Goal: Task Accomplishment & Management: Use online tool/utility

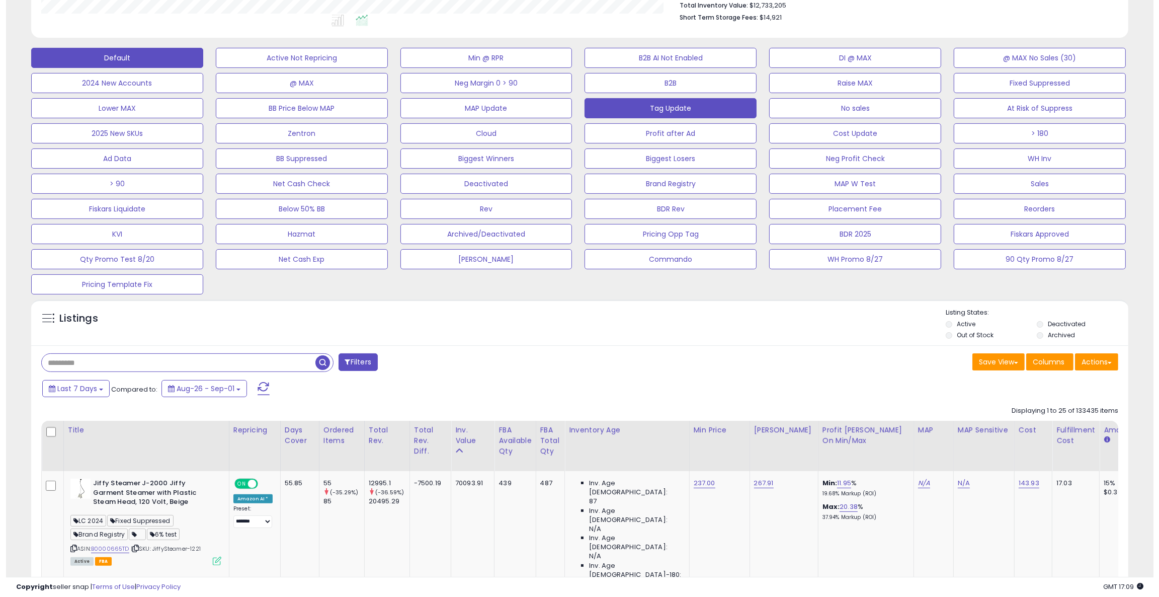
scroll to position [230, 0]
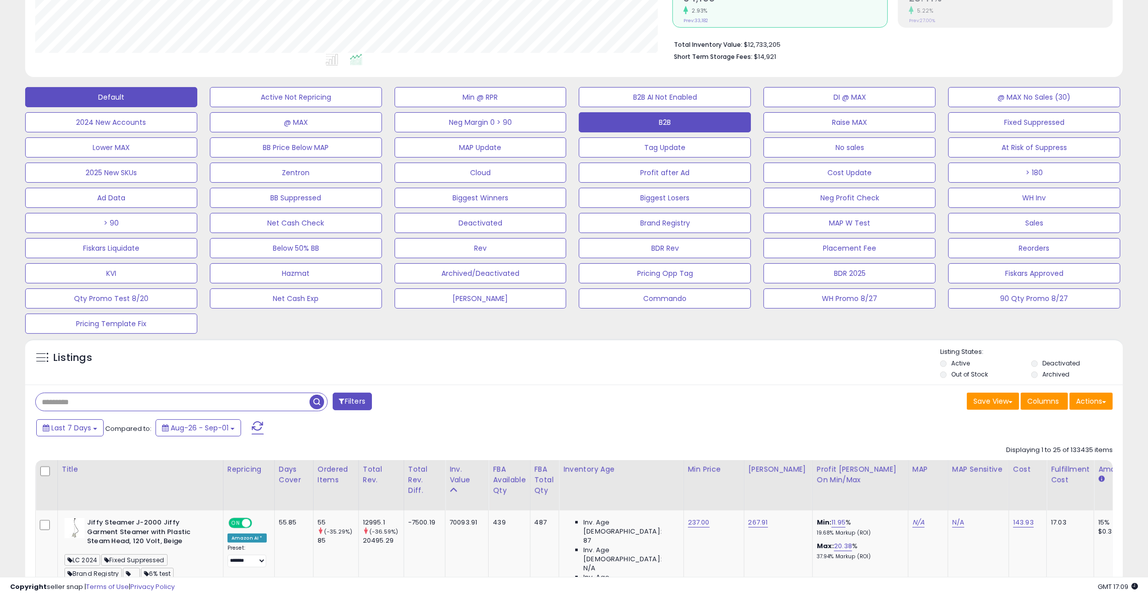
click at [674, 115] on button "B2B" at bounding box center [665, 122] width 172 height 20
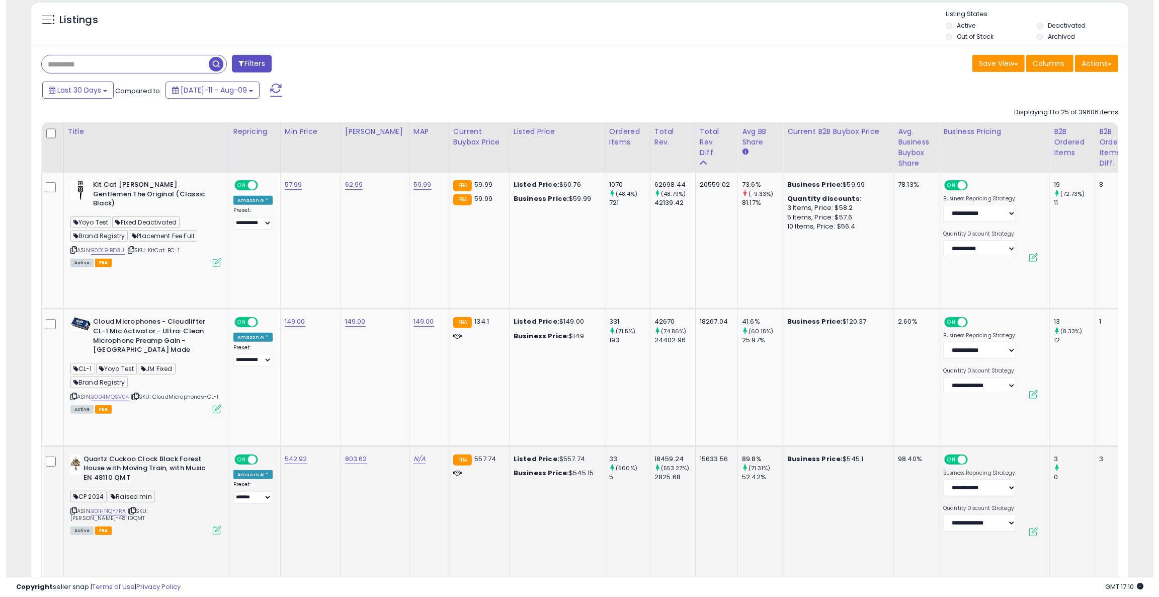
scroll to position [570, 0]
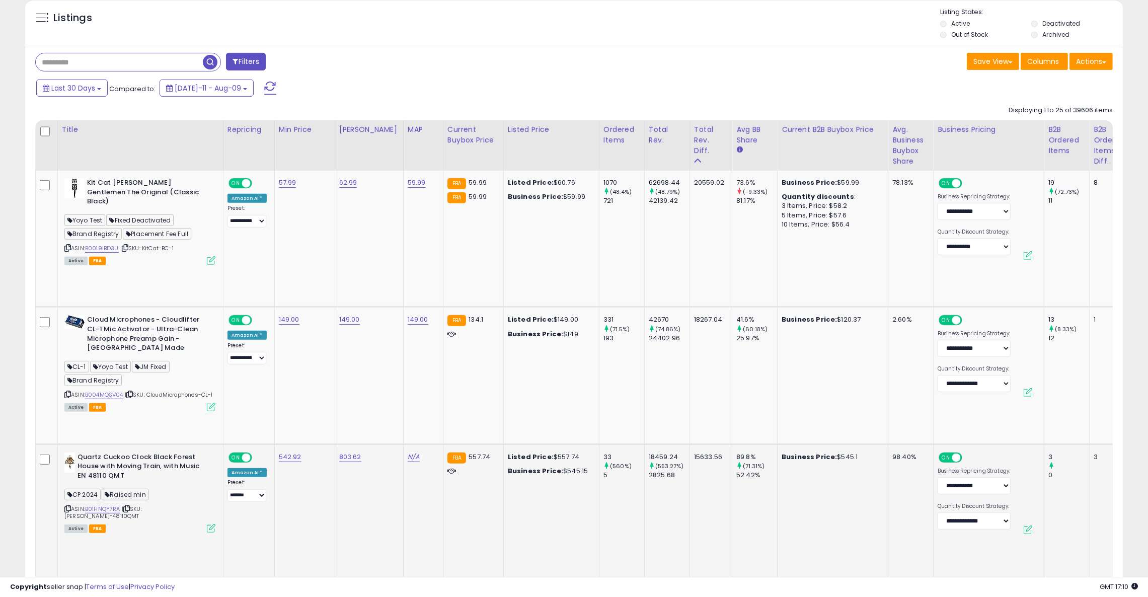
click at [209, 524] on icon at bounding box center [211, 528] width 9 height 9
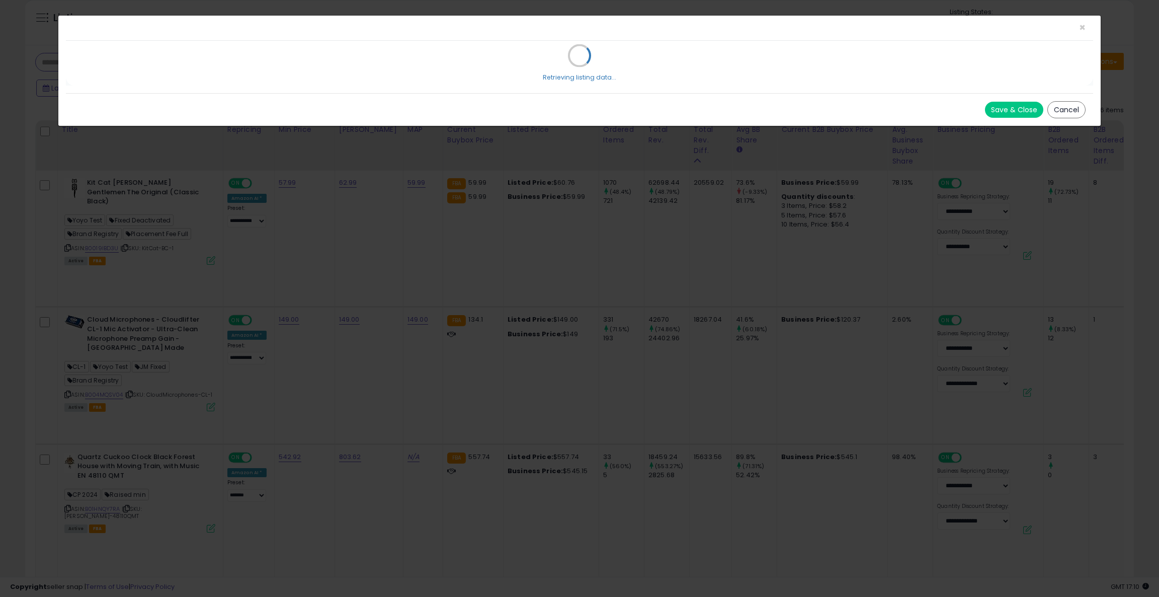
select select "**********"
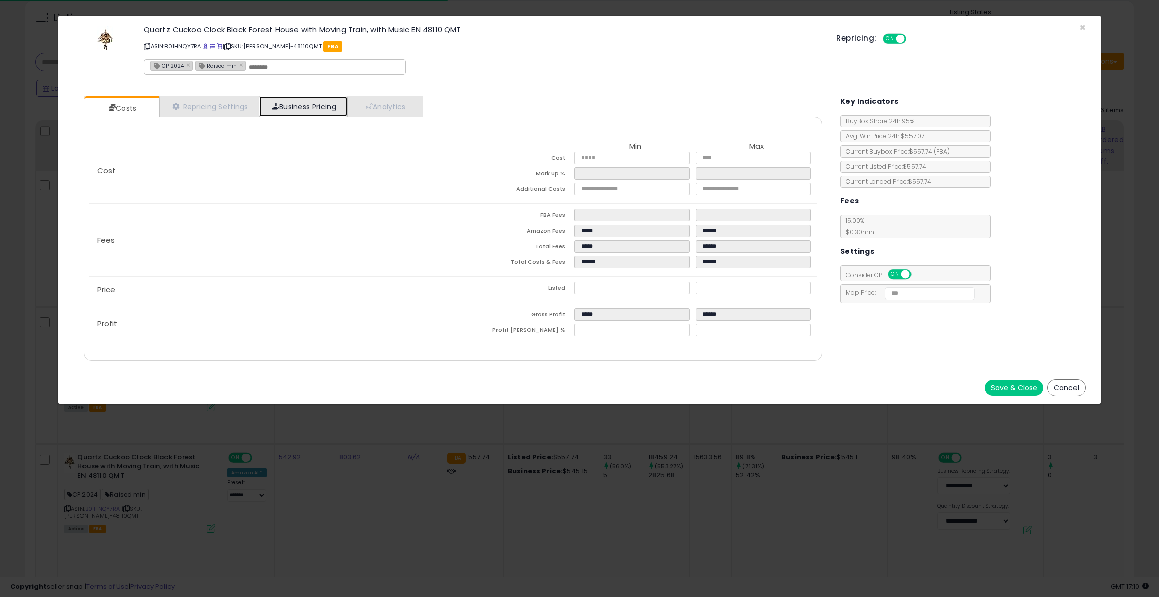
click at [325, 110] on link "Business Pricing" at bounding box center [303, 106] width 88 height 21
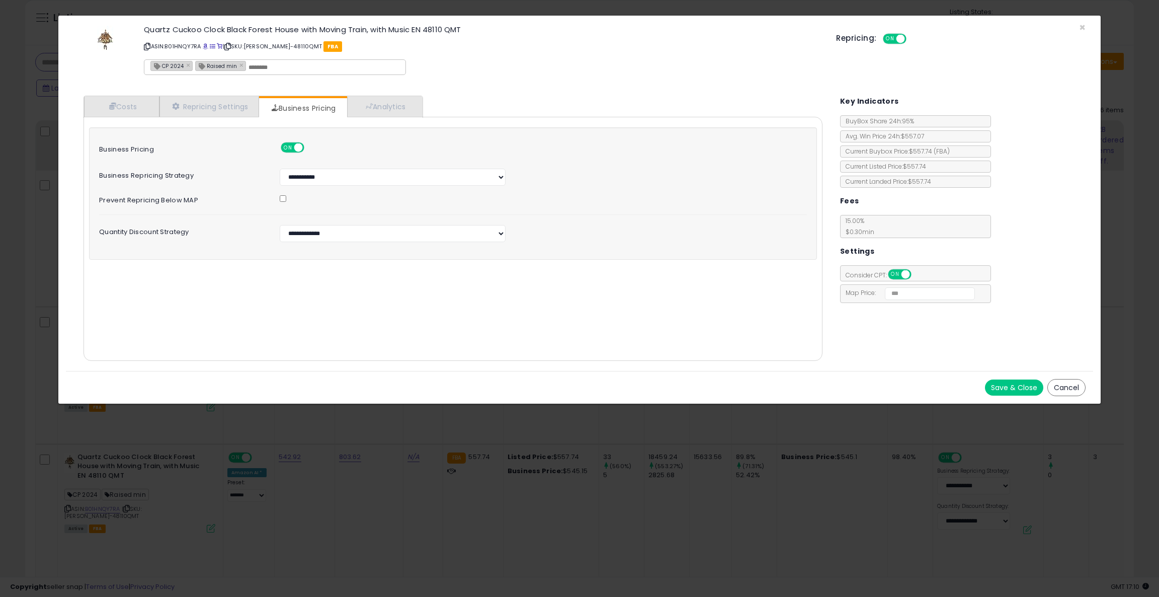
click at [1084, 32] on div "Repricing: ON OFF" at bounding box center [960, 37] width 249 height 15
click at [1083, 27] on span "×" at bounding box center [1082, 27] width 7 height 15
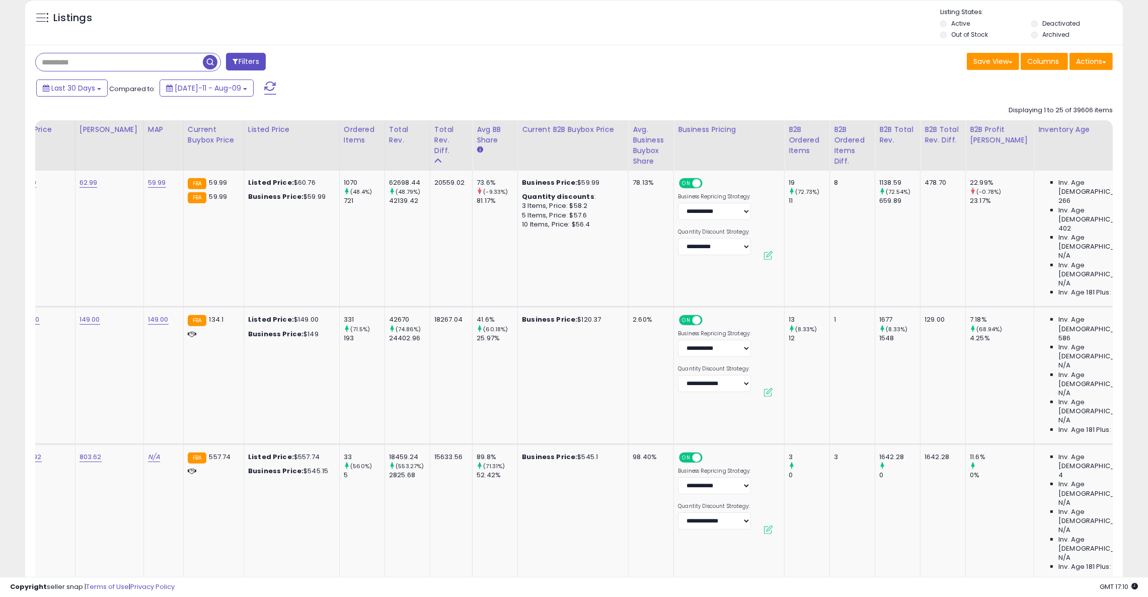
scroll to position [0, 0]
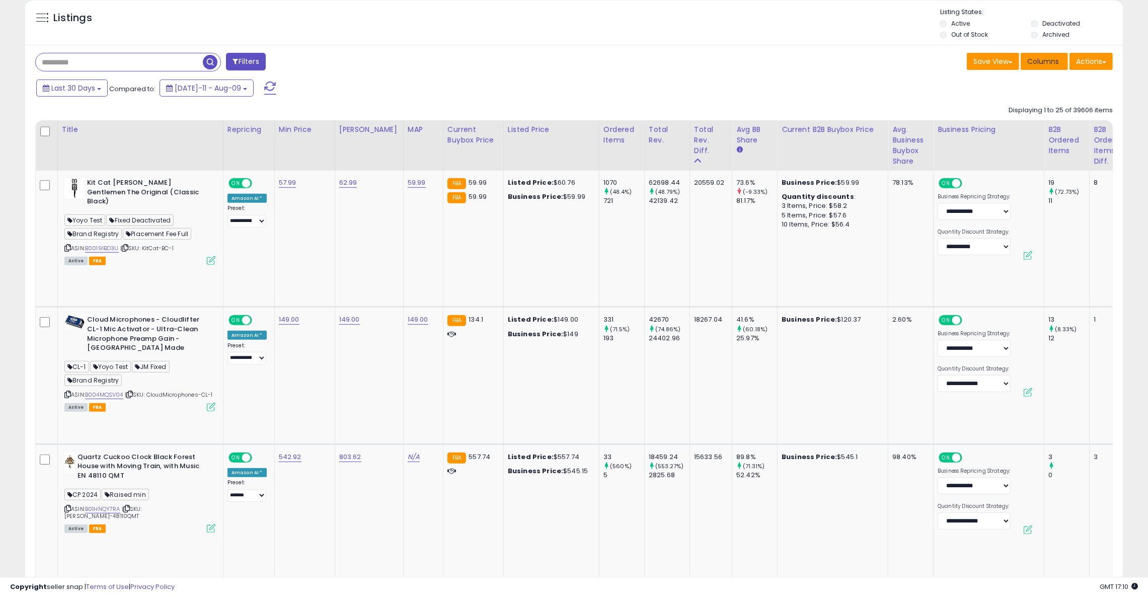
click at [1036, 62] on span "Columns" at bounding box center [1043, 61] width 32 height 10
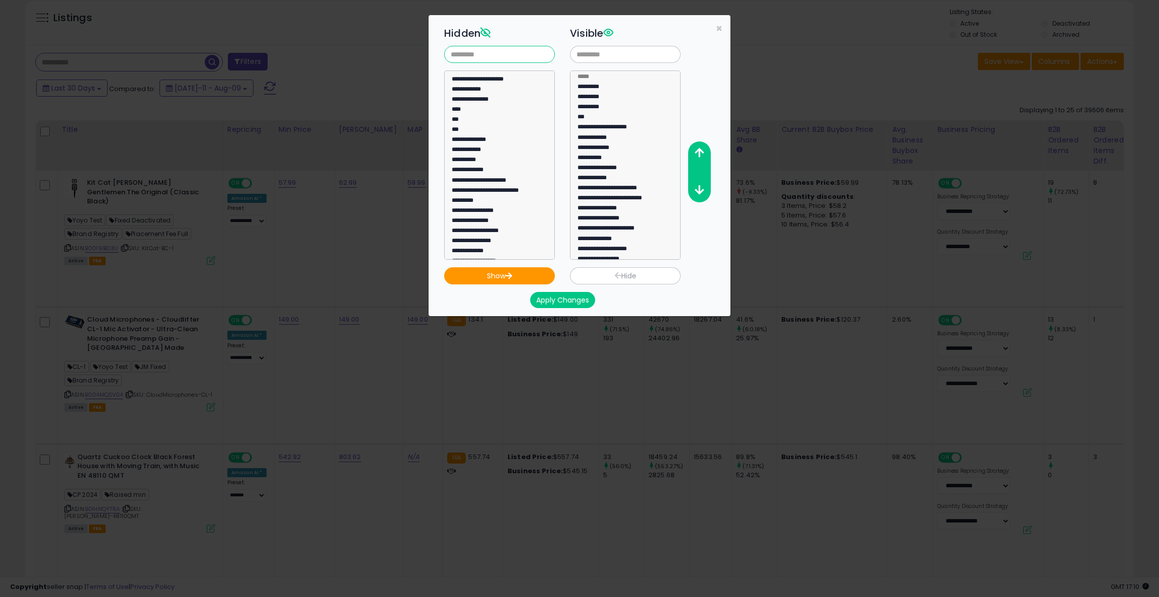
click at [485, 56] on input "text" at bounding box center [499, 54] width 111 height 17
type input "*"
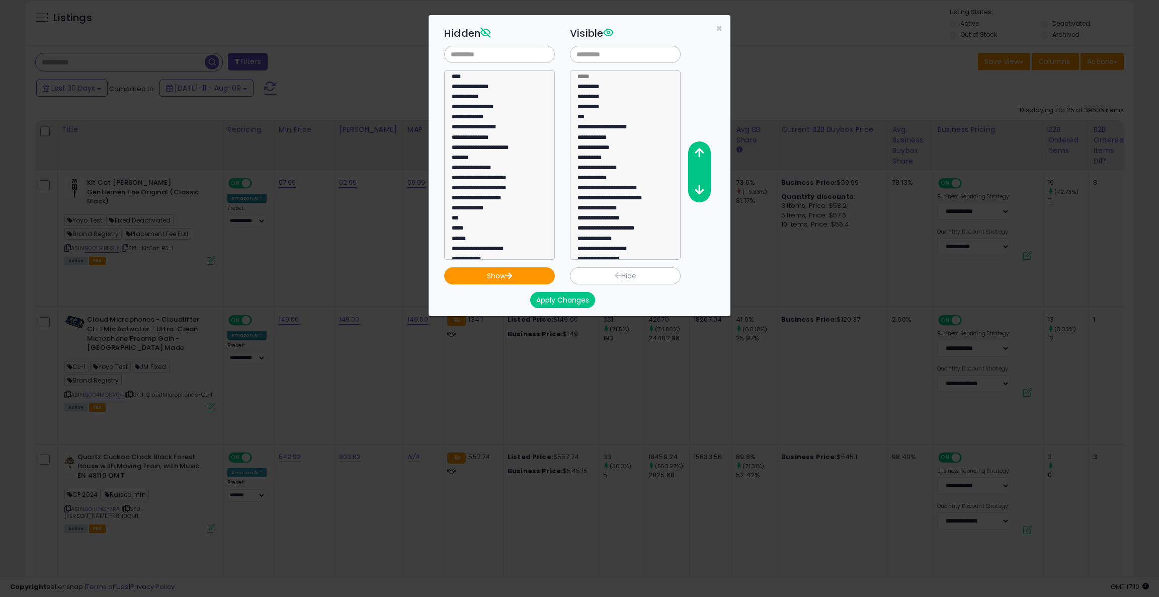
click at [829, 76] on div "**********" at bounding box center [579, 298] width 1159 height 597
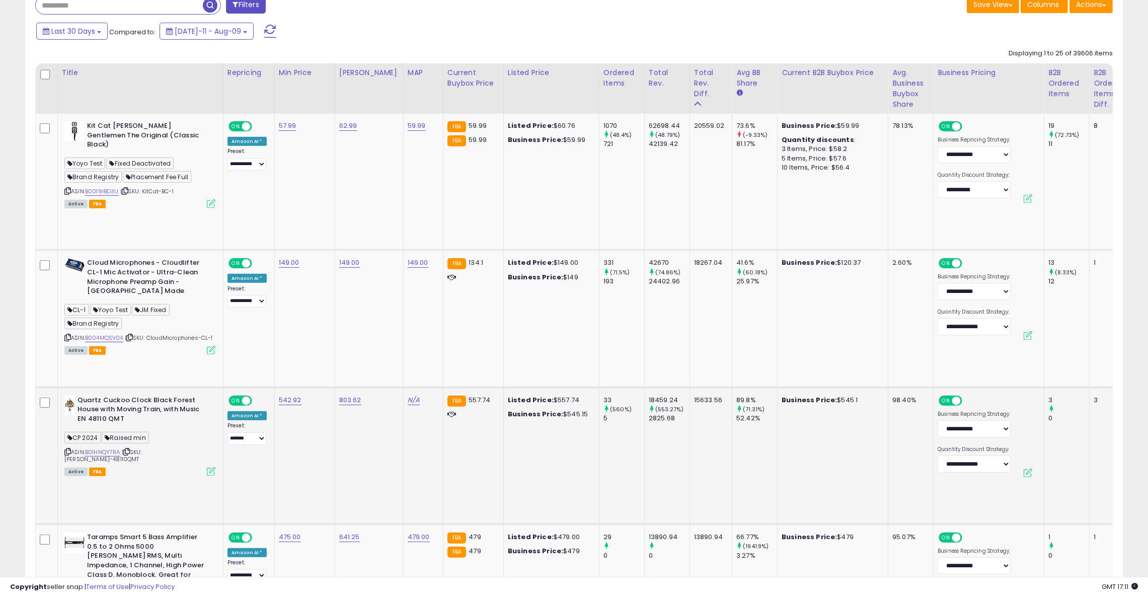
click at [208, 467] on icon at bounding box center [211, 471] width 9 height 9
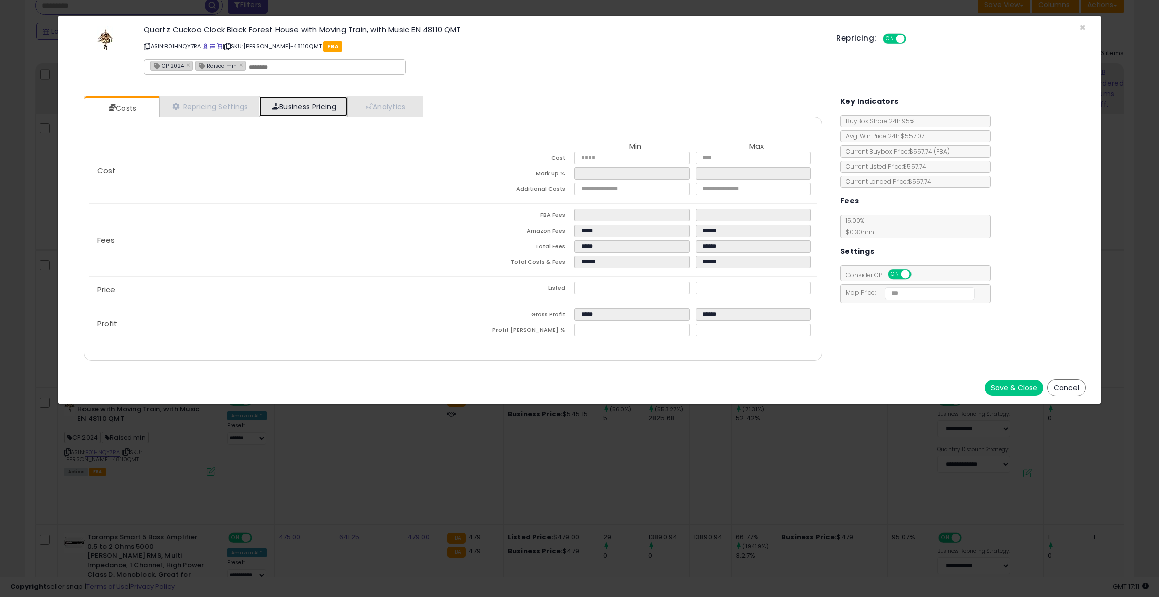
click at [285, 107] on link "Business Pricing" at bounding box center [303, 106] width 88 height 21
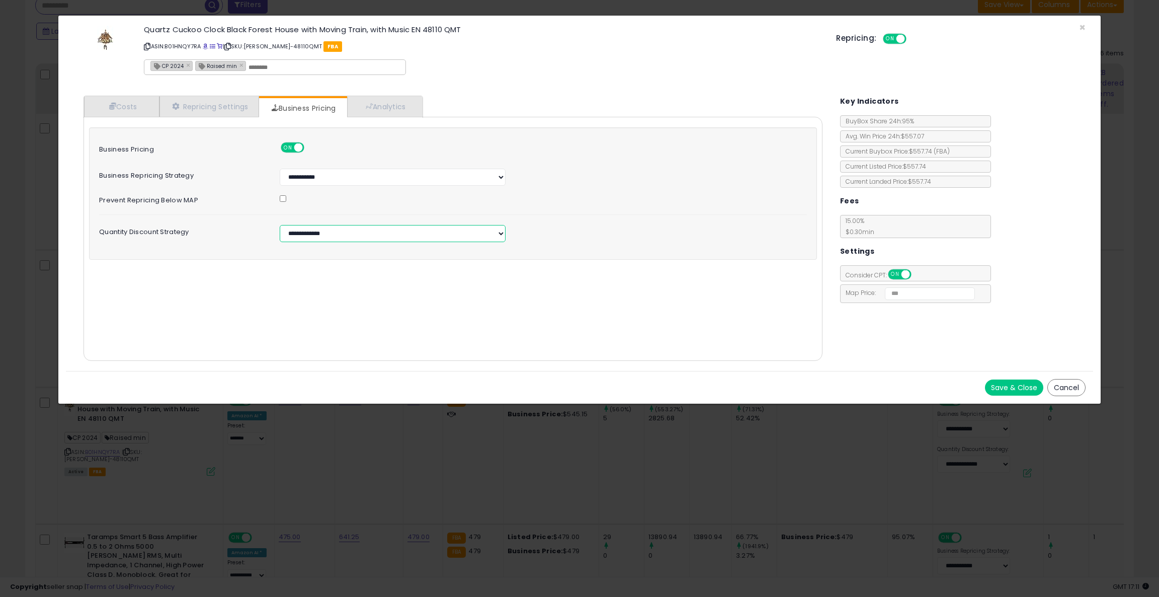
click at [312, 234] on select "**********" at bounding box center [393, 233] width 226 height 17
select select "*****"
click at [280, 226] on select "**********" at bounding box center [393, 233] width 226 height 17
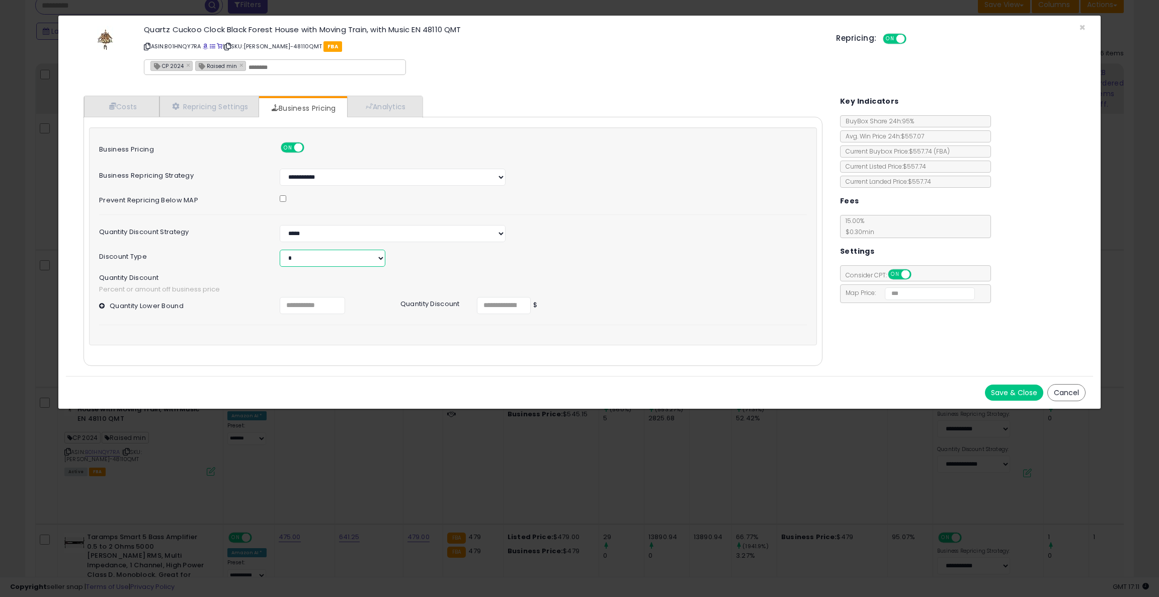
click at [315, 256] on select "* *" at bounding box center [332, 258] width 105 height 17
select select "*******"
click at [280, 251] on select "* *" at bounding box center [332, 258] width 105 height 17
click at [298, 304] on input "number" at bounding box center [312, 305] width 65 height 17
type input "*"
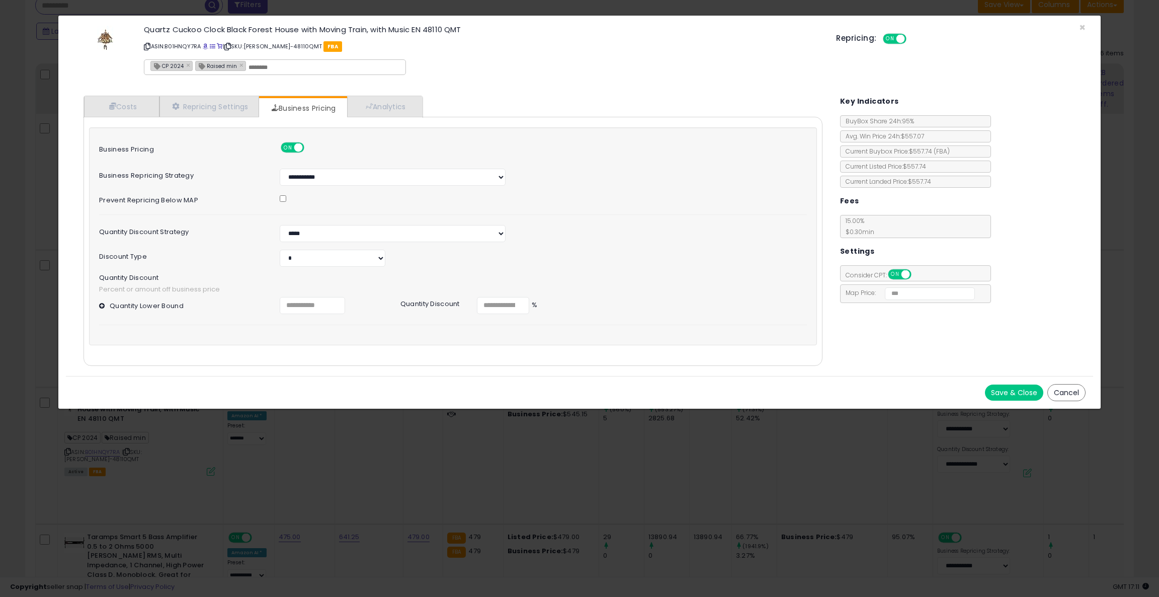
click at [352, 325] on hr at bounding box center [453, 325] width 708 height 1
click at [494, 307] on input "number" at bounding box center [503, 305] width 52 height 17
type input "*"
click at [469, 329] on div "**********" at bounding box center [453, 236] width 728 height 218
click at [1014, 394] on button "Save & Close" at bounding box center [1014, 392] width 58 height 16
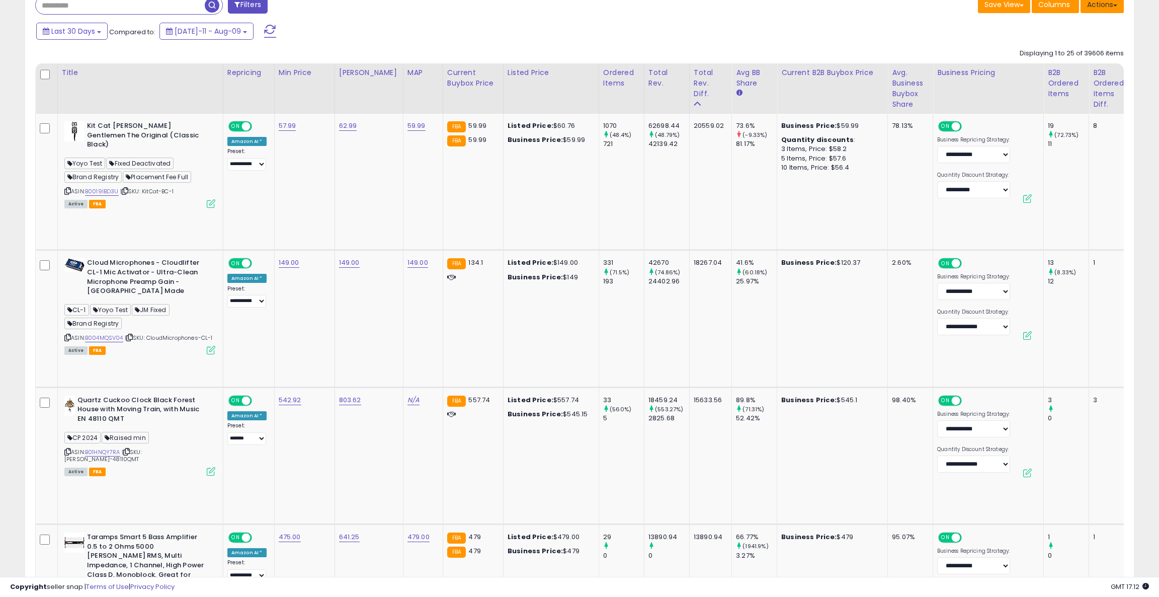
click at [1112, 9] on button "Actions" at bounding box center [1102, 4] width 43 height 17
click at [1051, 72] on link "Export Visible Columns" at bounding box center [1061, 69] width 110 height 16
click at [212, 467] on icon at bounding box center [211, 471] width 9 height 9
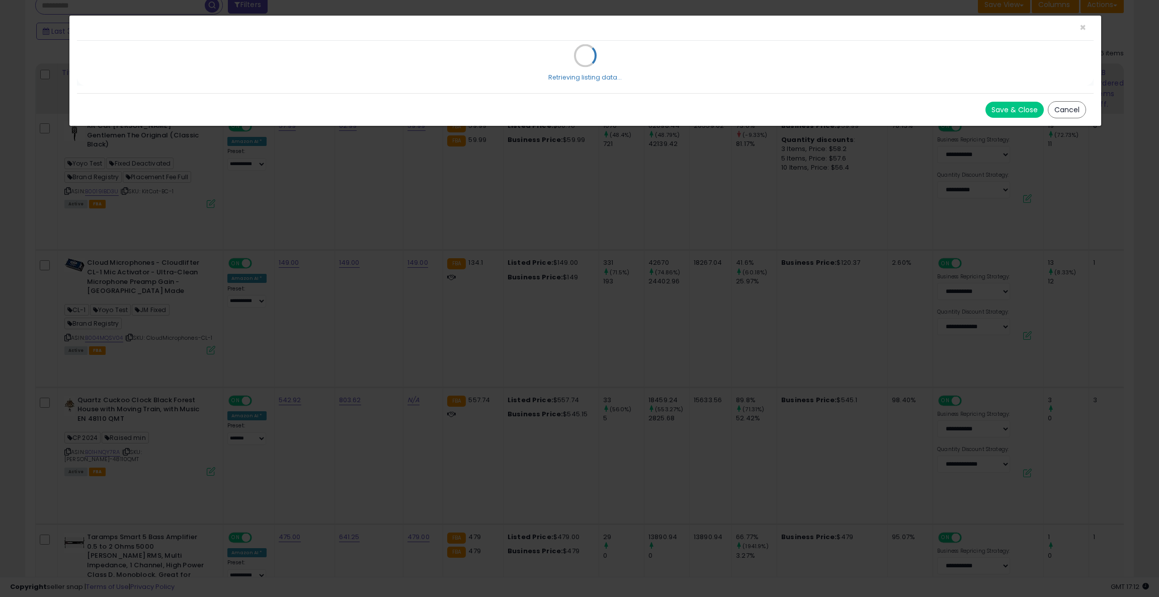
select select "*****"
select select "*******"
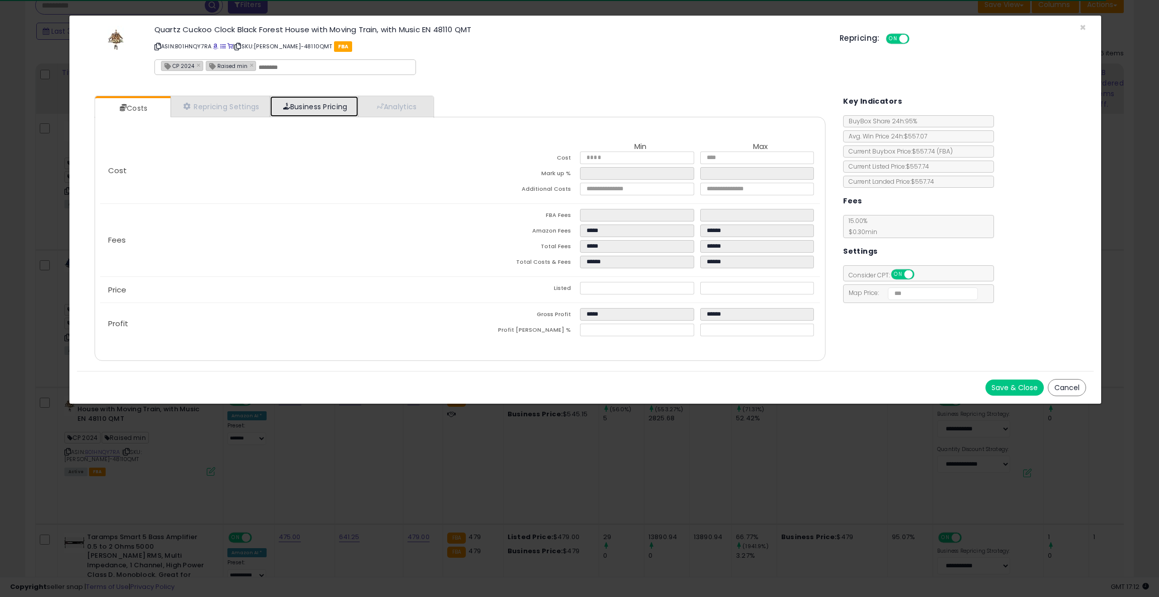
click at [314, 108] on link "Business Pricing" at bounding box center [314, 106] width 88 height 21
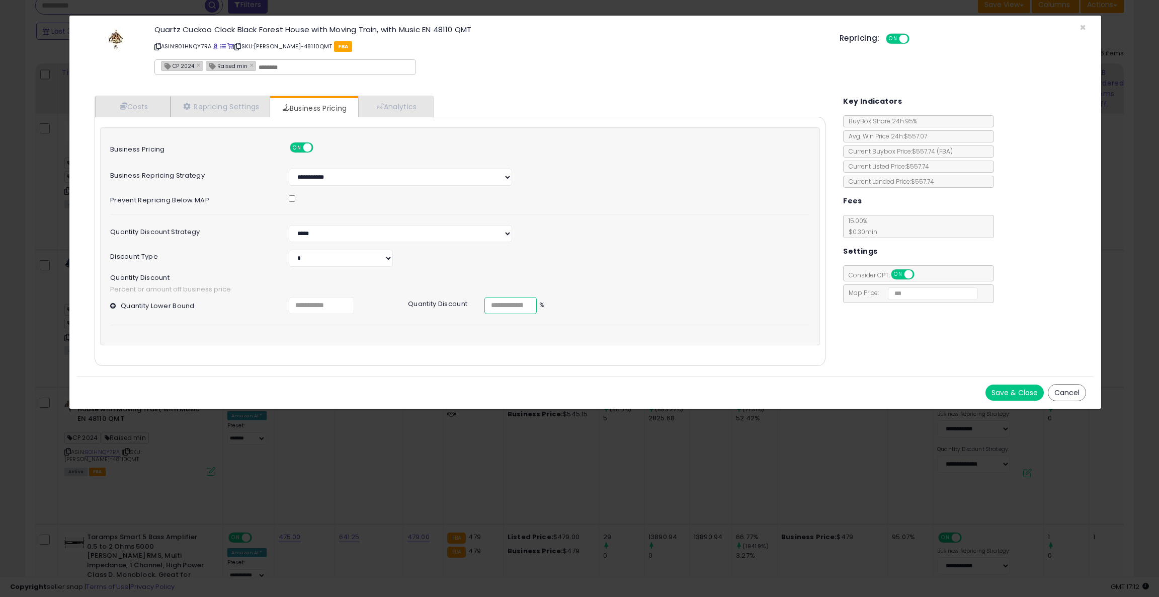
drag, startPoint x: 501, startPoint y: 304, endPoint x: 483, endPoint y: 304, distance: 18.1
click at [483, 304] on div "* %" at bounding box center [514, 305] width 75 height 17
type input "*"
click at [428, 346] on div "Cost Min Max Cost ****** ****** Mark up % ***** ***** Additional Costs ***** **…" at bounding box center [460, 241] width 731 height 249
click at [114, 306] on button at bounding box center [114, 306] width 9 height 8
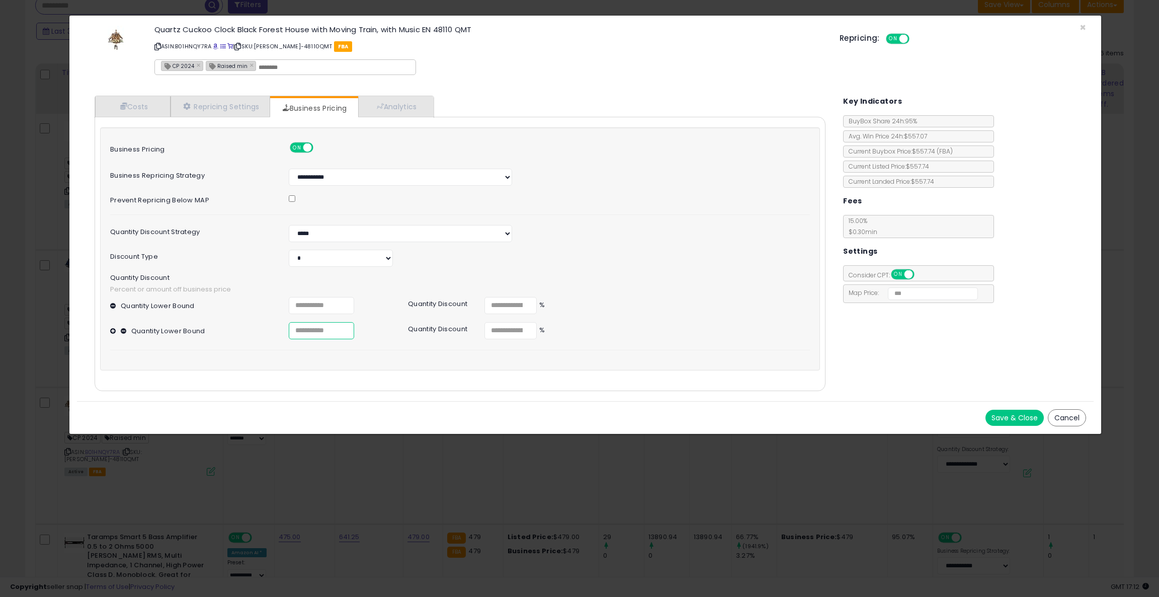
click at [330, 337] on input "number" at bounding box center [321, 330] width 65 height 17
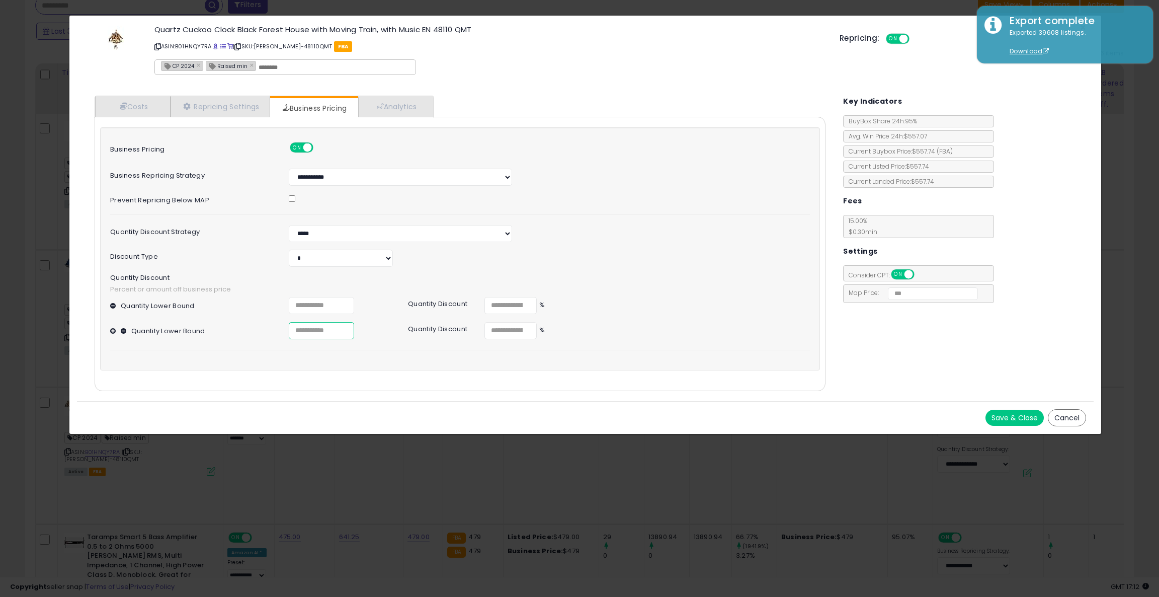
type input "**"
click at [507, 334] on input "number" at bounding box center [511, 330] width 52 height 17
type input "*"
click at [929, 373] on div "Costs Repricing Settings Business Pricing Analytics Cost" at bounding box center [585, 244] width 1017 height 313
click at [1010, 423] on button "Save & Close" at bounding box center [1015, 418] width 58 height 16
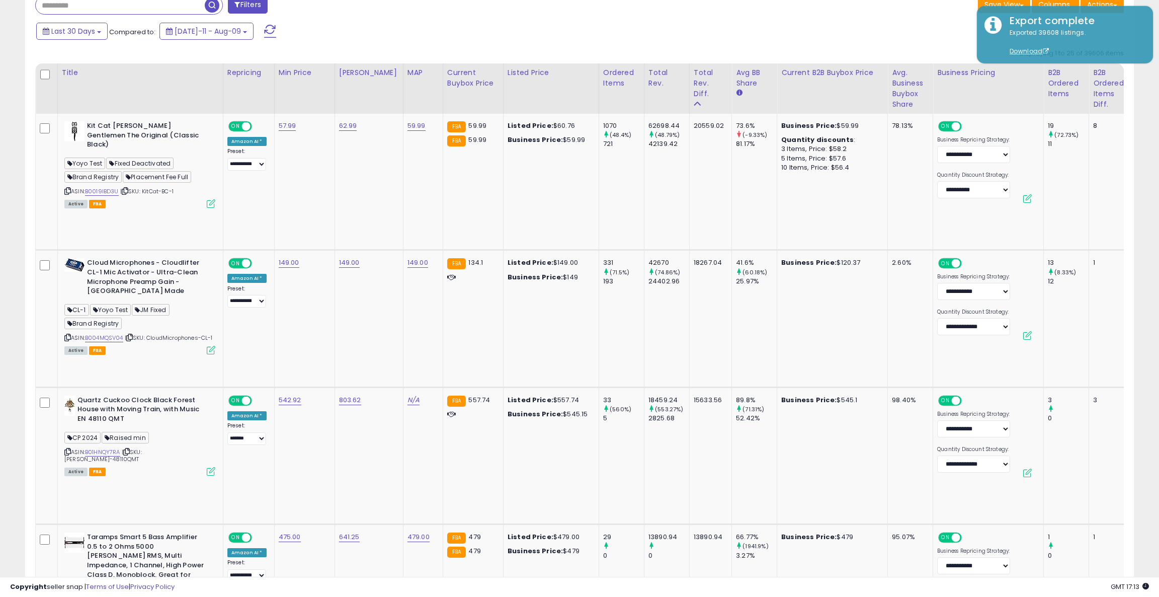
click at [813, 38] on div "Last 30 Days Compared to: [DATE]-11 - Aug-09" at bounding box center [442, 32] width 817 height 23
drag, startPoint x: 147, startPoint y: 394, endPoint x: 204, endPoint y: 394, distance: 56.9
click at [204, 396] on div "ASIN: B01HNQY7RA | SKU: [PERSON_NAME]-48110QMT Active FBA" at bounding box center [139, 436] width 151 height 80
copy span "[PERSON_NAME]-48110QMT"
click at [210, 467] on icon at bounding box center [211, 471] width 9 height 9
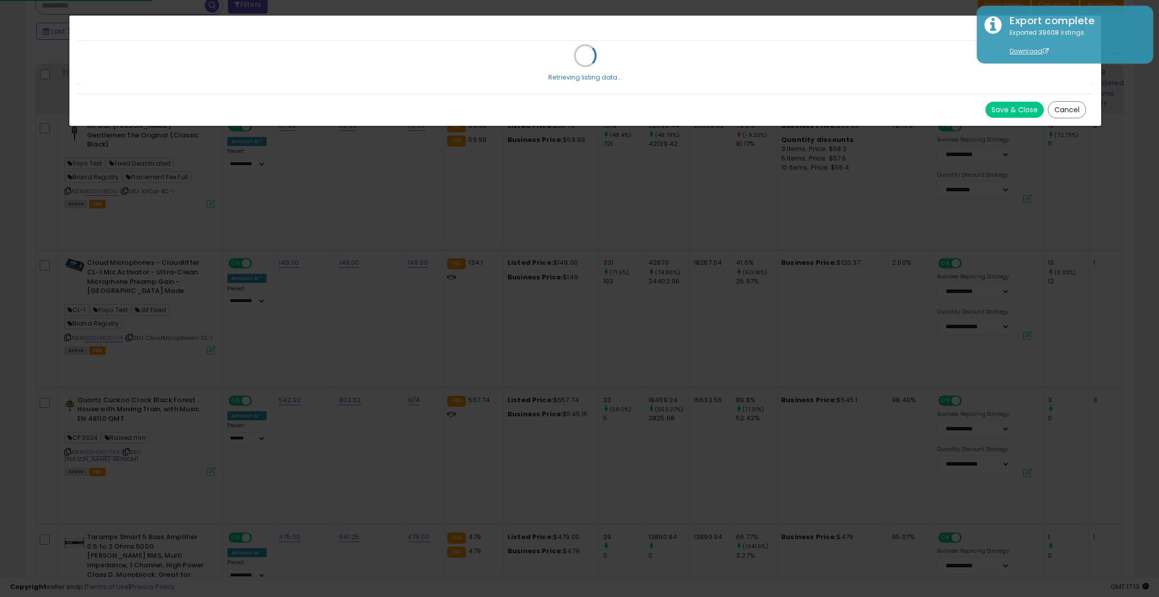
select select "*****"
select select "*******"
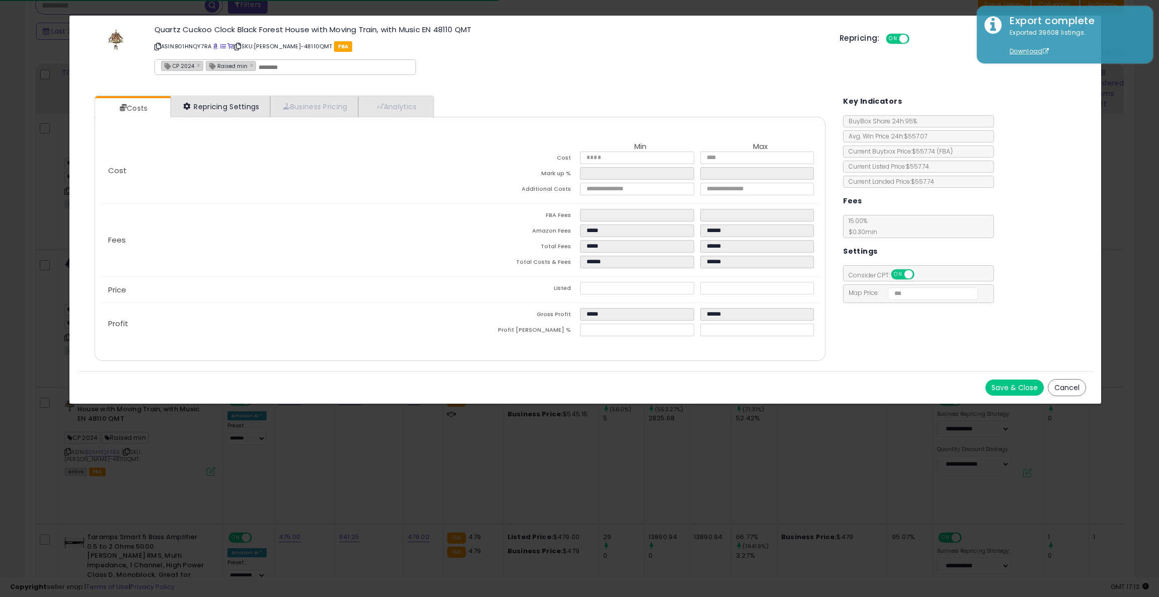
click at [219, 96] on ul "Costs Repricing Settings Business Pricing Analytics" at bounding box center [264, 107] width 339 height 22
click at [224, 105] on link "Repricing Settings" at bounding box center [221, 106] width 100 height 21
select select "**********"
select select "******"
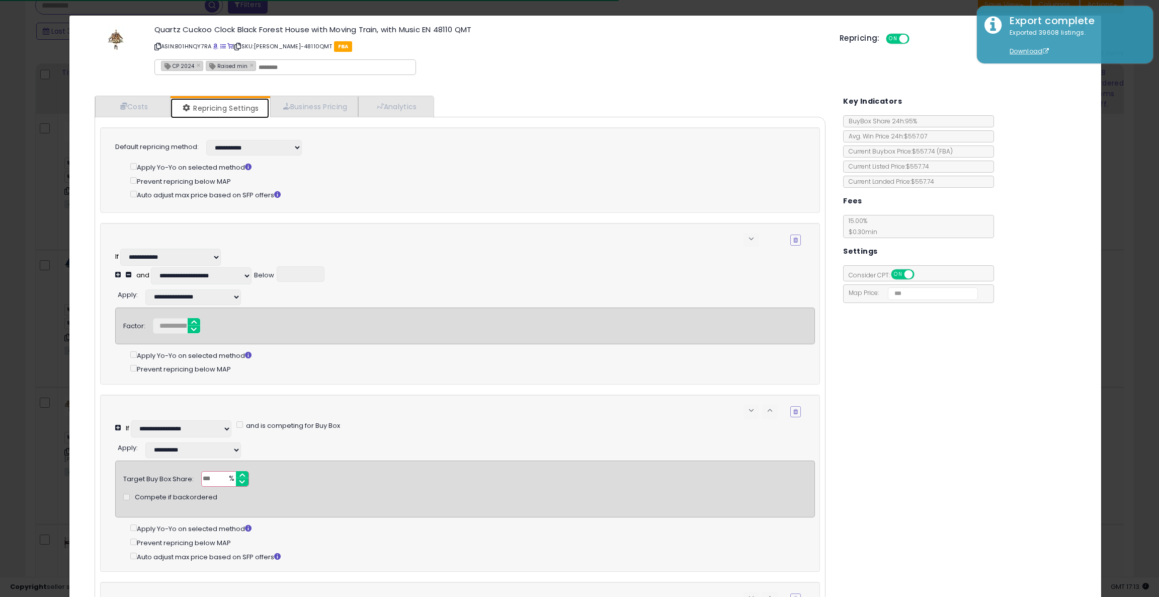
select select "**********"
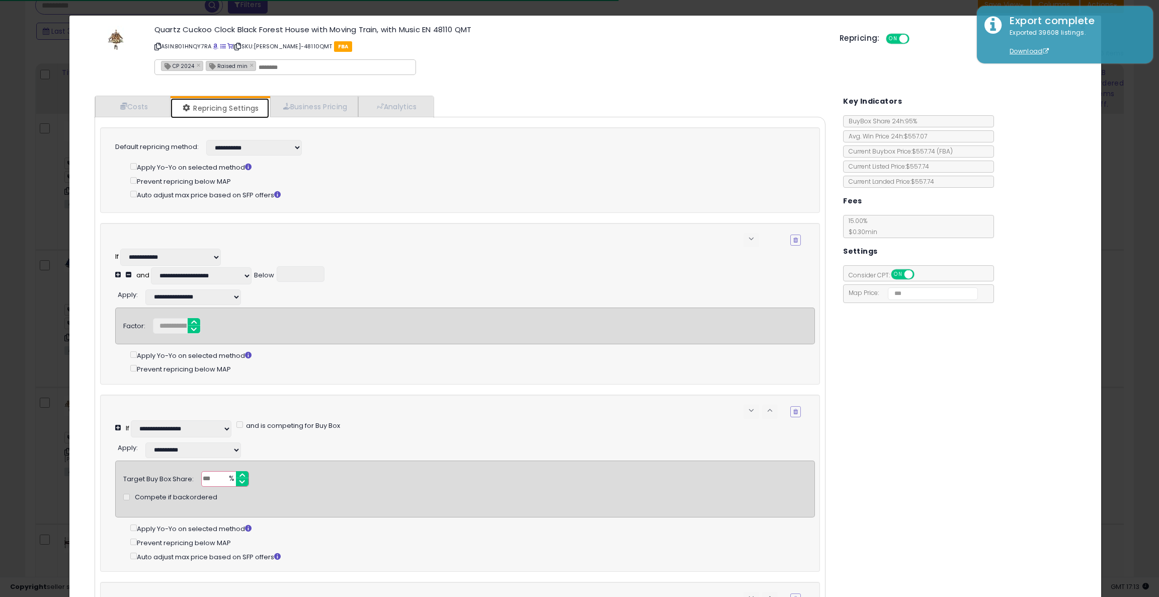
select select "******"
select select "**********"
select select "******"
click at [268, 102] on link "Repricing Settings" at bounding box center [220, 108] width 99 height 20
select select "**********"
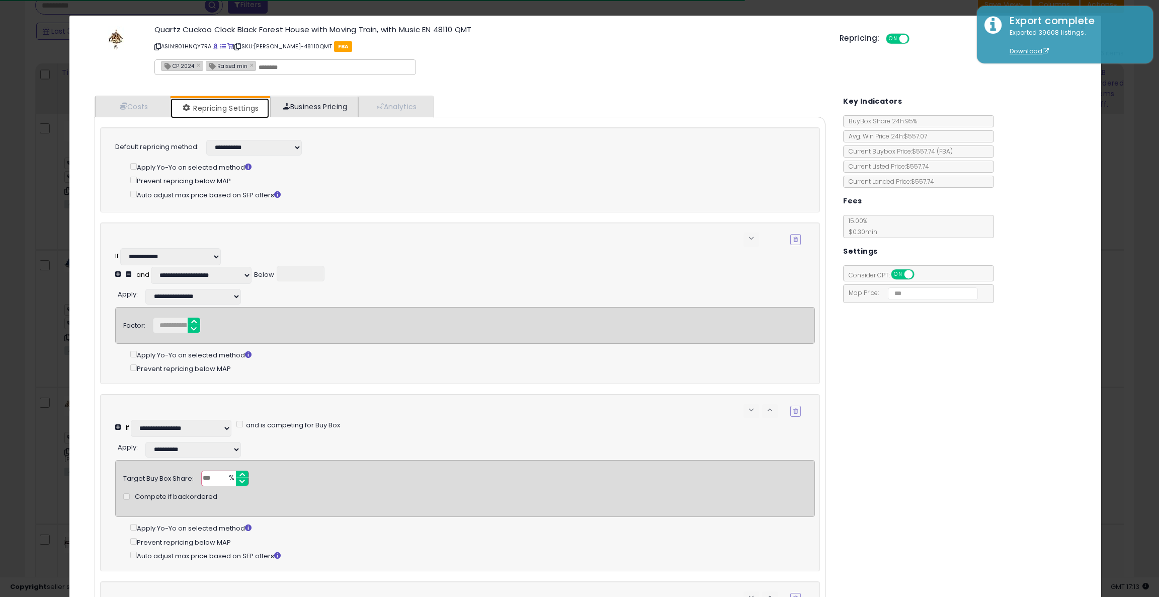
select select "******"
select select "**********"
click at [314, 103] on link "Business Pricing" at bounding box center [314, 106] width 88 height 21
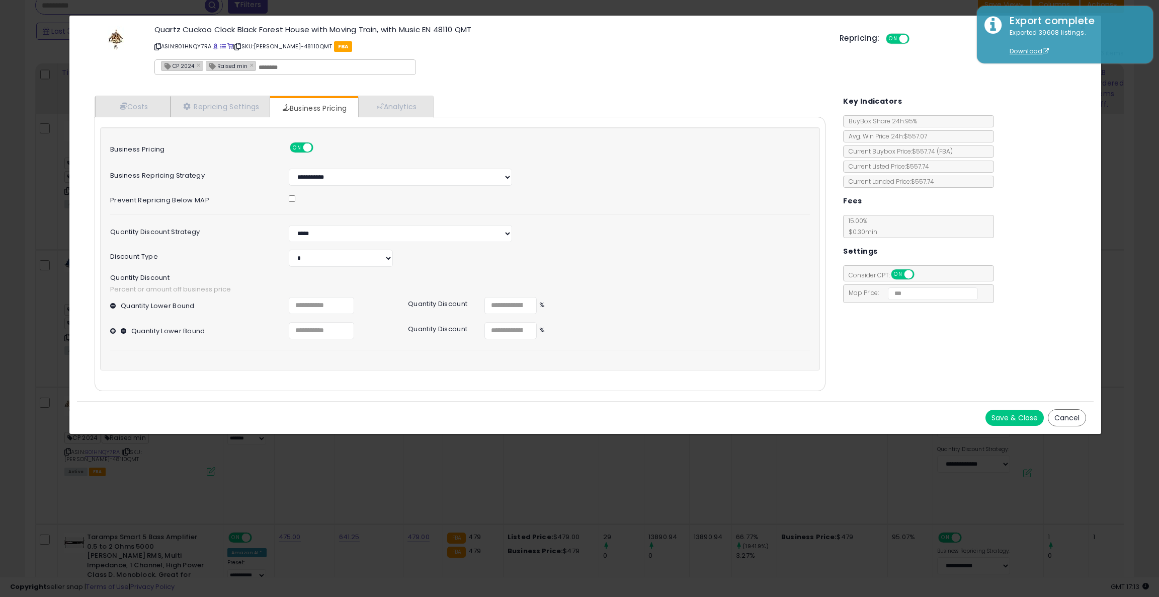
click at [1067, 416] on button "Cancel" at bounding box center [1067, 417] width 38 height 17
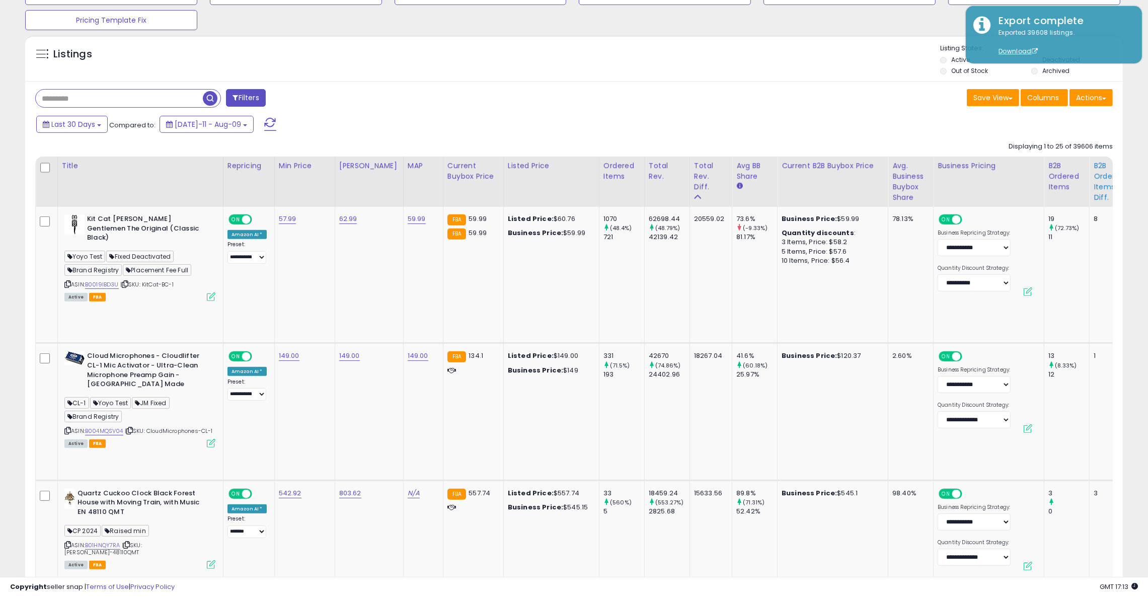
scroll to position [502, 0]
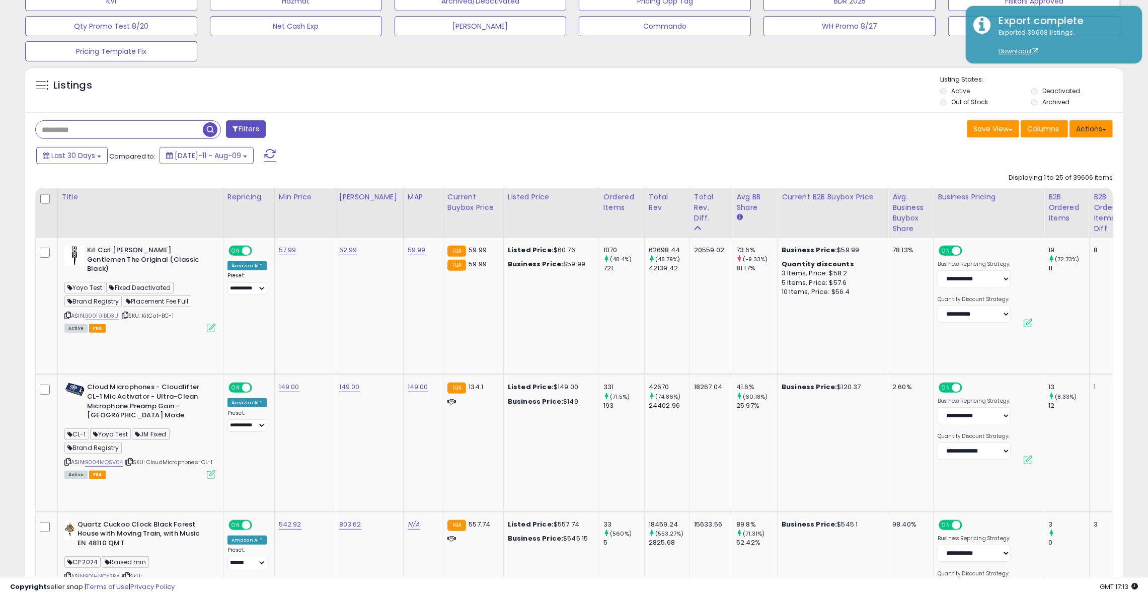
click at [1092, 129] on button "Actions" at bounding box center [1090, 128] width 43 height 17
click at [1044, 192] on link "Export Visible Columns" at bounding box center [1050, 193] width 110 height 16
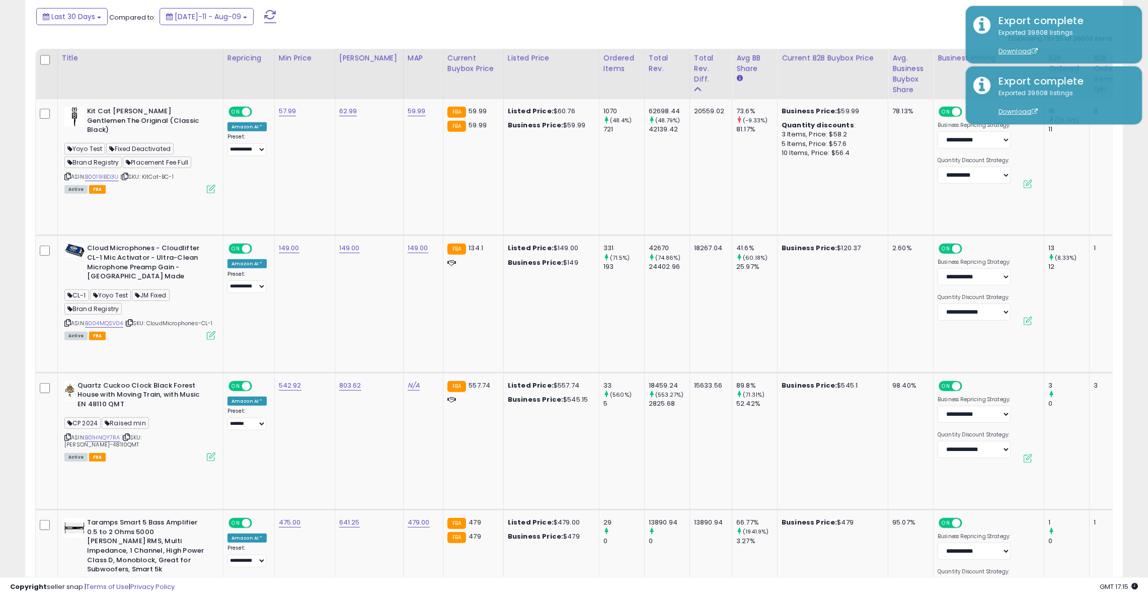
scroll to position [740, 0]
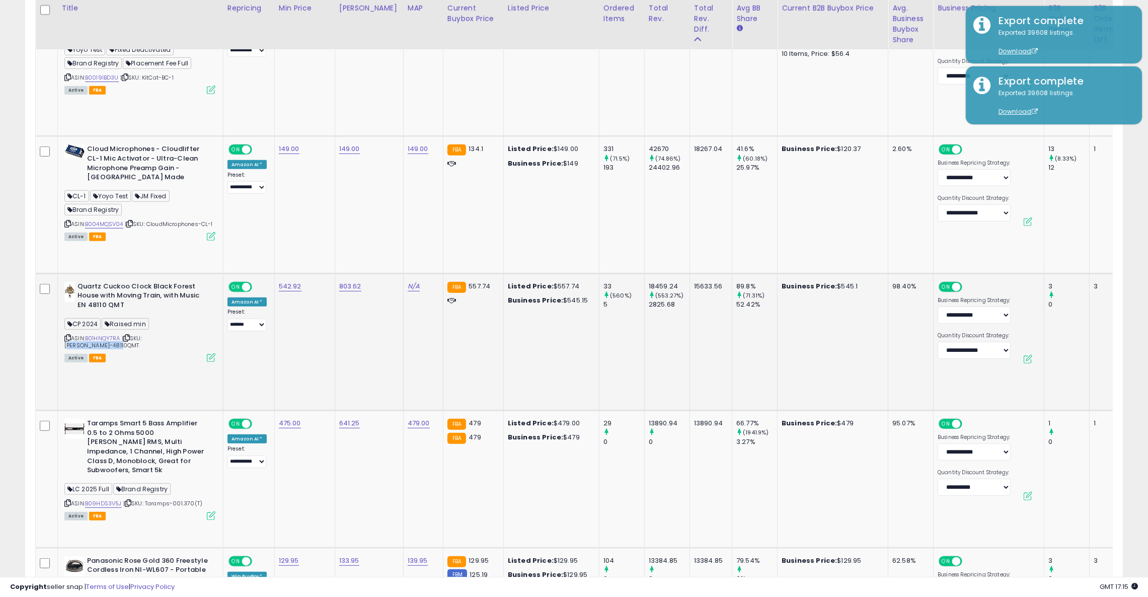
drag, startPoint x: 207, startPoint y: 282, endPoint x: 147, endPoint y: 280, distance: 60.4
click at [147, 282] on div "ASIN: B01HNQY7RA | SKU: [PERSON_NAME]-48110QMT Active FBA" at bounding box center [139, 322] width 151 height 80
copy span "[PERSON_NAME]-48110QMT"
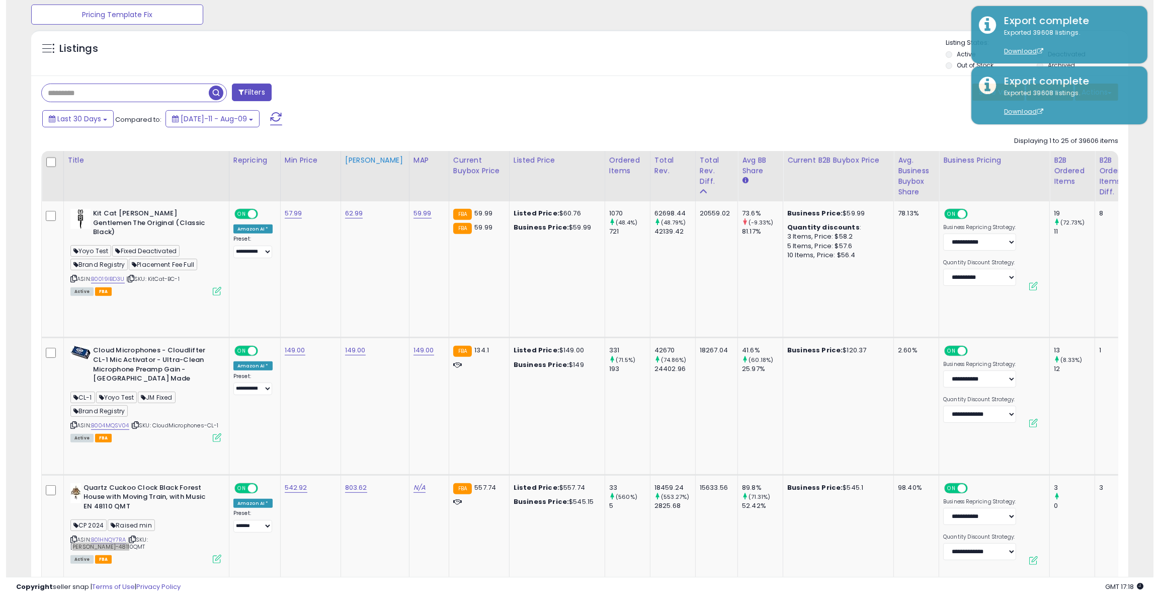
scroll to position [540, 0]
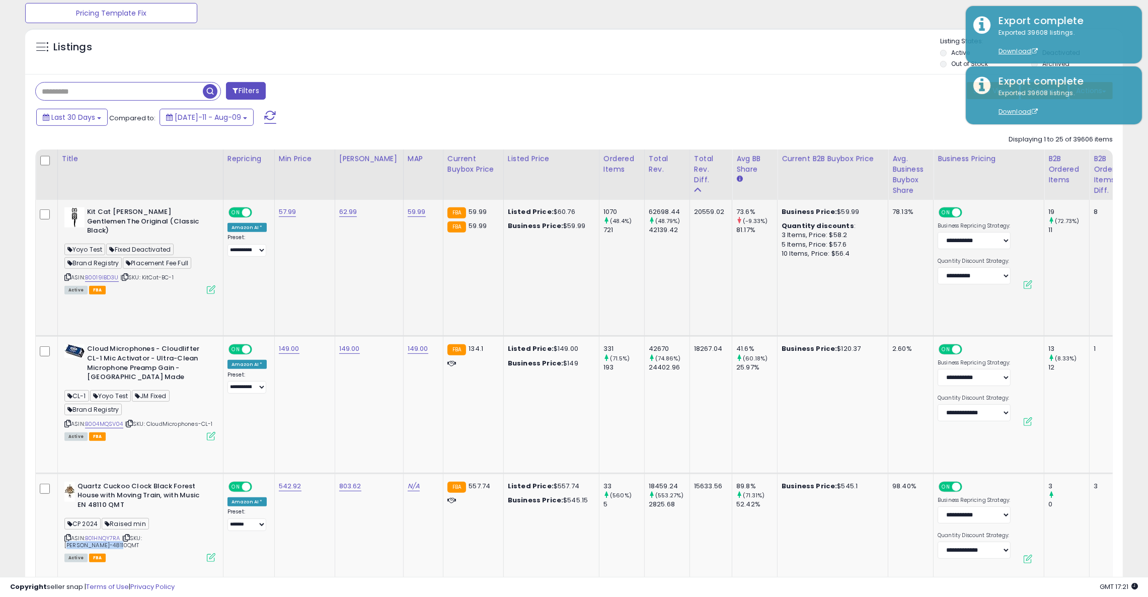
click at [212, 285] on icon at bounding box center [211, 289] width 9 height 9
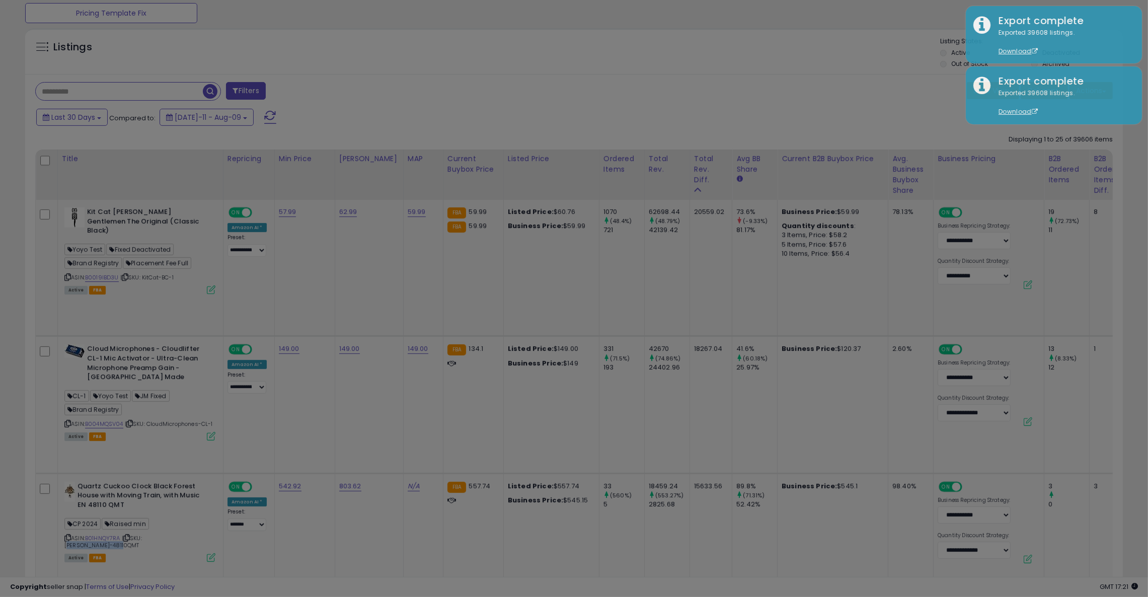
scroll to position [206, 644]
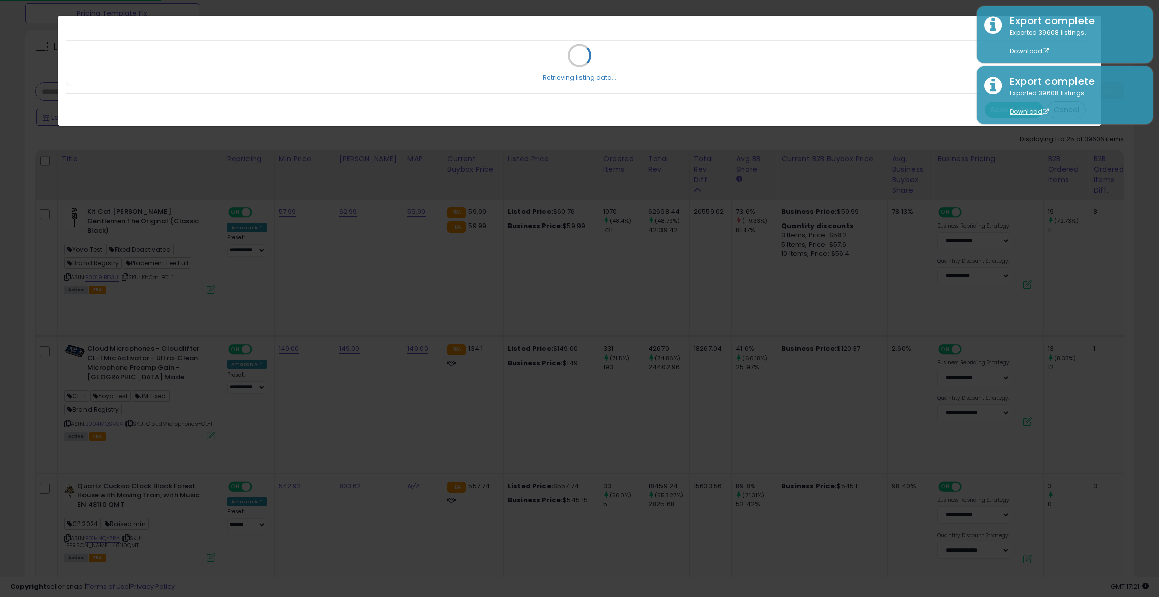
select select "*******"
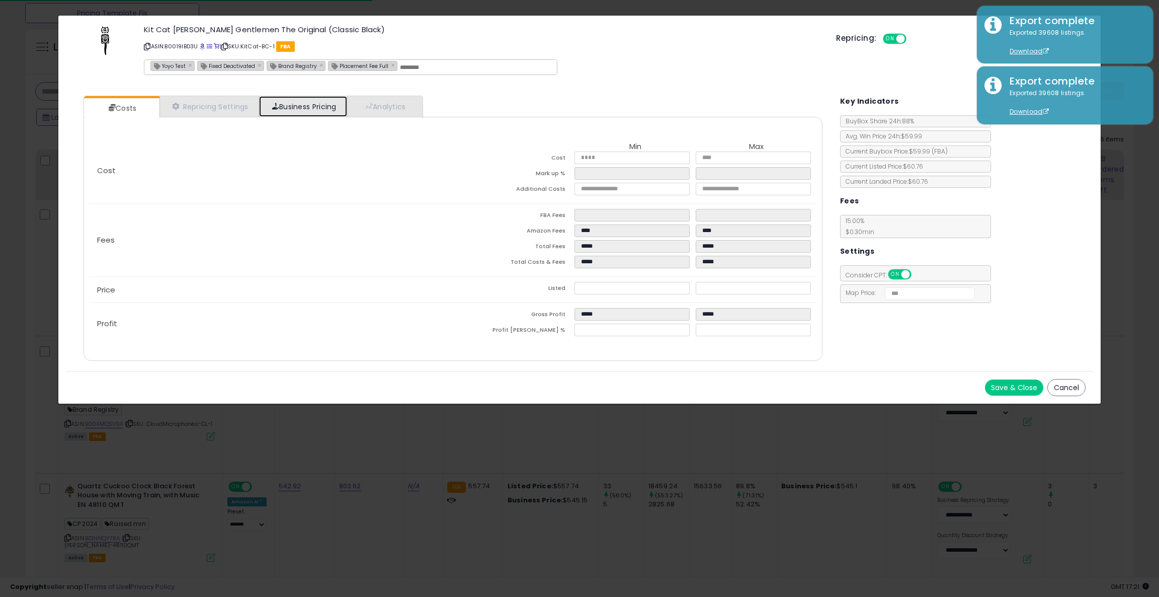
click at [299, 112] on link "Business Pricing" at bounding box center [303, 106] width 88 height 21
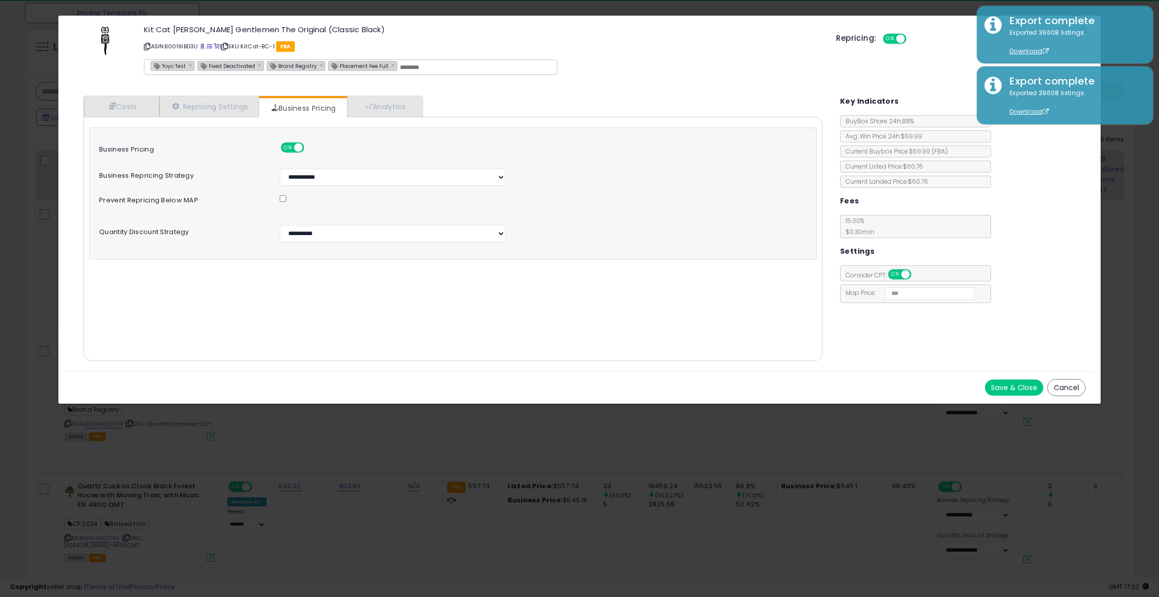
click at [1073, 385] on button "Cancel" at bounding box center [1067, 387] width 38 height 17
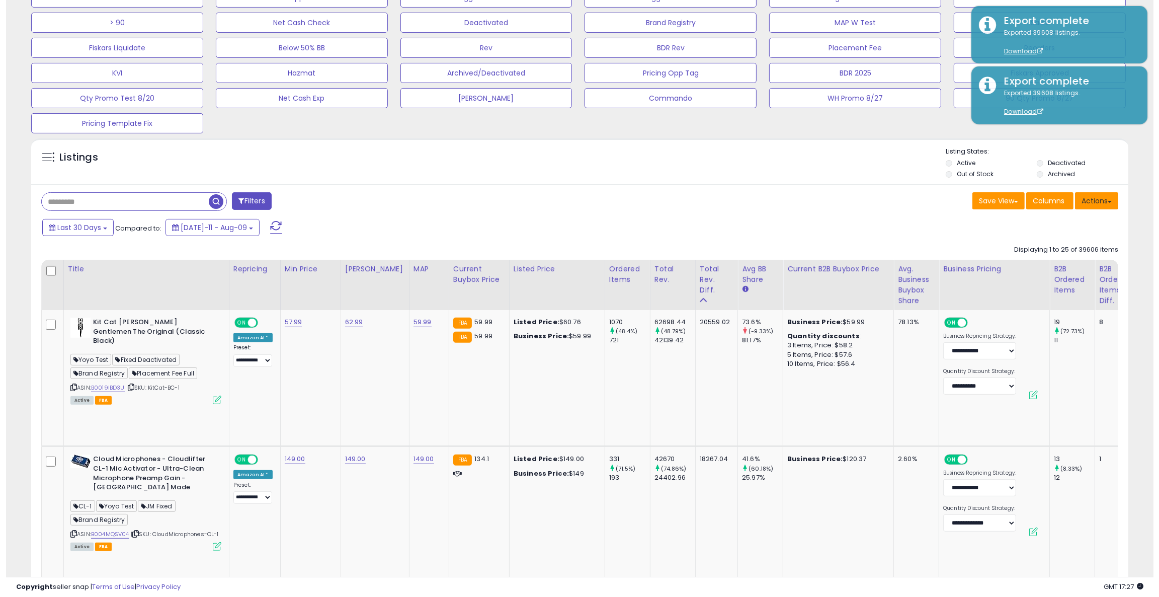
scroll to position [410, 0]
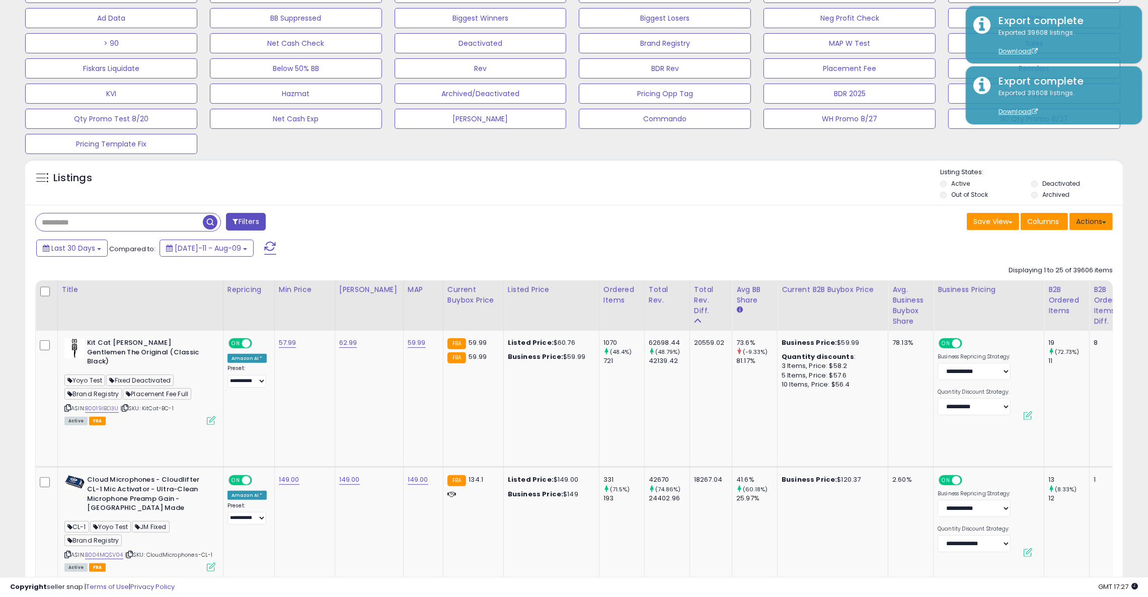
click at [1079, 227] on button "Actions" at bounding box center [1090, 221] width 43 height 17
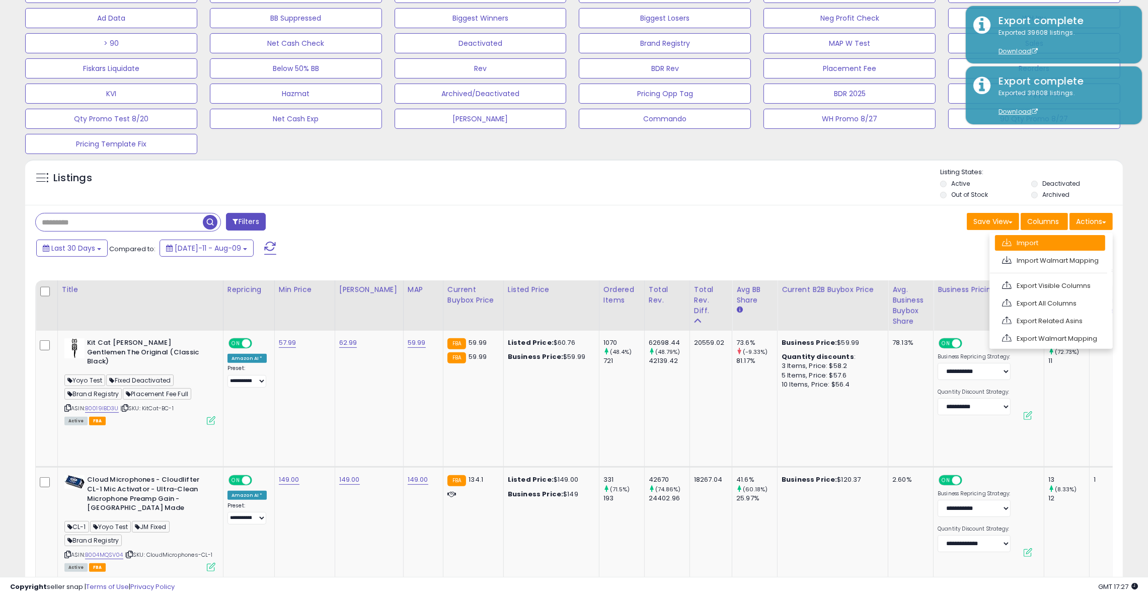
click at [1038, 246] on link "Import" at bounding box center [1050, 243] width 110 height 16
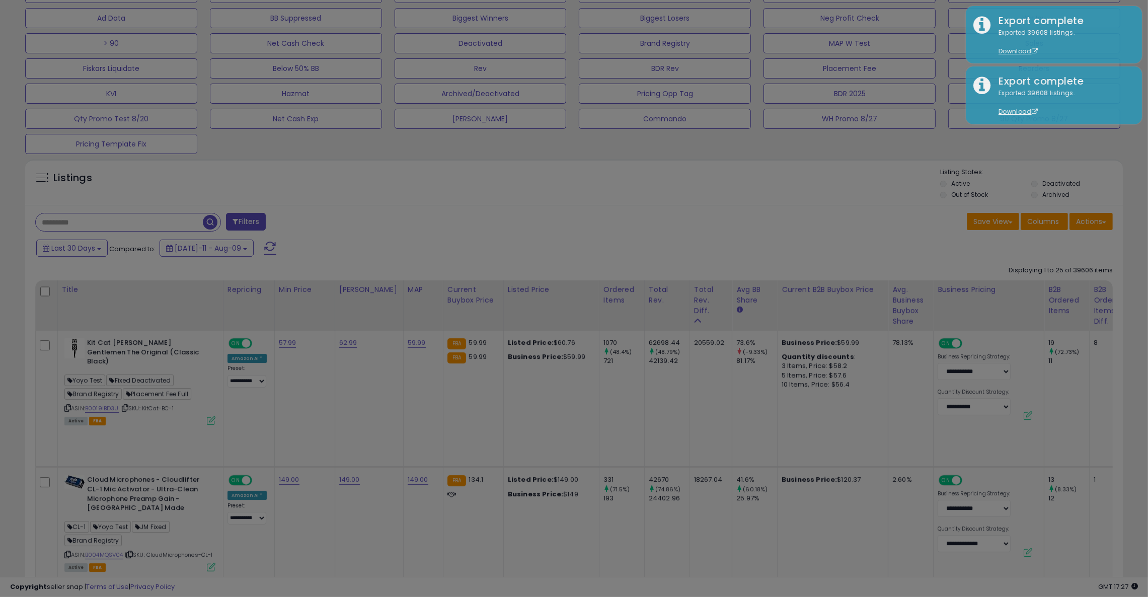
scroll to position [206, 644]
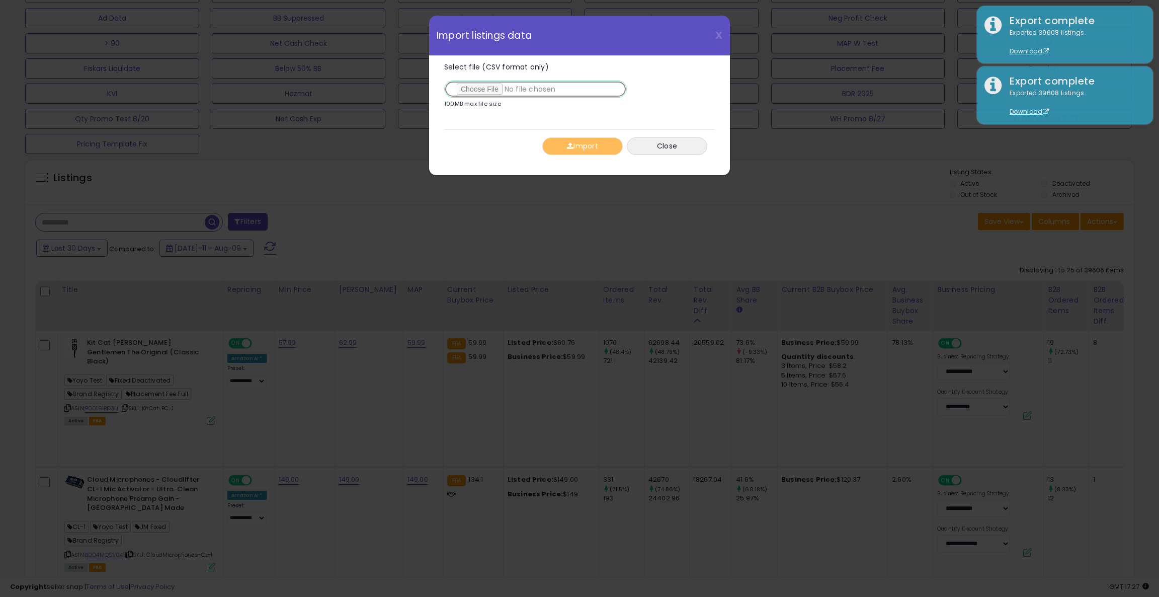
click at [485, 91] on input "Select file (CSV format only)" at bounding box center [535, 89] width 183 height 17
type input "**********"
click at [585, 152] on button "Import" at bounding box center [582, 146] width 81 height 18
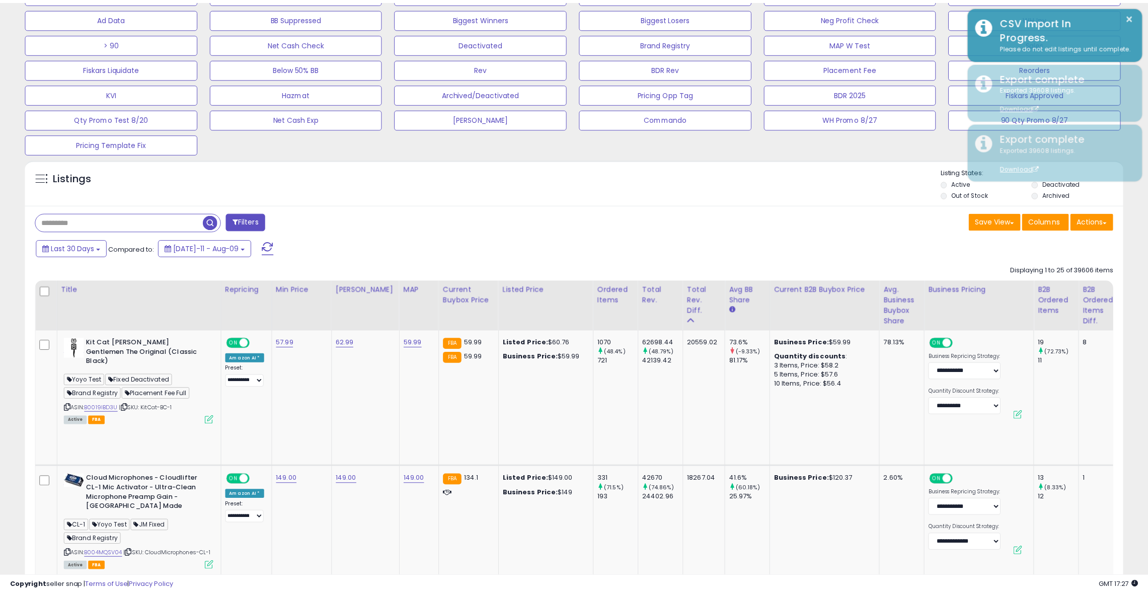
scroll to position [503024, 502593]
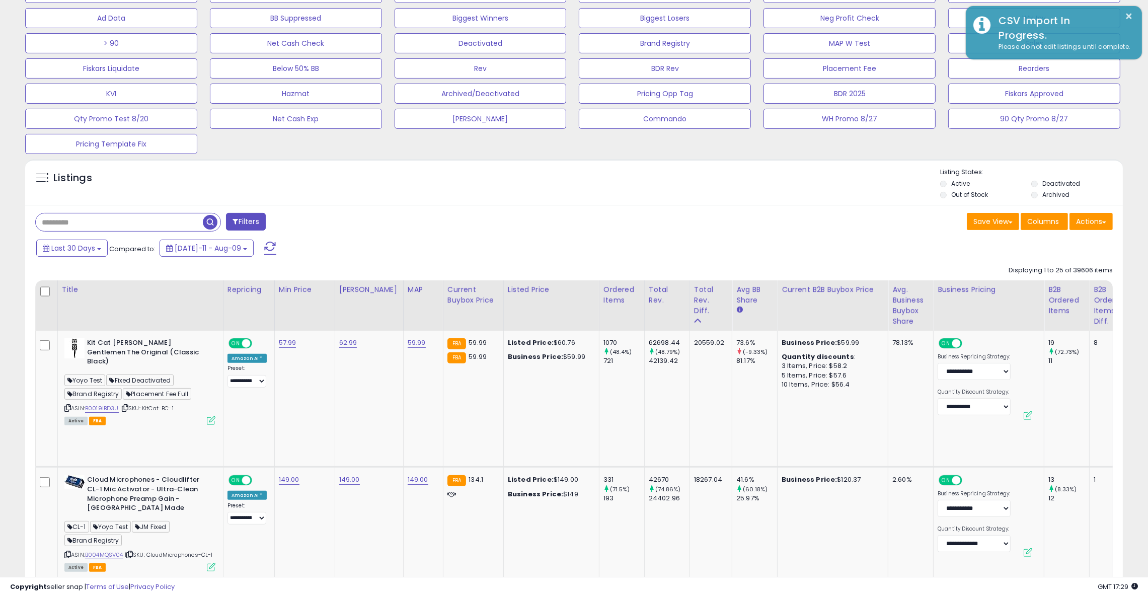
click at [606, 216] on div "Save View Save As New View Columns Actions [GEOGRAPHIC_DATA]" at bounding box center [847, 223] width 547 height 20
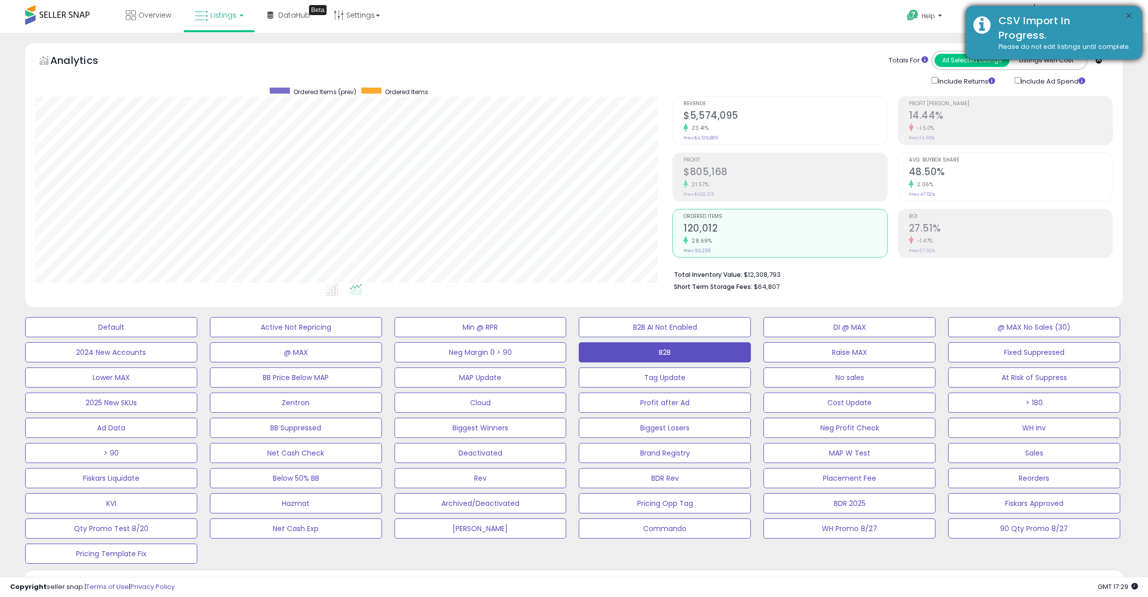
click at [1128, 16] on button "×" at bounding box center [1129, 16] width 8 height 13
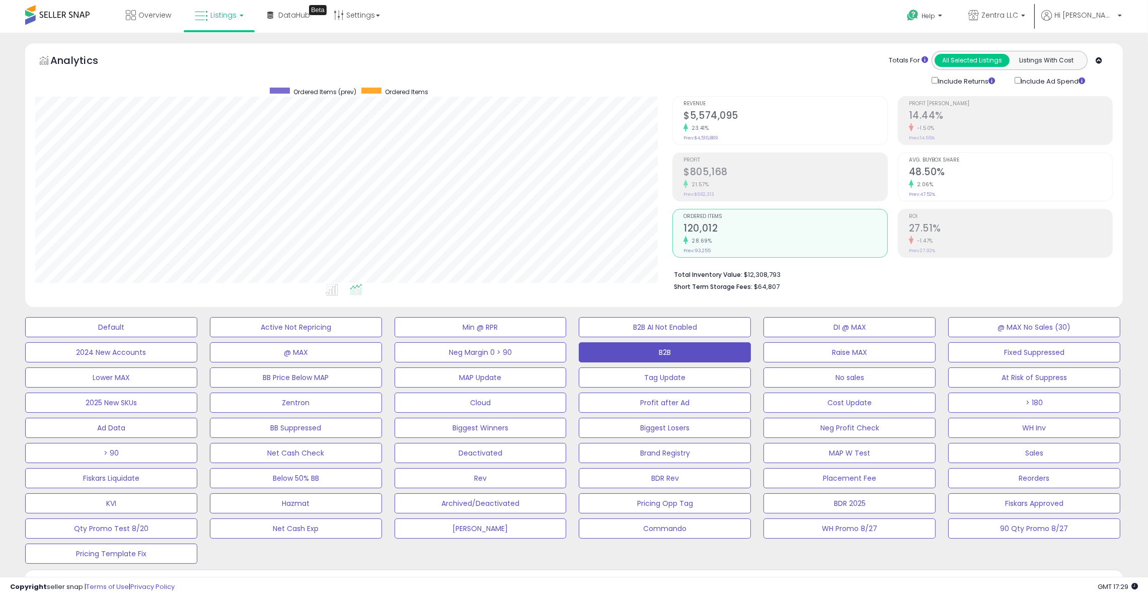
click at [932, 117] on h2 "14.44%" at bounding box center [1010, 117] width 203 height 14
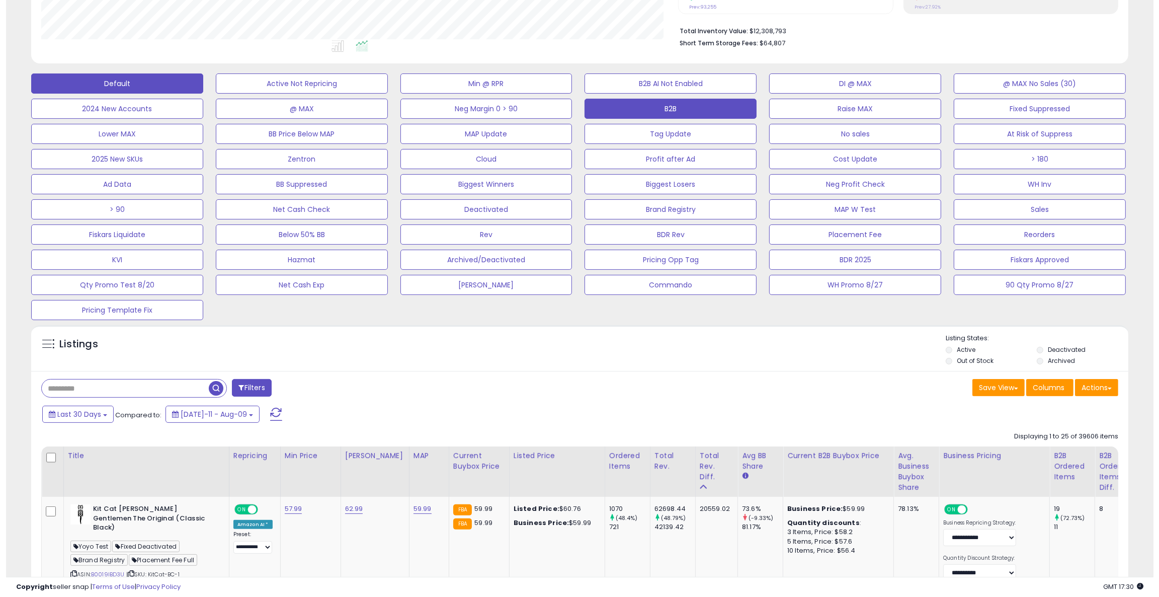
scroll to position [206, 0]
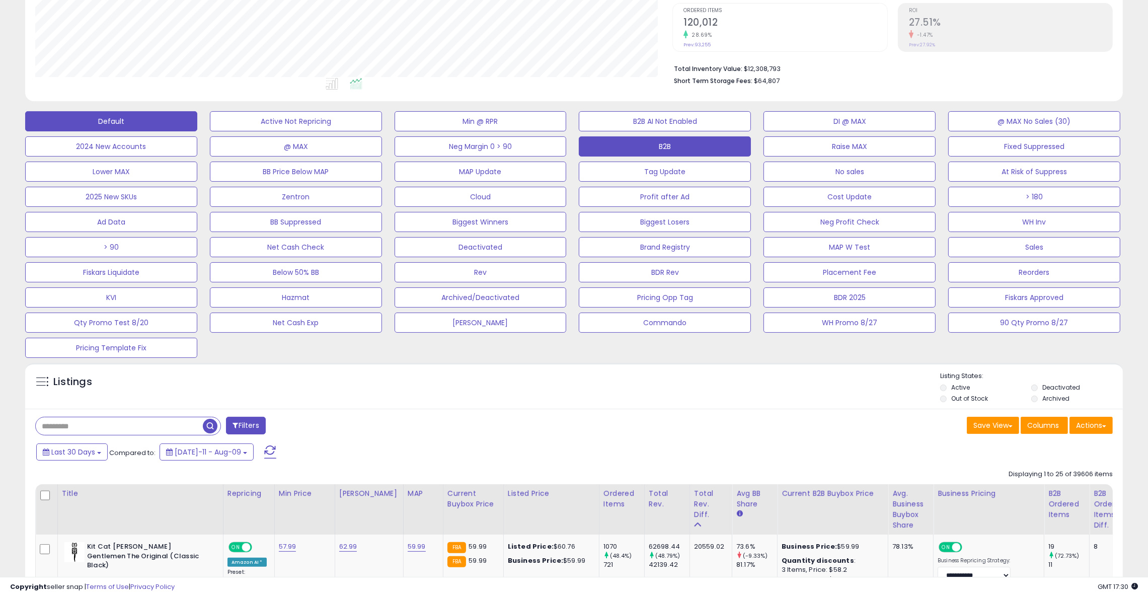
click at [111, 117] on button "Default" at bounding box center [111, 121] width 172 height 20
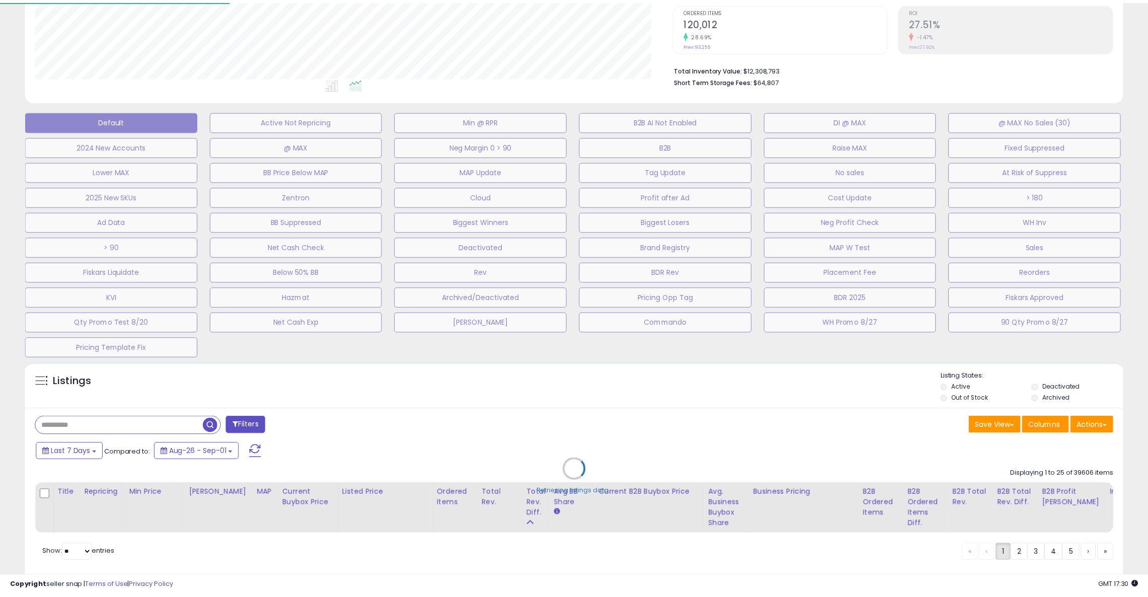
scroll to position [206, 644]
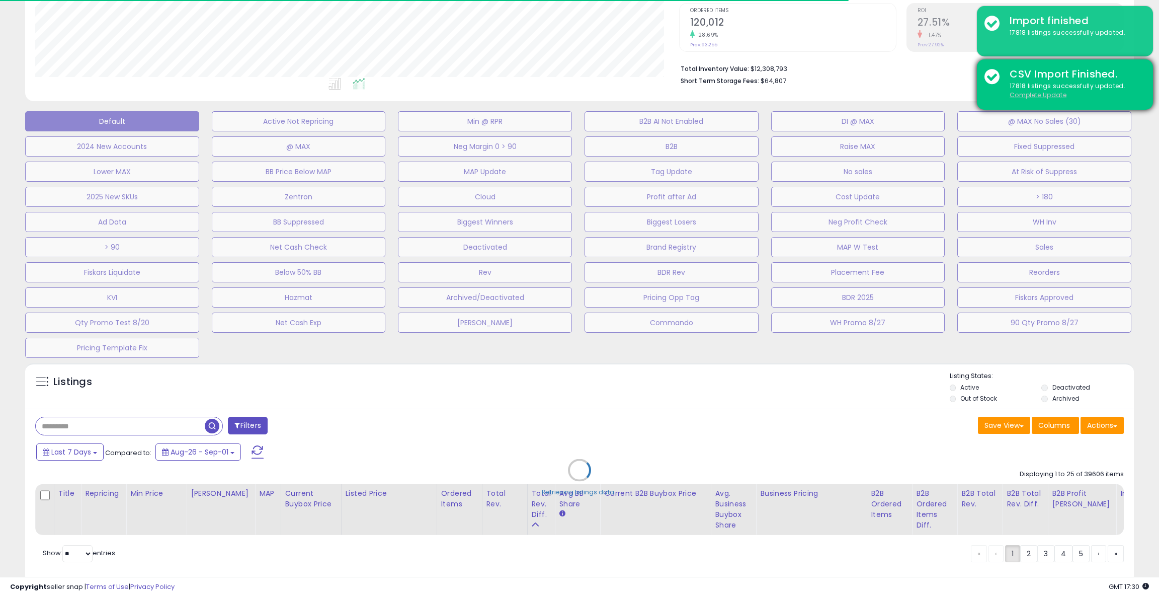
click at [1034, 96] on u "Complete Update" at bounding box center [1038, 95] width 57 height 9
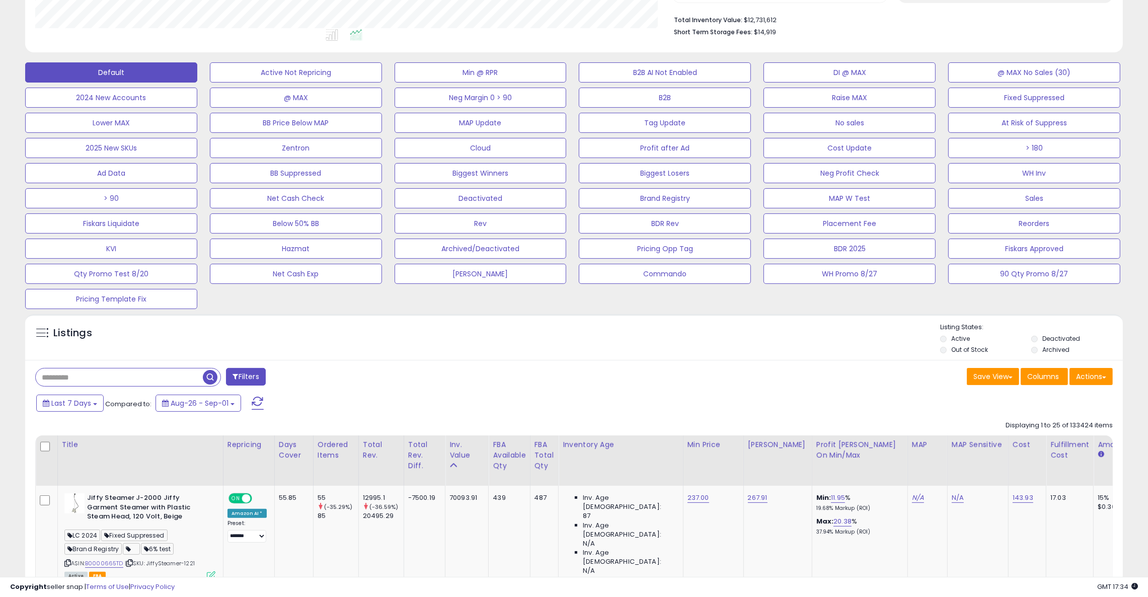
scroll to position [290, 0]
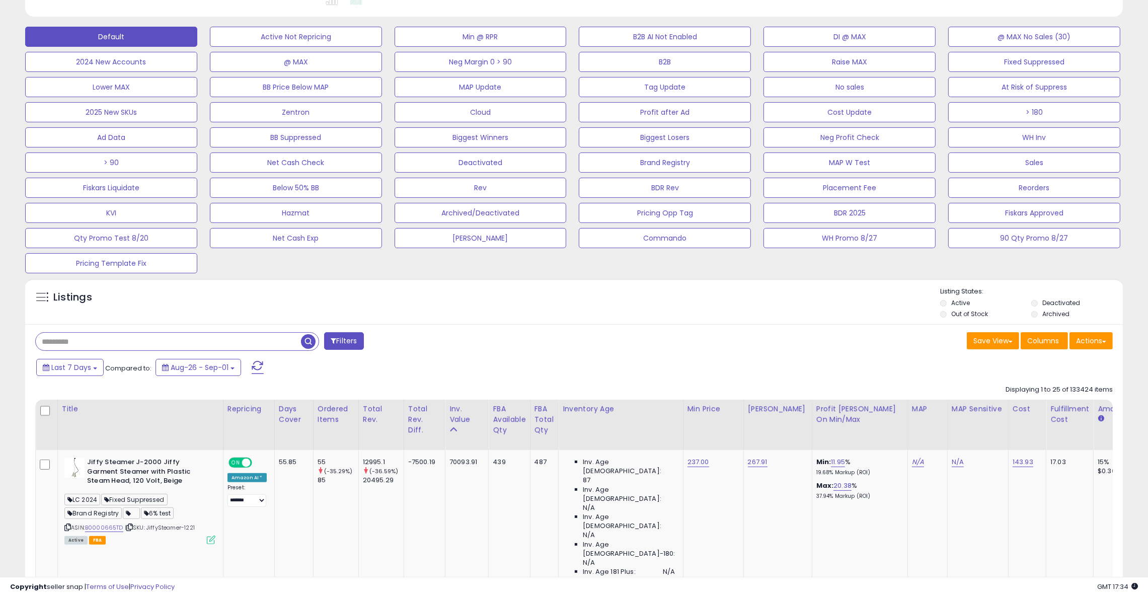
click at [77, 346] on input "text" at bounding box center [168, 342] width 265 height 18
type input "**********"
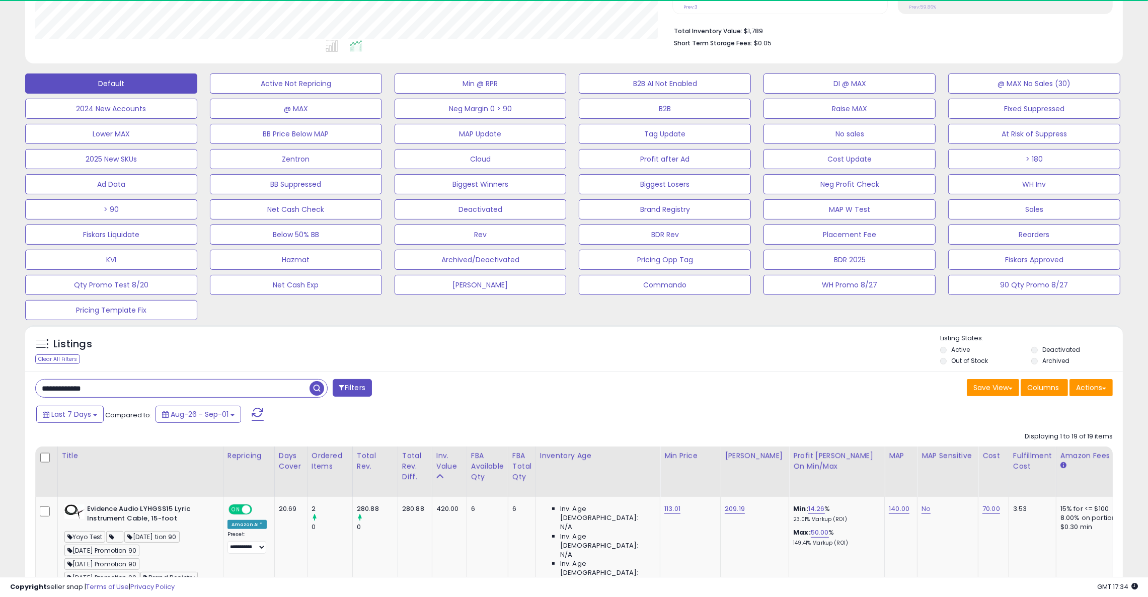
scroll to position [206, 638]
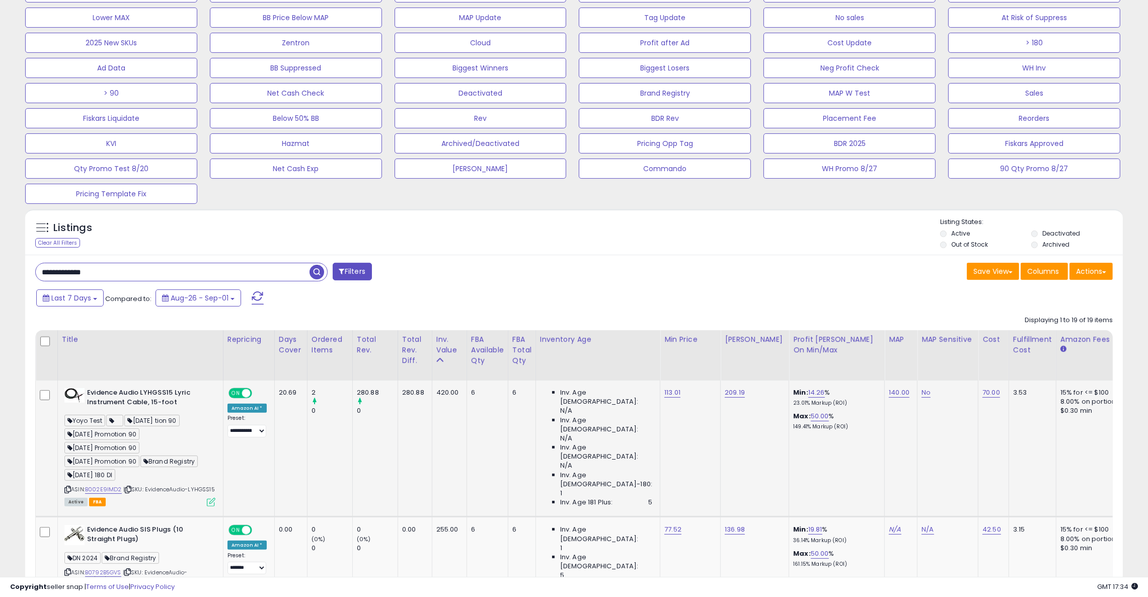
scroll to position [355, 0]
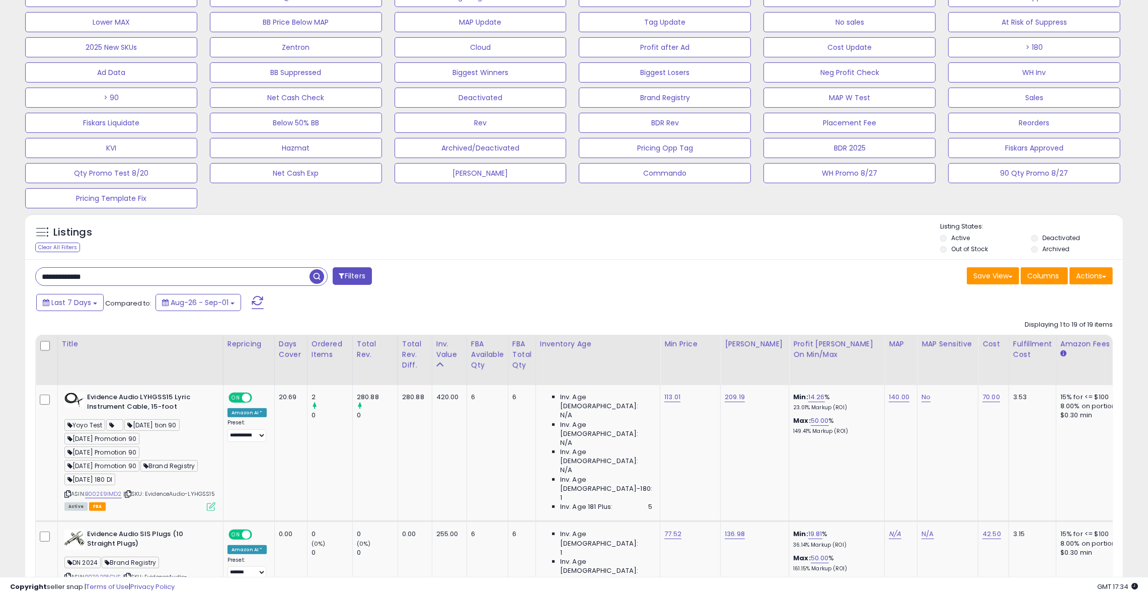
click at [1094, 281] on button "Actions" at bounding box center [1090, 275] width 43 height 17
click at [1028, 338] on link "Export Visible Columns" at bounding box center [1050, 340] width 110 height 16
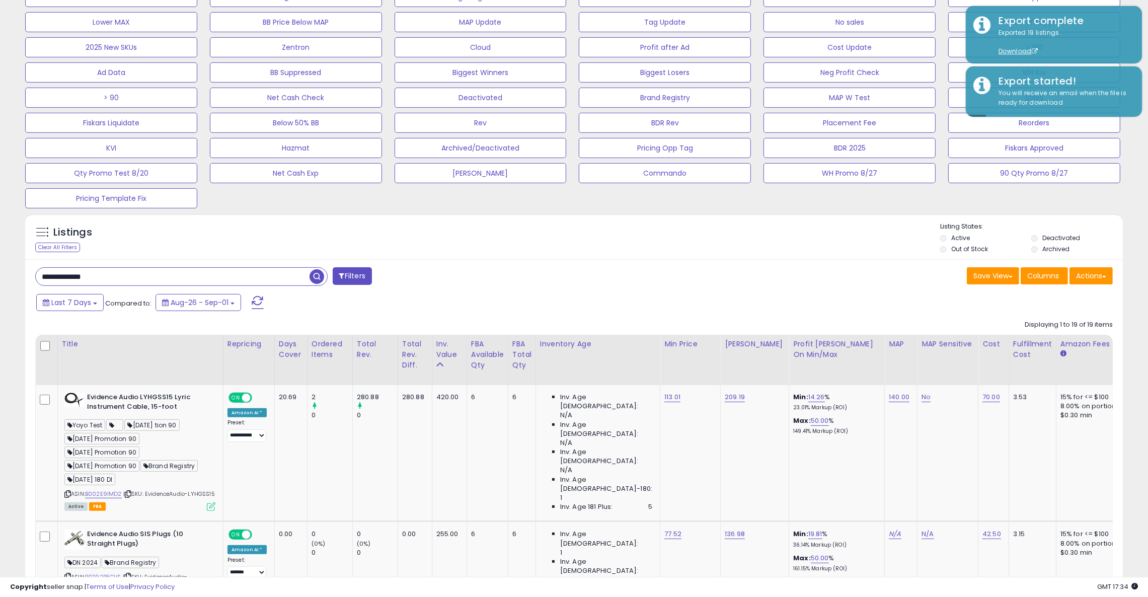
click at [790, 273] on div "Save View Save As New View Update Current View Columns Actions Import Import Wa…" at bounding box center [847, 277] width 547 height 20
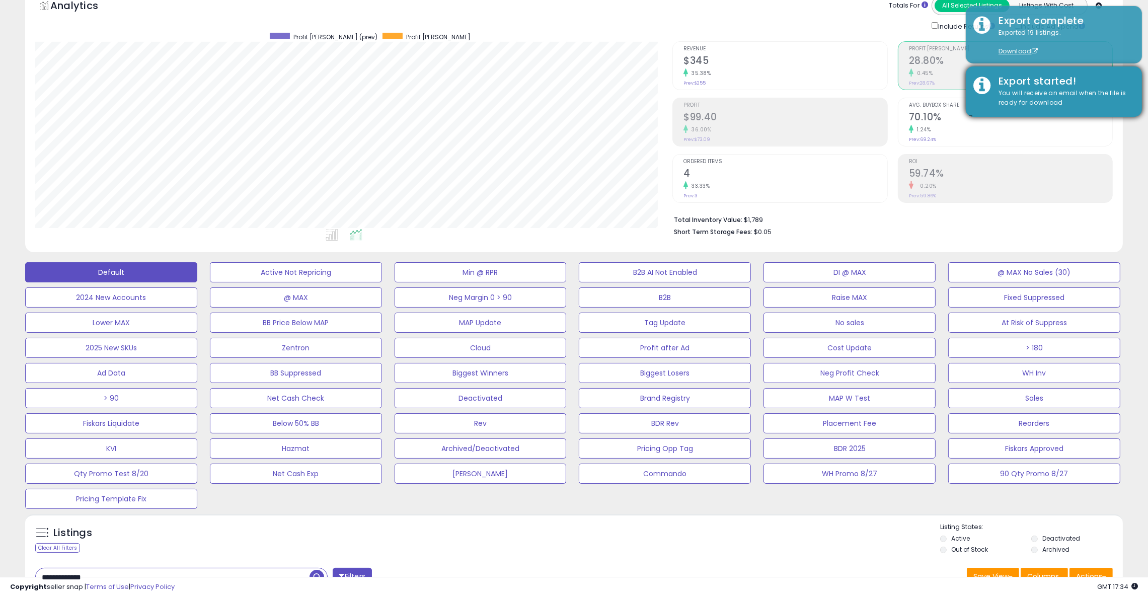
scroll to position [0, 0]
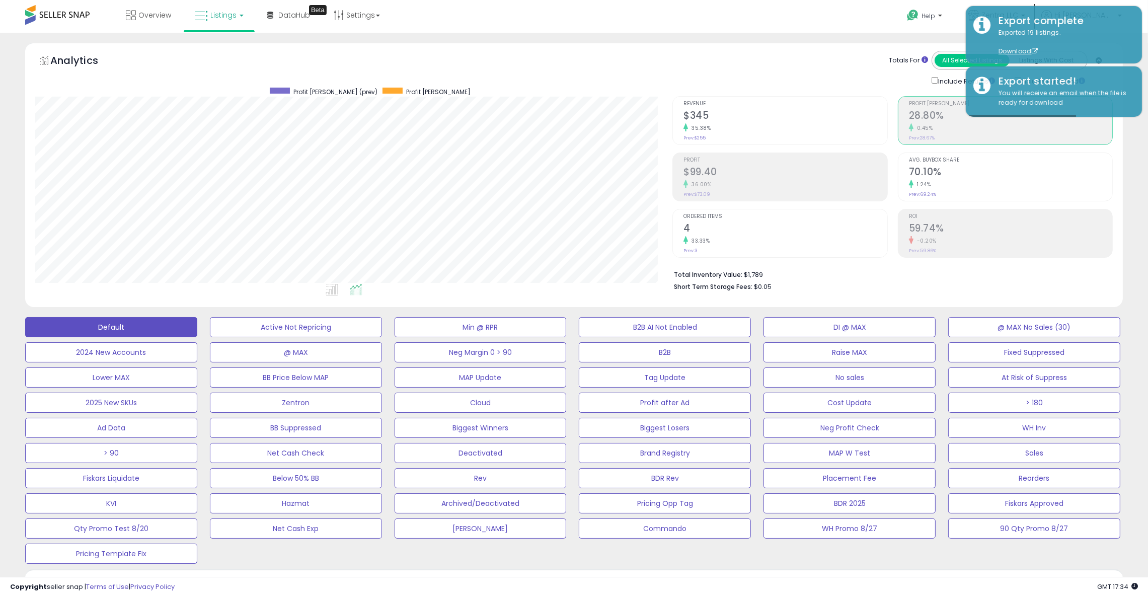
click at [1129, 150] on div "Analytics Totals For All Selected Listings Listings With Cost Include Returns I…" at bounding box center [574, 177] width 1113 height 269
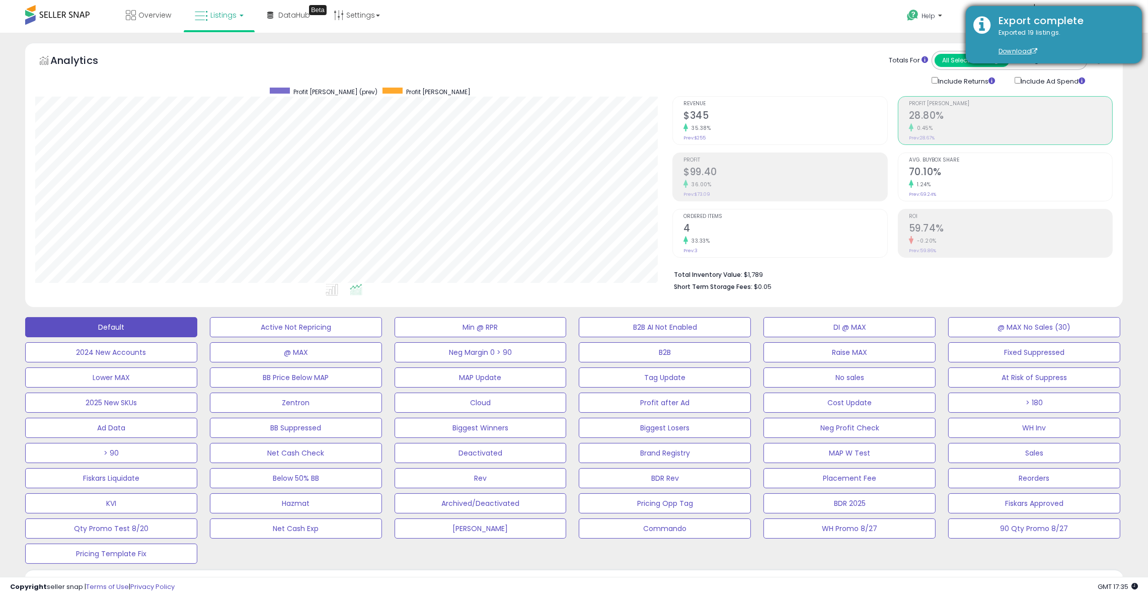
click at [1127, 15] on div "Export complete" at bounding box center [1062, 21] width 143 height 15
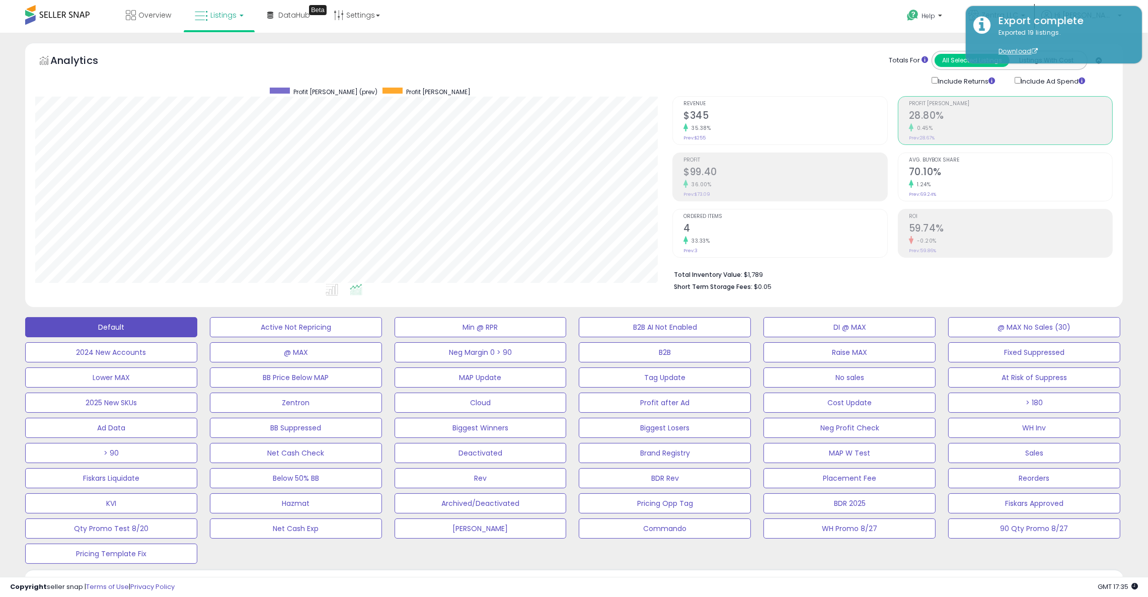
drag, startPoint x: 1143, startPoint y: 64, endPoint x: 1149, endPoint y: 123, distance: 59.2
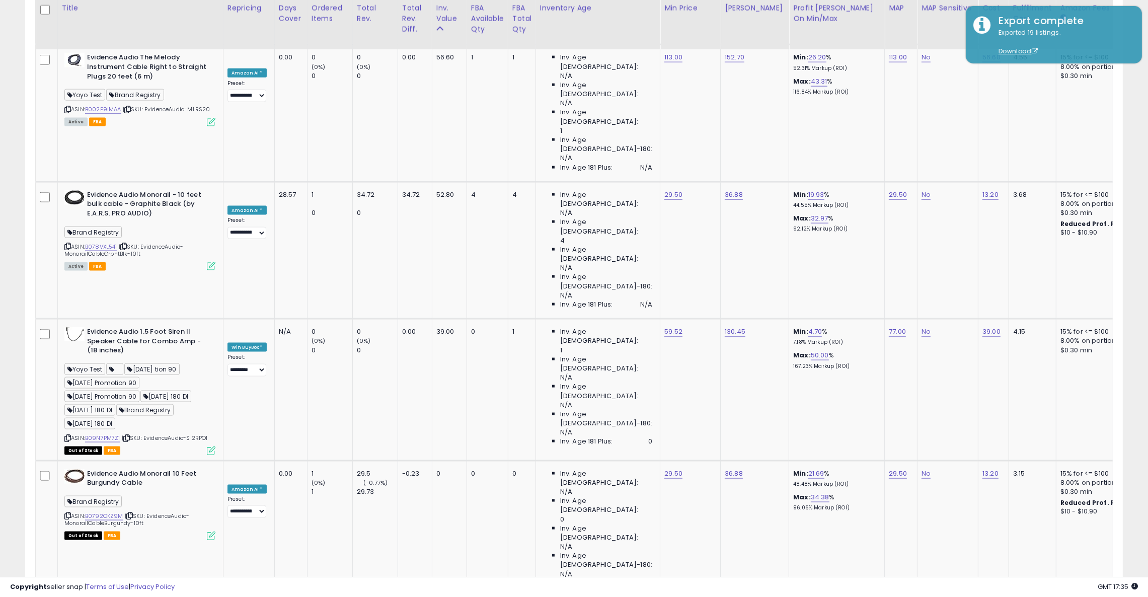
scroll to position [0, 0]
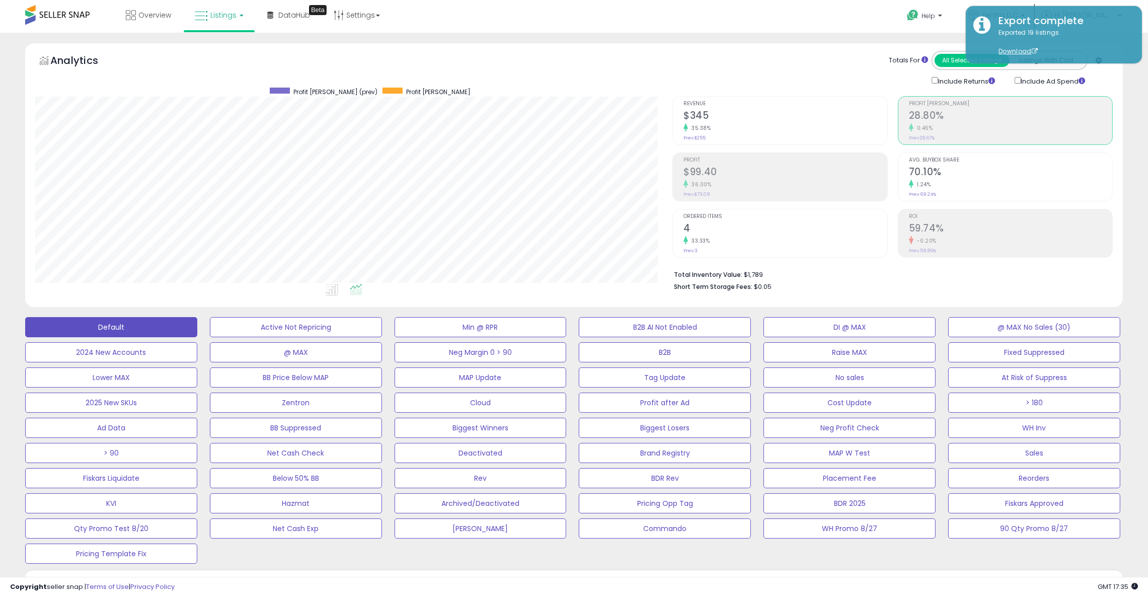
click at [1121, 107] on div "Analytics Totals For All Selected Listings Listings With Cost Include Returns I…" at bounding box center [574, 175] width 1098 height 264
click at [1033, 2] on link "Zentra LLC" at bounding box center [997, 16] width 72 height 33
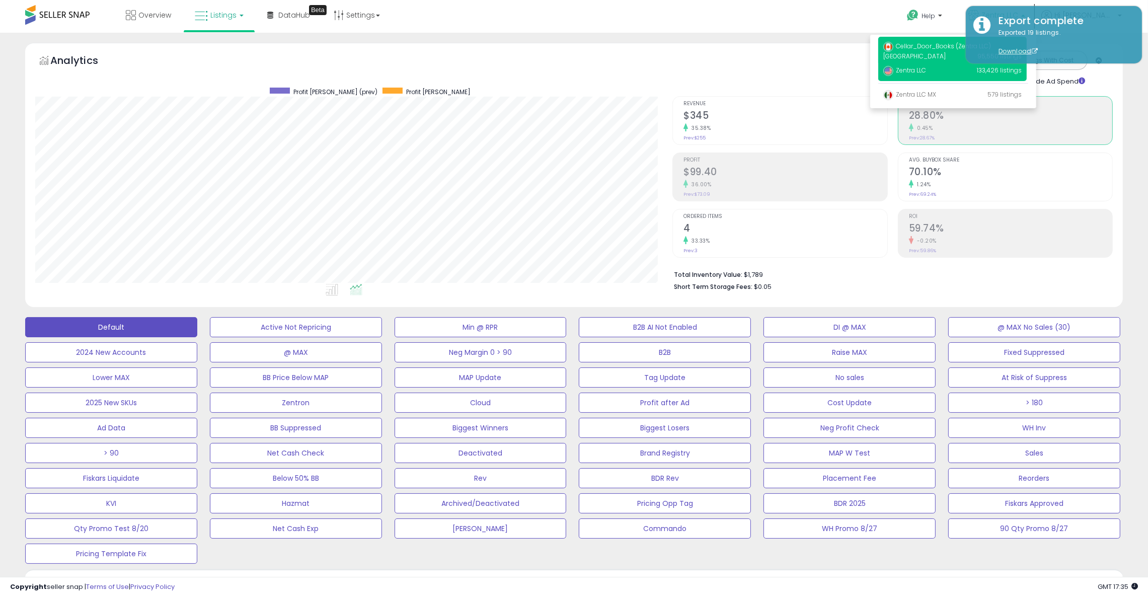
click at [942, 48] on span "Cellar_Door_Books (Zentra LLC) [GEOGRAPHIC_DATA]" at bounding box center [937, 51] width 108 height 19
click at [893, 49] on img at bounding box center [888, 47] width 10 height 10
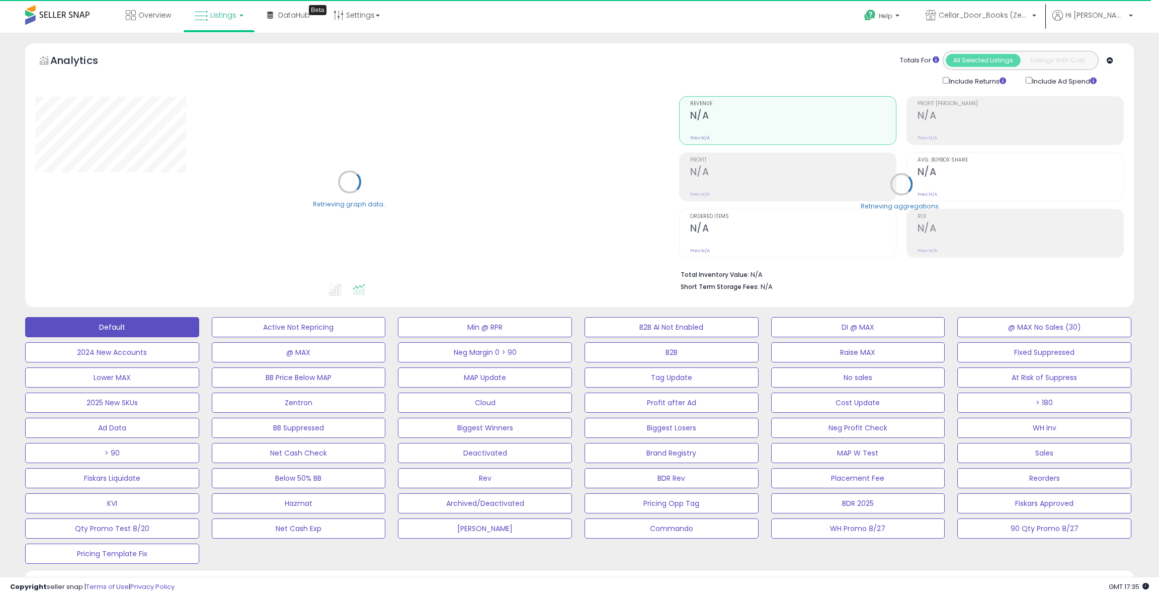
type input "**********"
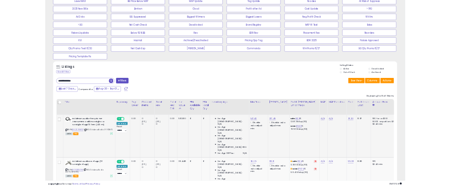
scroll to position [351, 0]
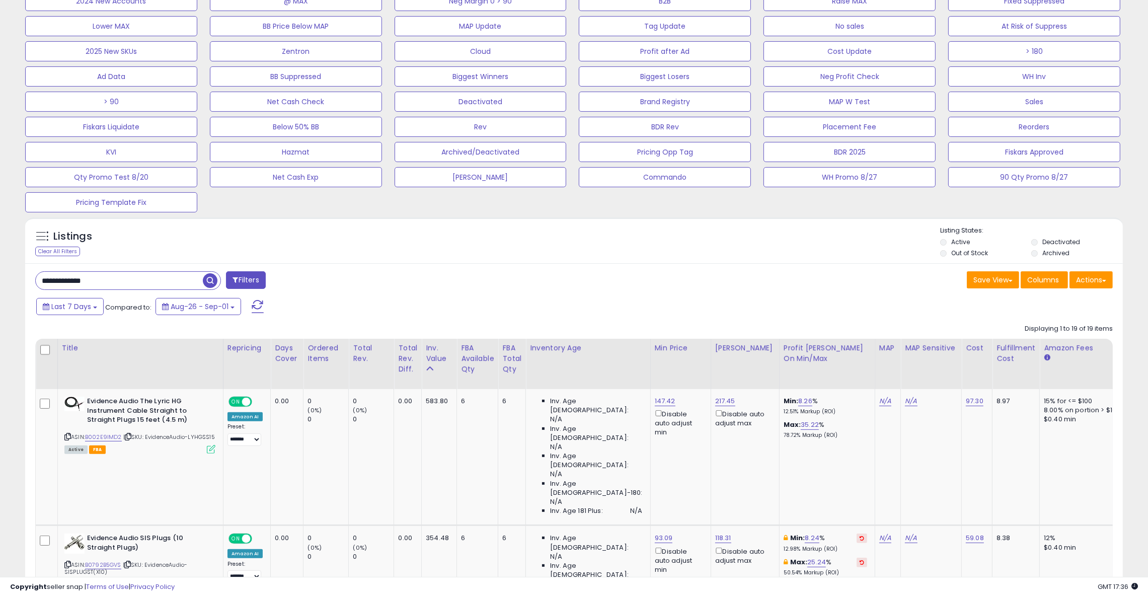
drag, startPoint x: 506, startPoint y: 282, endPoint x: 537, endPoint y: 281, distance: 30.7
click at [506, 282] on div "**********" at bounding box center [301, 281] width 547 height 20
click at [1096, 276] on button "Actions" at bounding box center [1090, 279] width 43 height 17
click at [1048, 325] on link "Export Visible Columns" at bounding box center [1050, 327] width 110 height 16
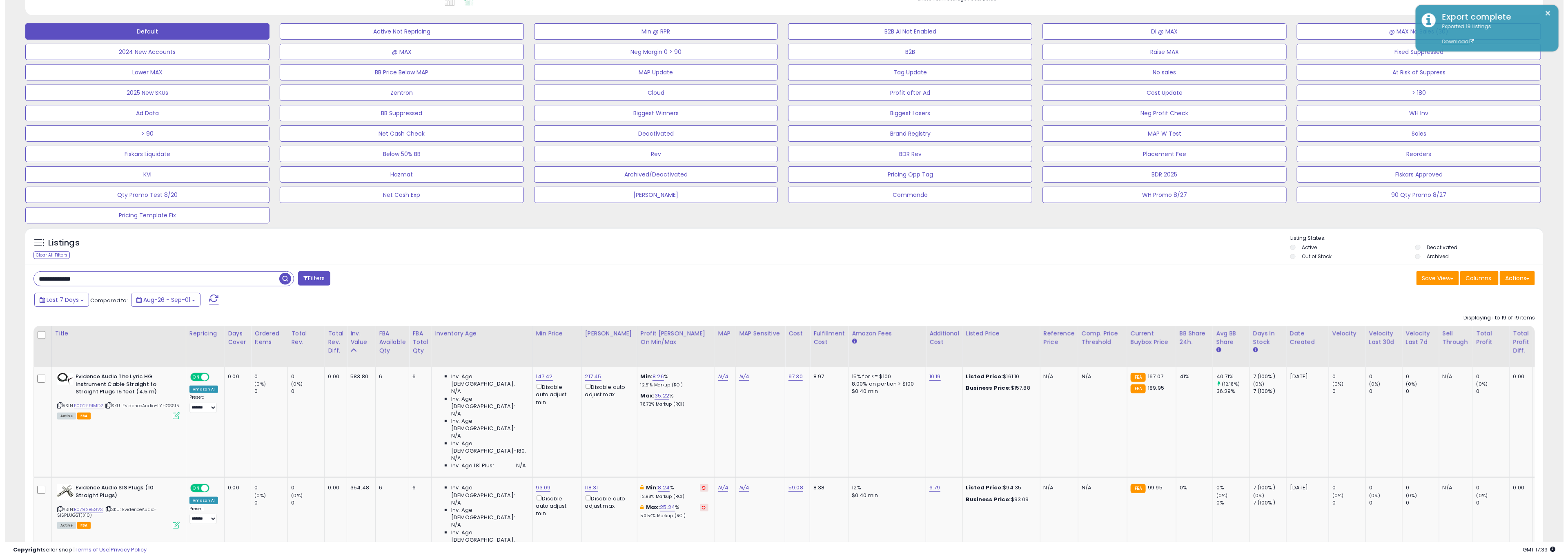
scroll to position [263, 0]
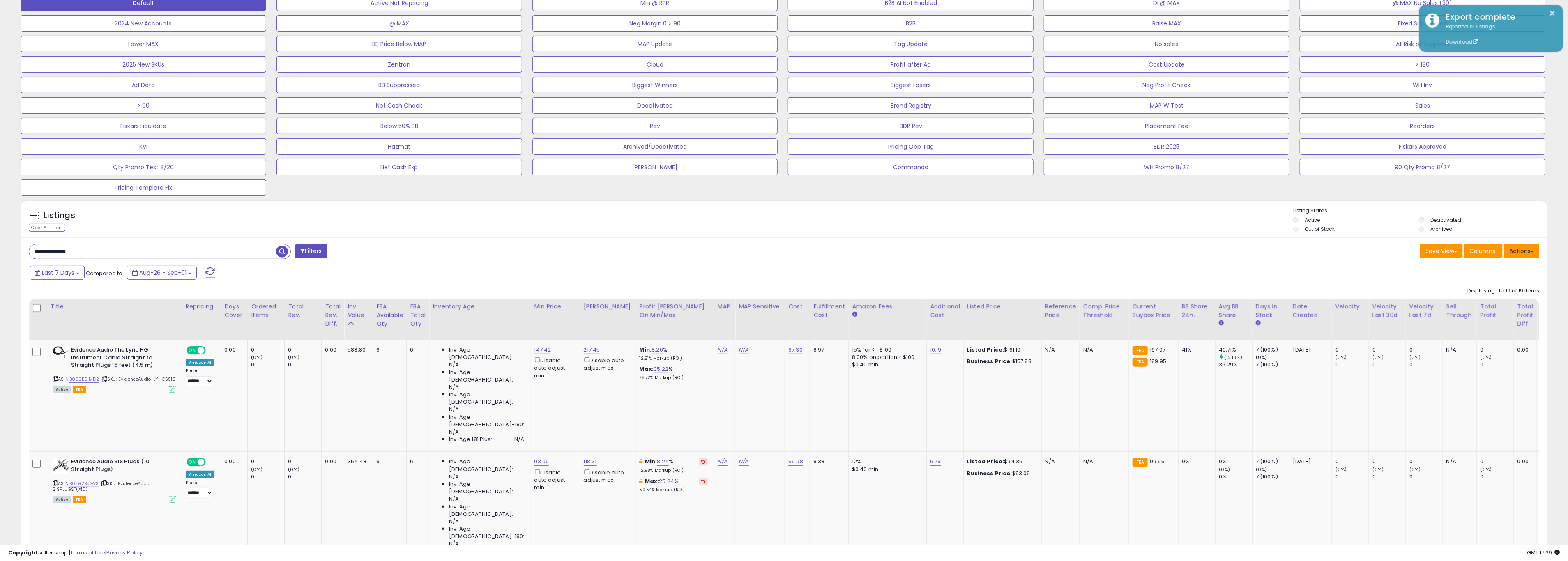
click at [946, 246] on button "Actions" at bounding box center [1521, 251] width 35 height 14
click at [946, 275] on link "Import" at bounding box center [1488, 269] width 90 height 13
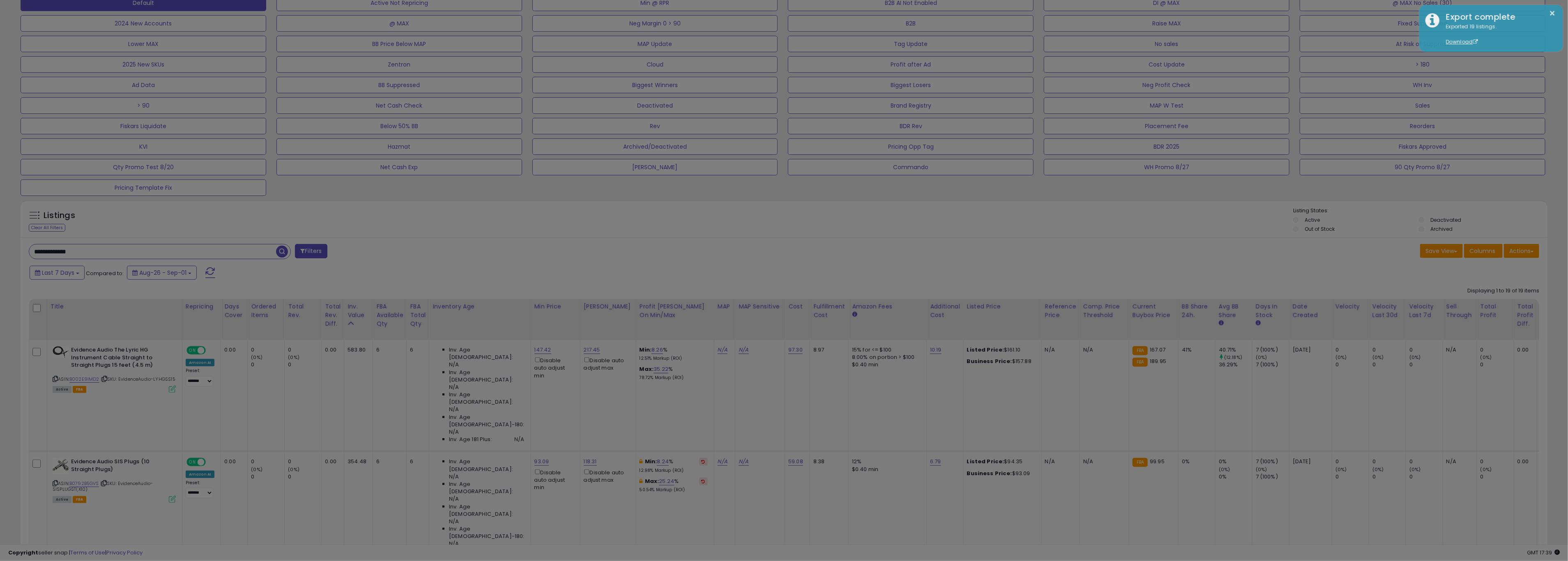
scroll to position [169, 894]
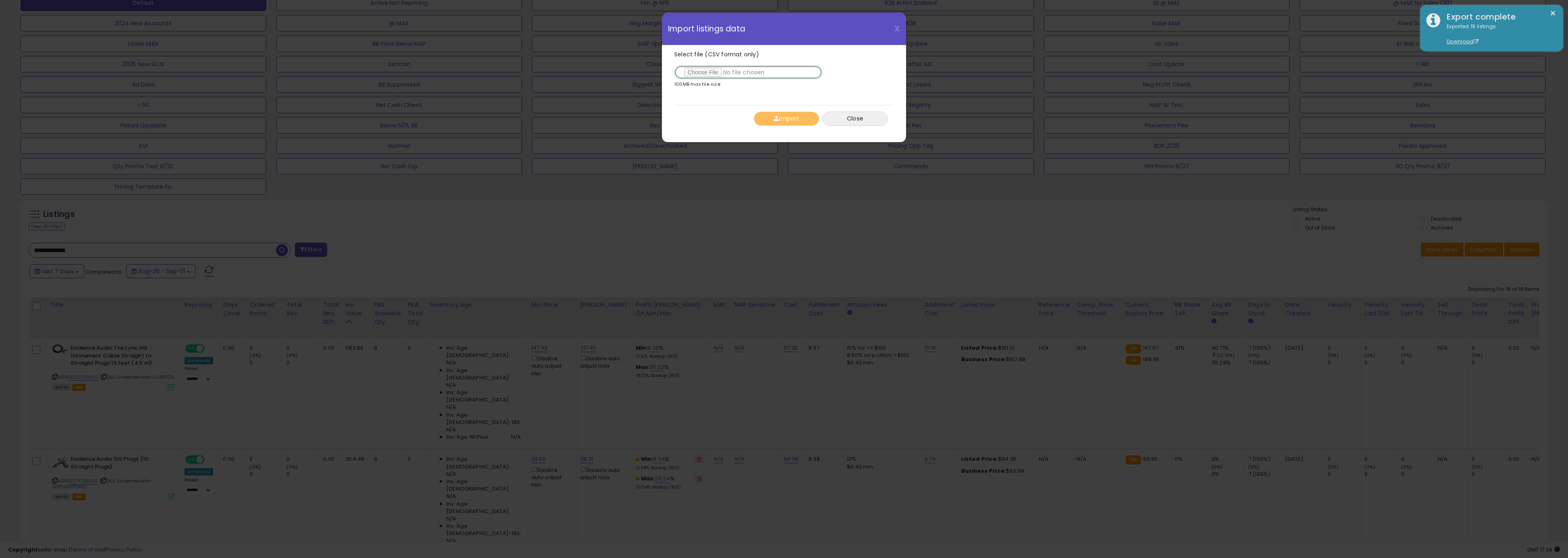
click at [701, 76] on input "Select file (CSV format only)" at bounding box center [748, 72] width 149 height 14
type input "**********"
click at [784, 123] on button "Import" at bounding box center [786, 119] width 66 height 15
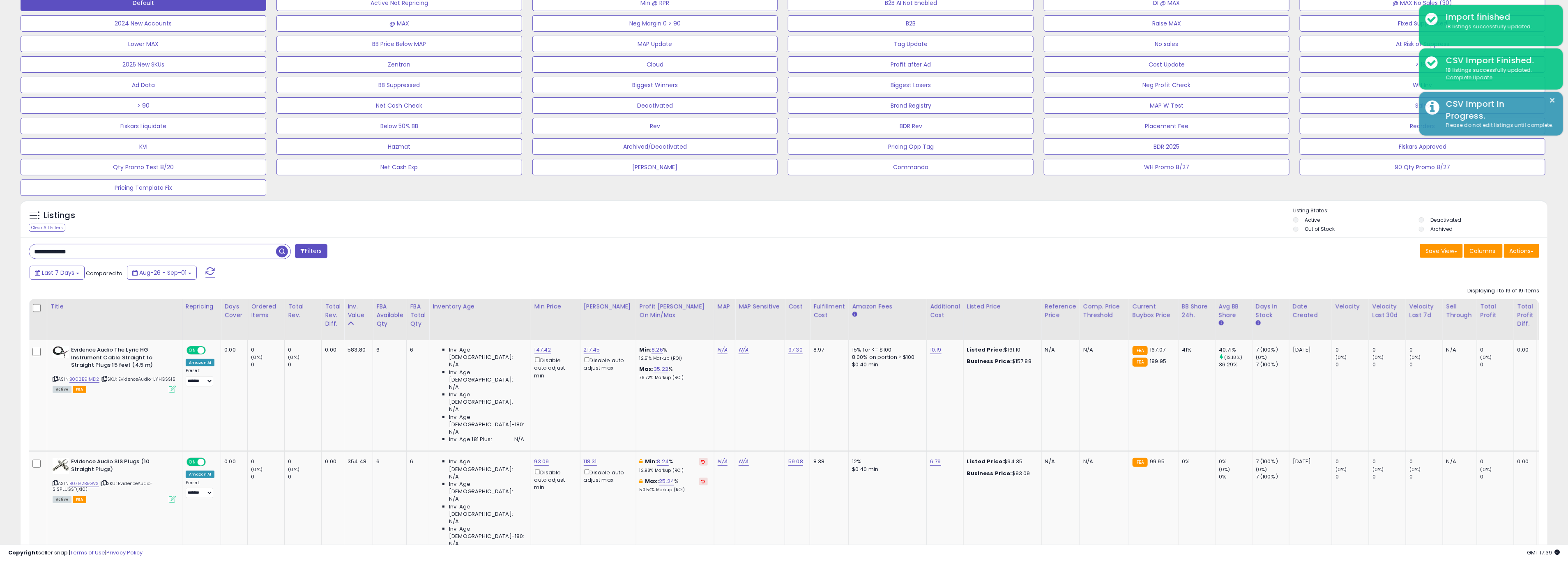
scroll to position [410767, 409869]
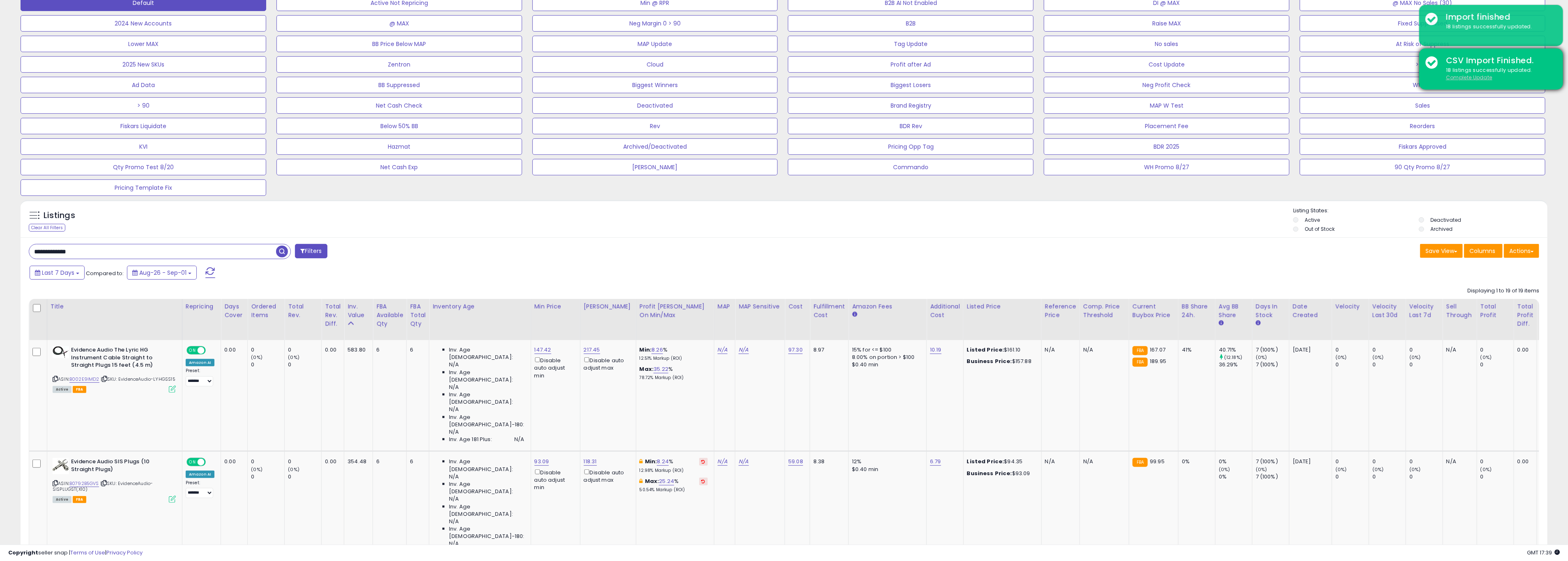
click at [946, 75] on u "Complete Update" at bounding box center [1468, 78] width 47 height 7
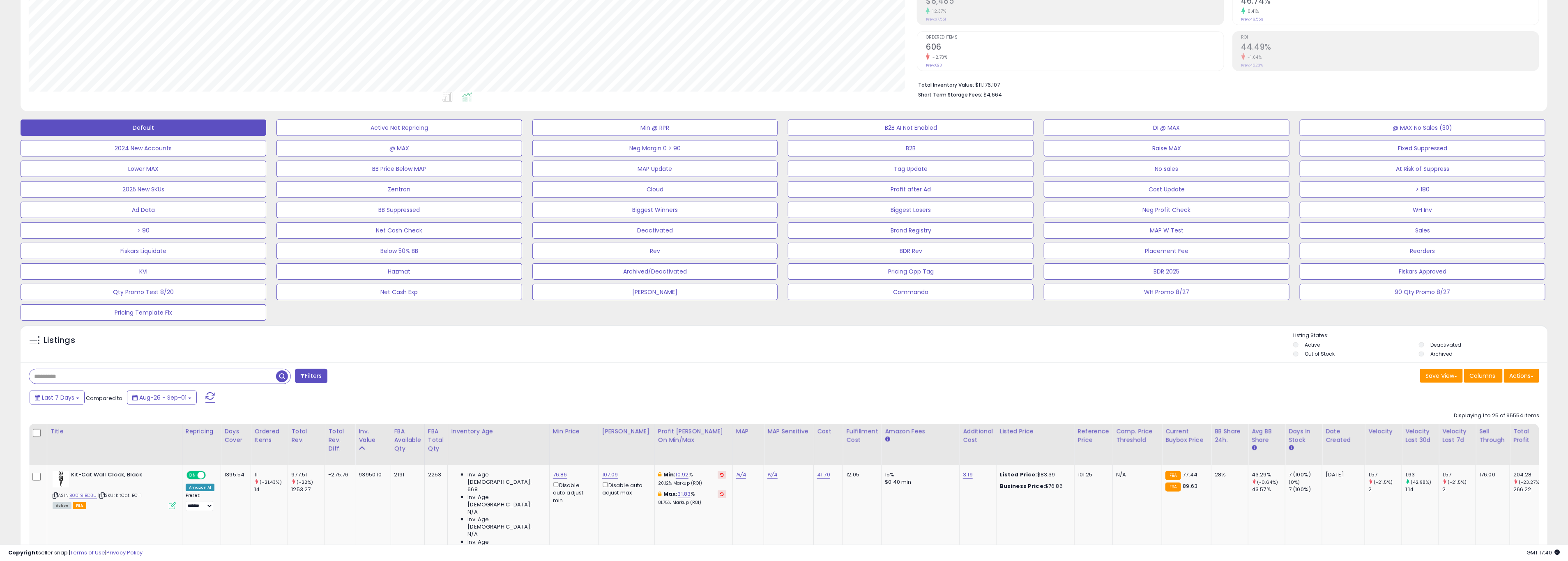
scroll to position [140, 0]
click at [56, 394] on button "Last 7 Days" at bounding box center [56, 396] width 55 height 14
type input "**********"
click at [64, 437] on li "Last 30 Days" at bounding box center [66, 436] width 66 height 11
drag, startPoint x: 209, startPoint y: 397, endPoint x: 347, endPoint y: 401, distance: 138.1
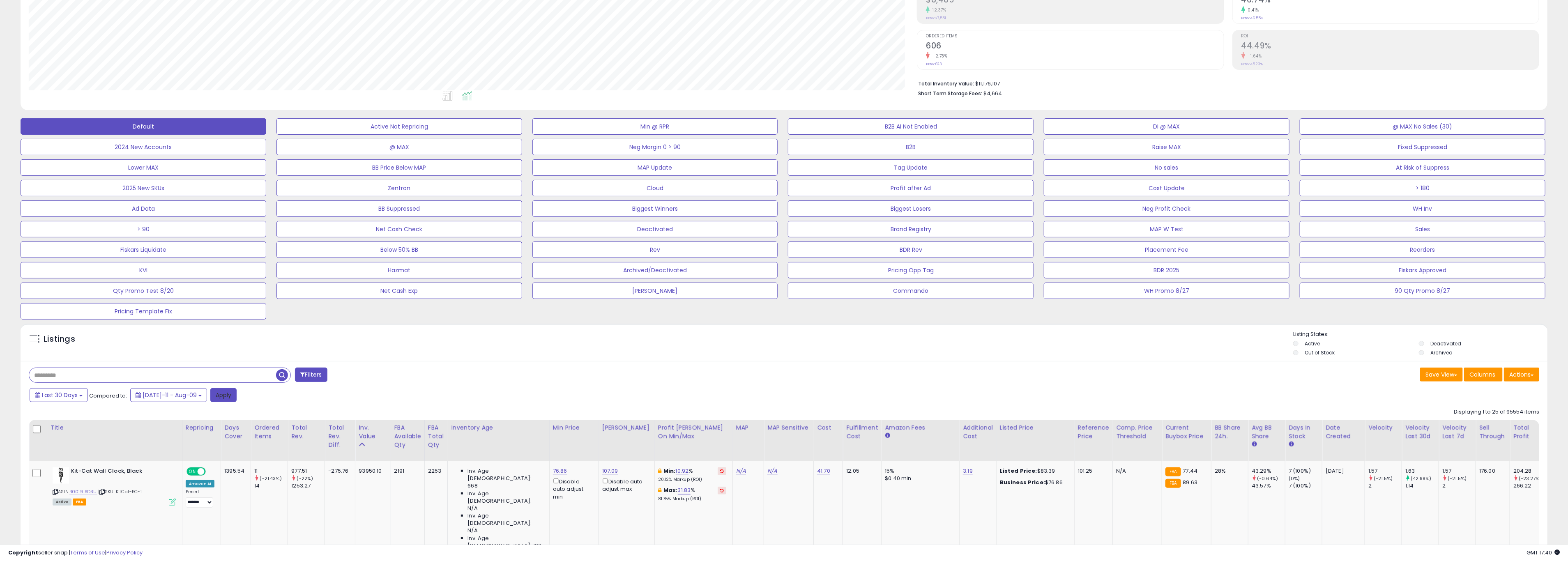
click at [211, 396] on button "Apply" at bounding box center [224, 395] width 26 height 14
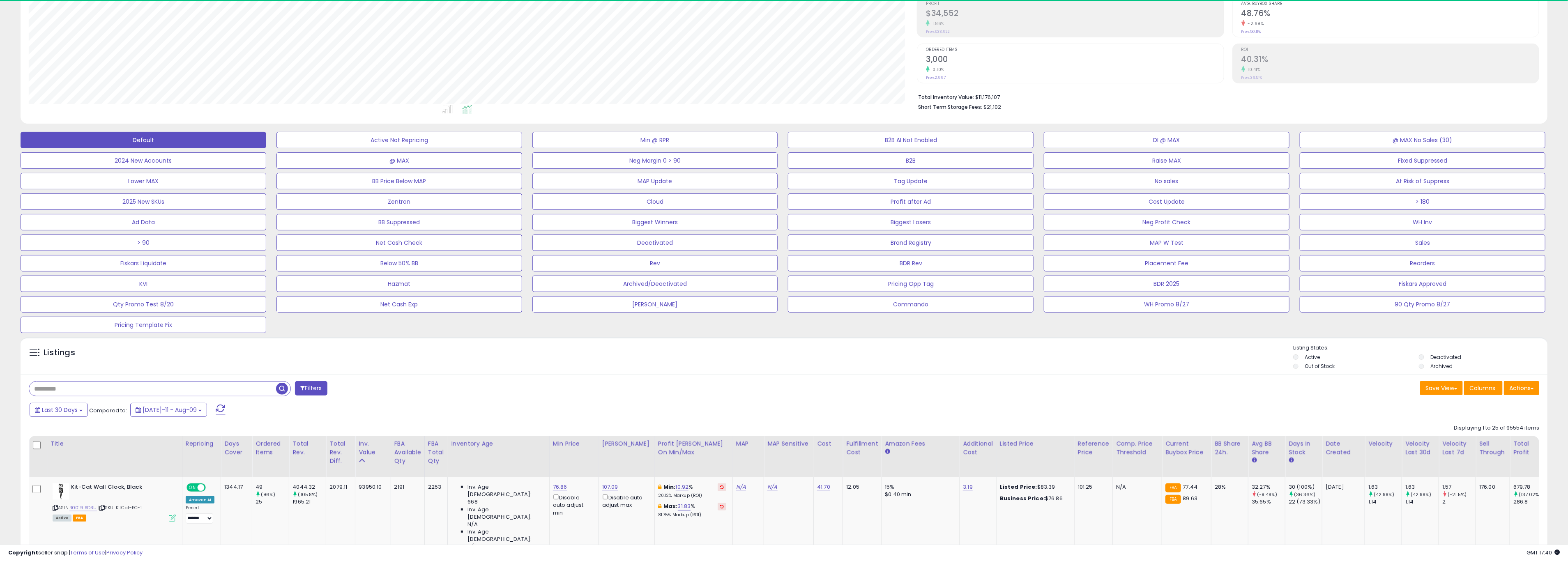
scroll to position [169, 888]
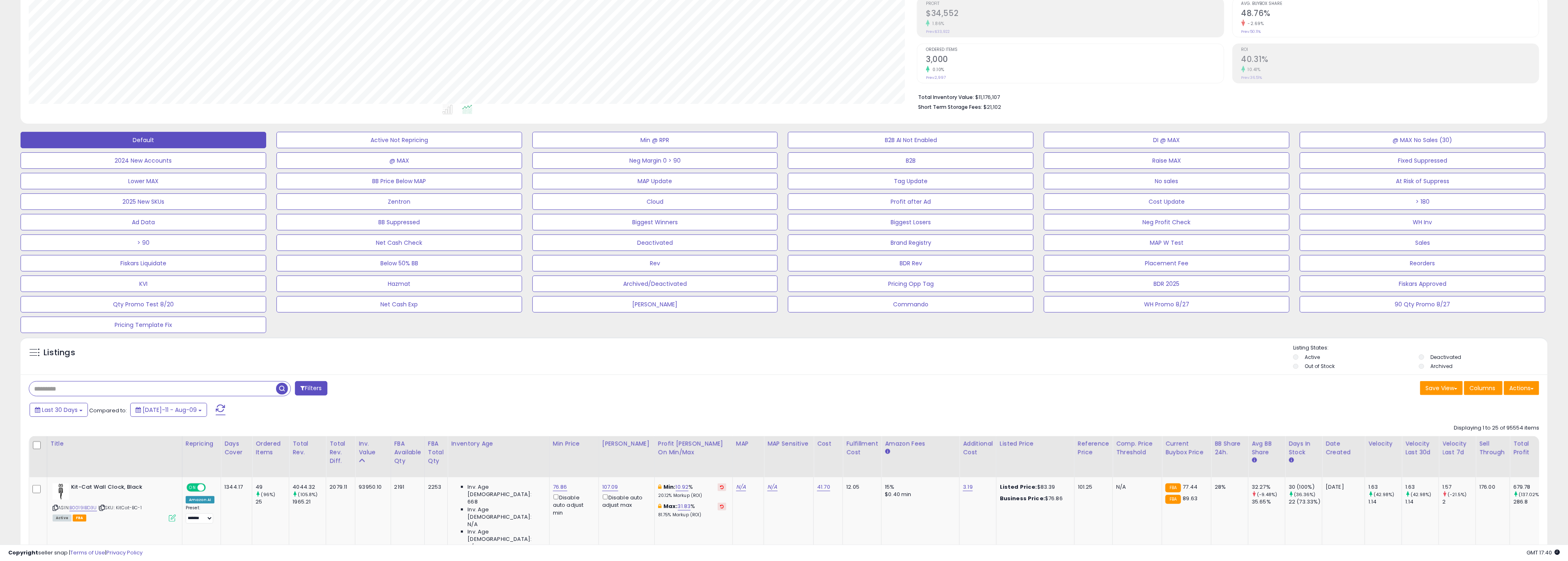
click at [465, 370] on div "Listings" at bounding box center [784, 358] width 1527 height 28
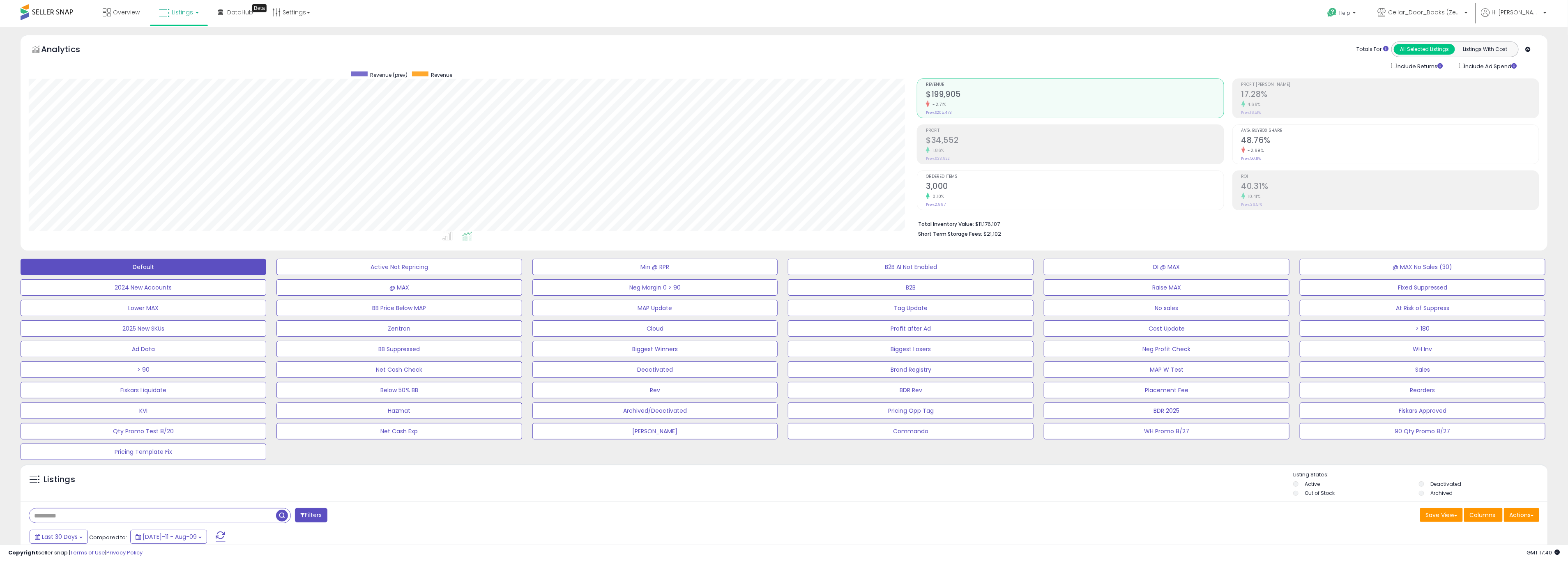
click at [946, 91] on h2 "17.28%" at bounding box center [1390, 96] width 297 height 11
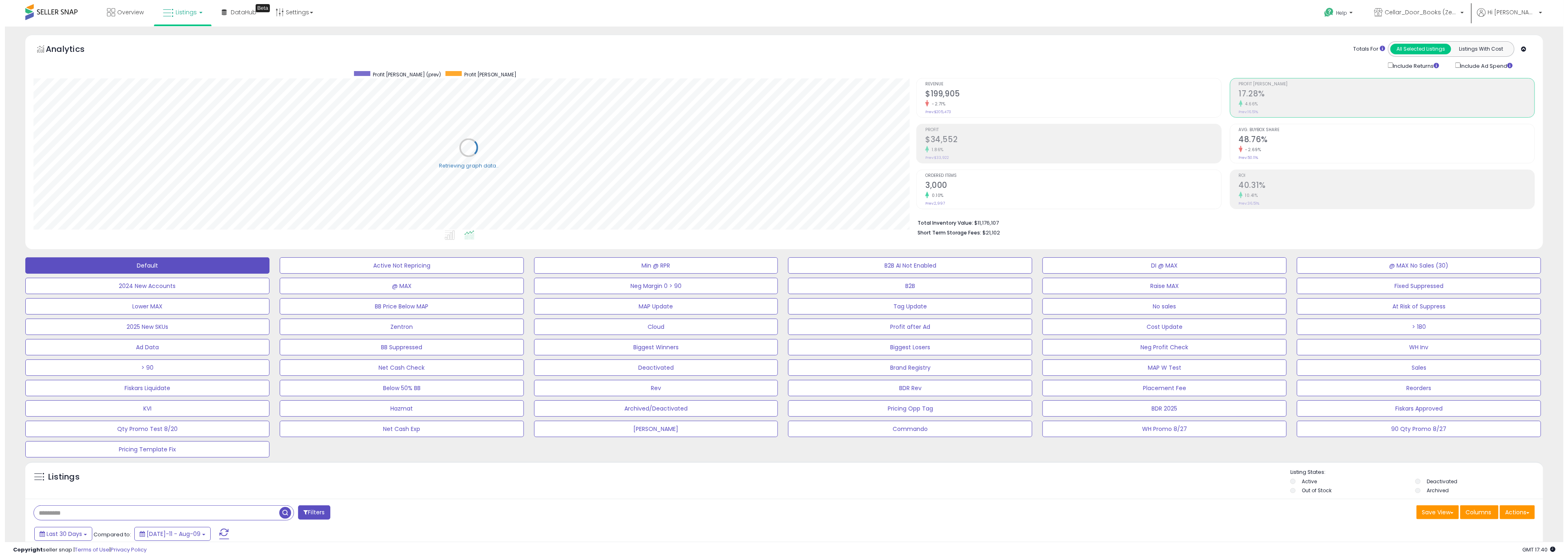
scroll to position [408571, 407536]
click at [941, 90] on h2 "$199,905" at bounding box center [1068, 95] width 295 height 11
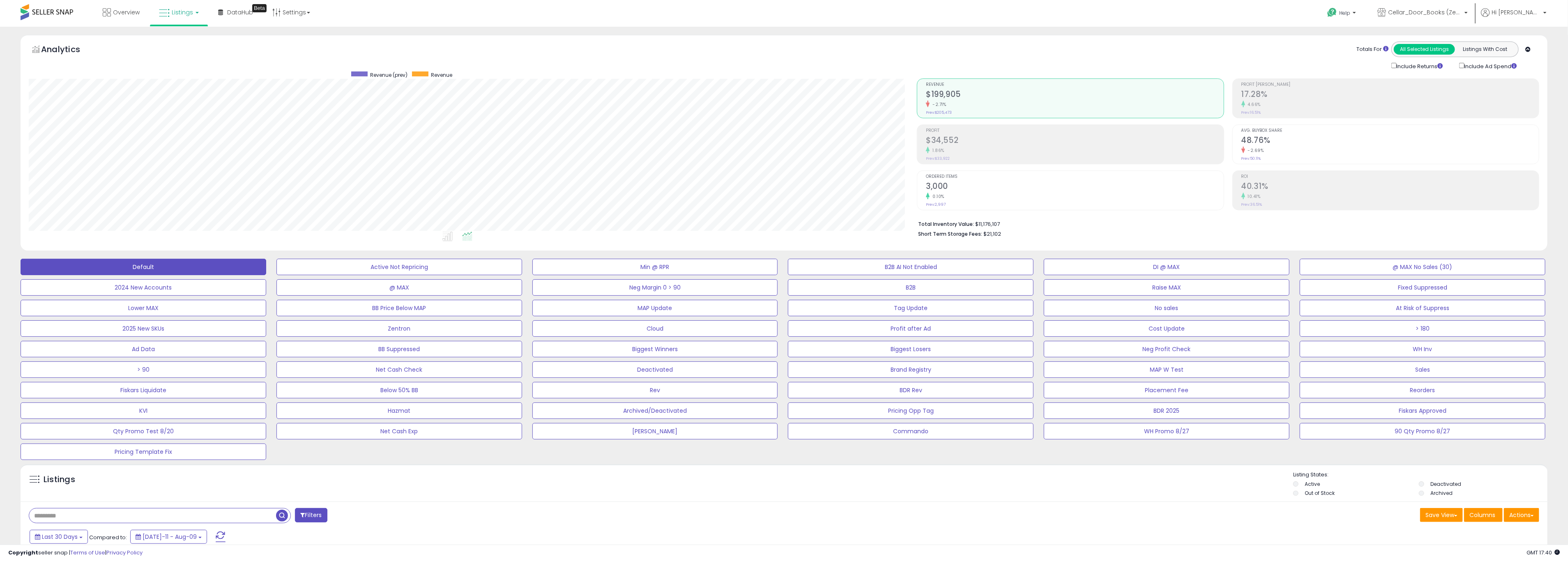
click at [946, 188] on h2 "3,000" at bounding box center [1074, 187] width 297 height 11
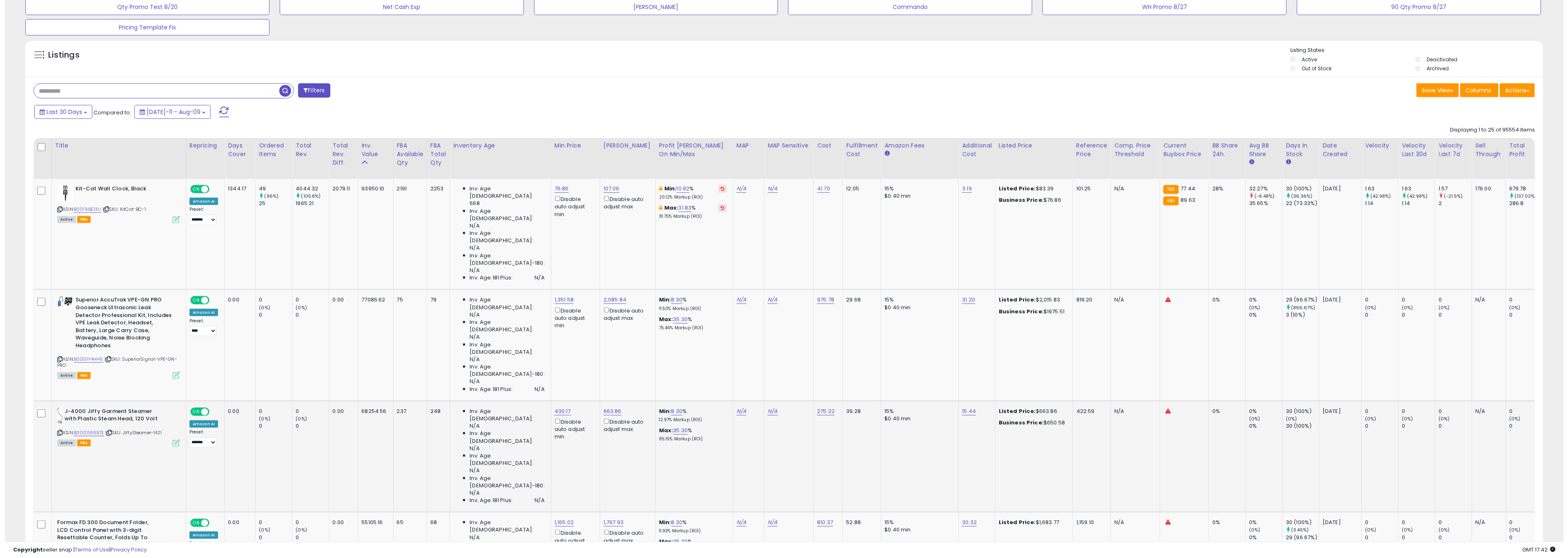
scroll to position [0, 0]
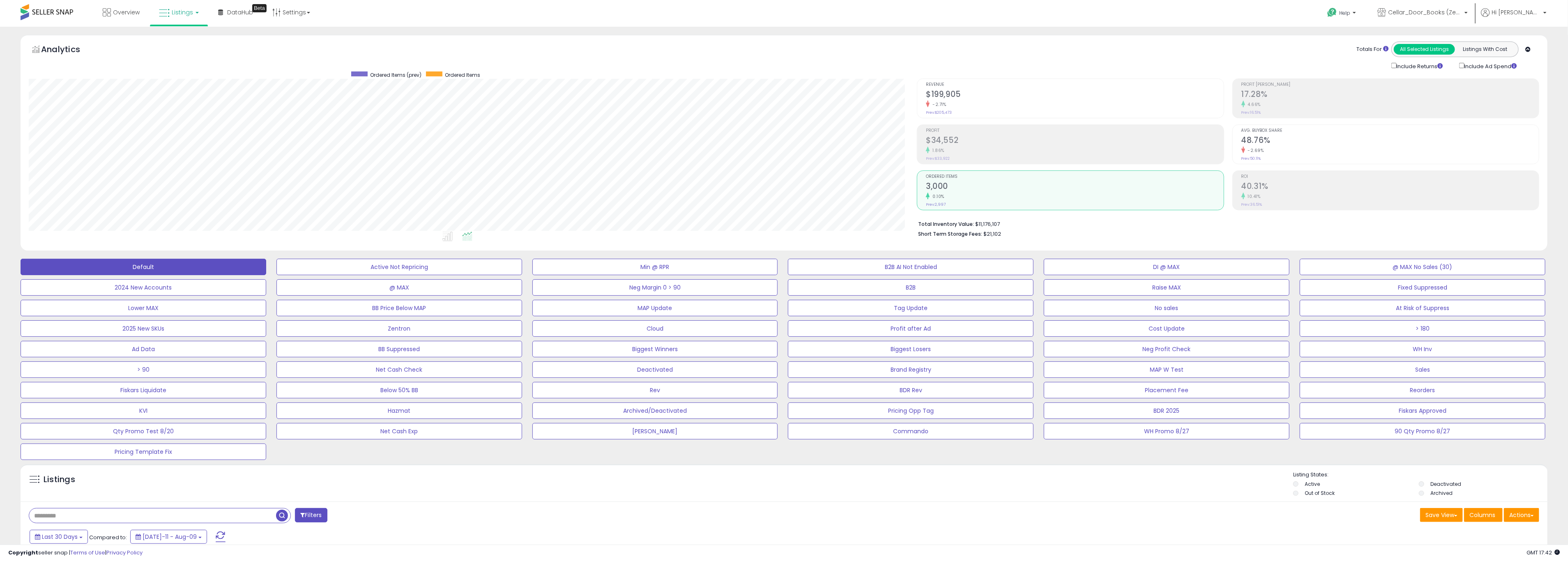
click at [946, 101] on div "4.66%" at bounding box center [1390, 105] width 297 height 8
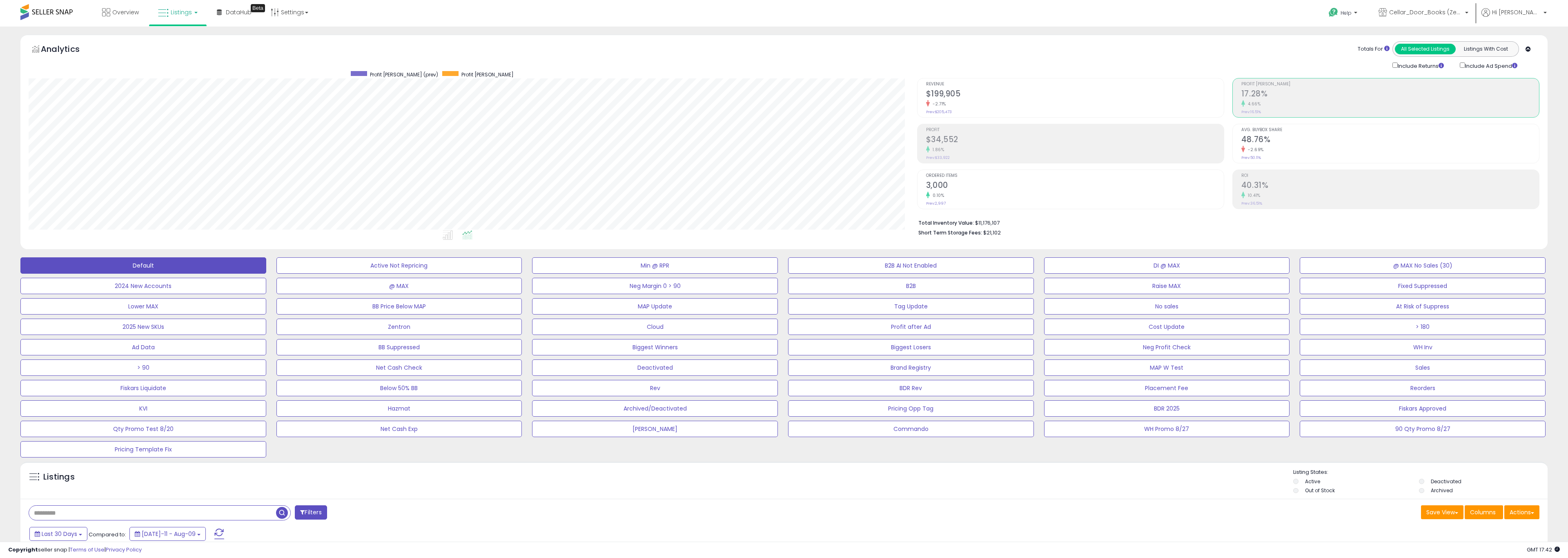
scroll to position [408571, 407536]
click at [941, 101] on div "-2.71%" at bounding box center [1068, 104] width 295 height 8
click at [941, 11] on span "Cellar_Door_Books (Zentra LLC) [GEOGRAPHIC_DATA]" at bounding box center [1416, 12] width 74 height 8
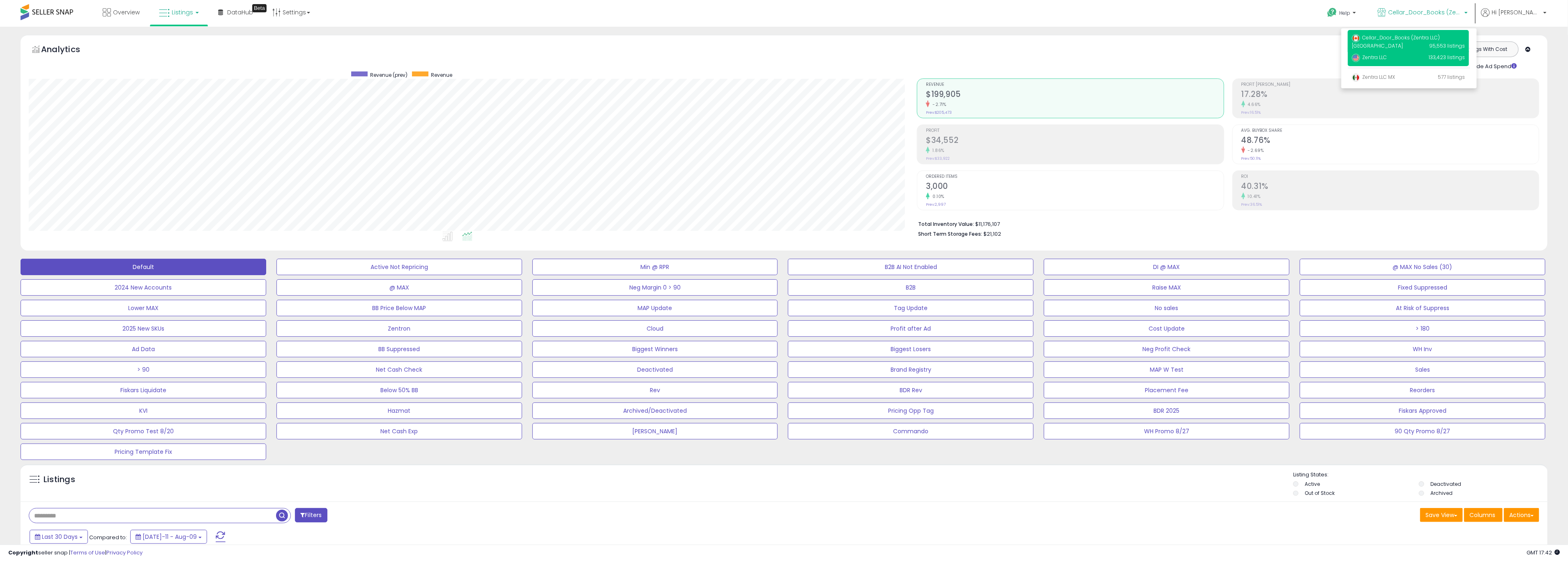
click at [946, 58] on span "Zentra LLC" at bounding box center [1369, 57] width 35 height 7
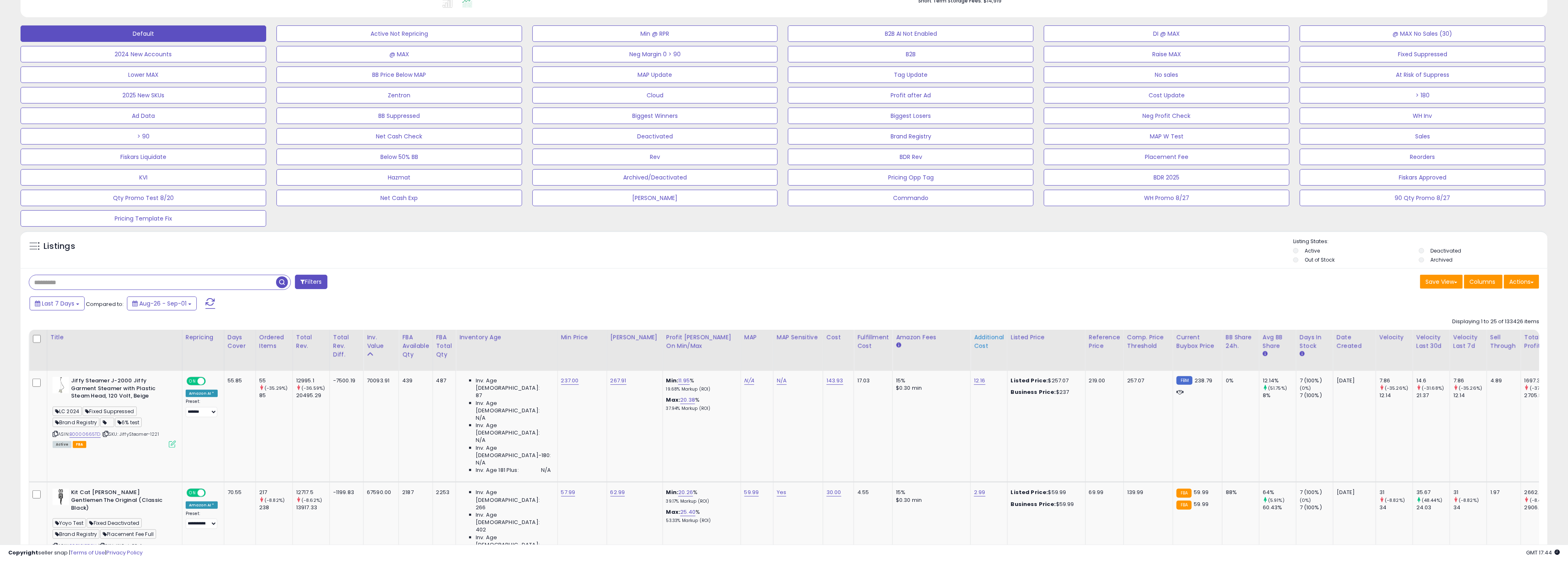
scroll to position [243, 0]
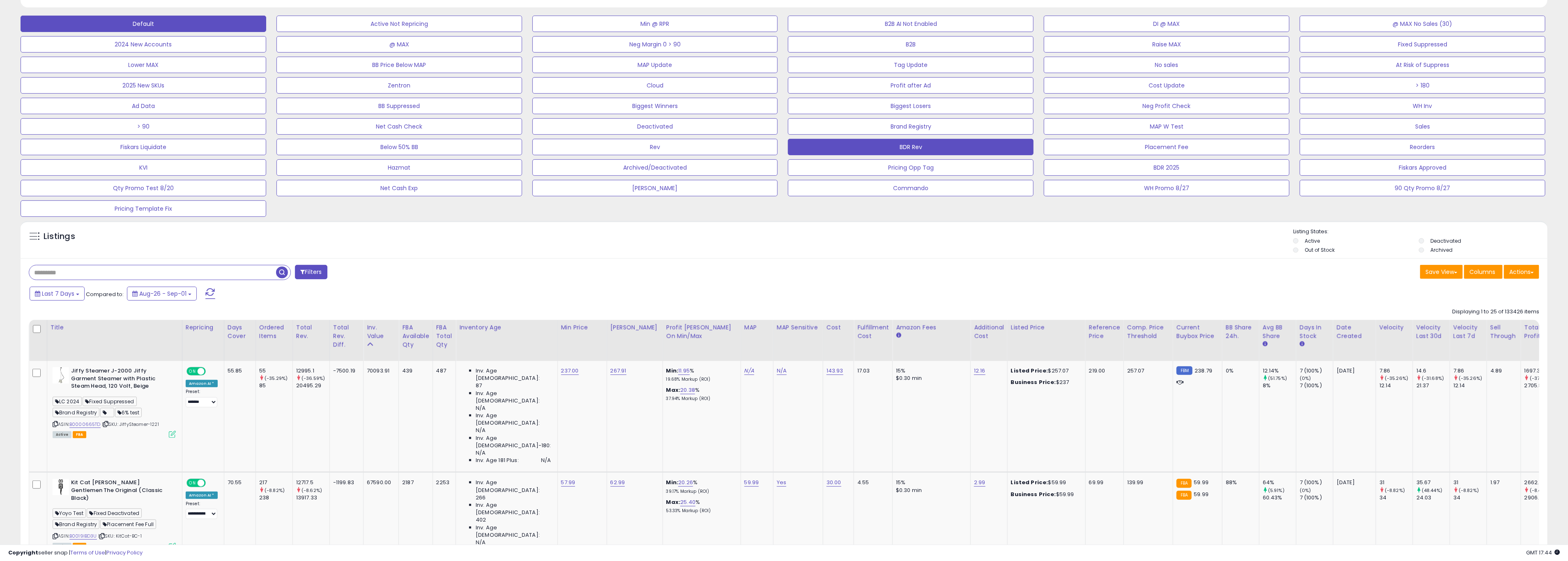
click at [894, 149] on button "BDR Rev" at bounding box center [910, 147] width 246 height 16
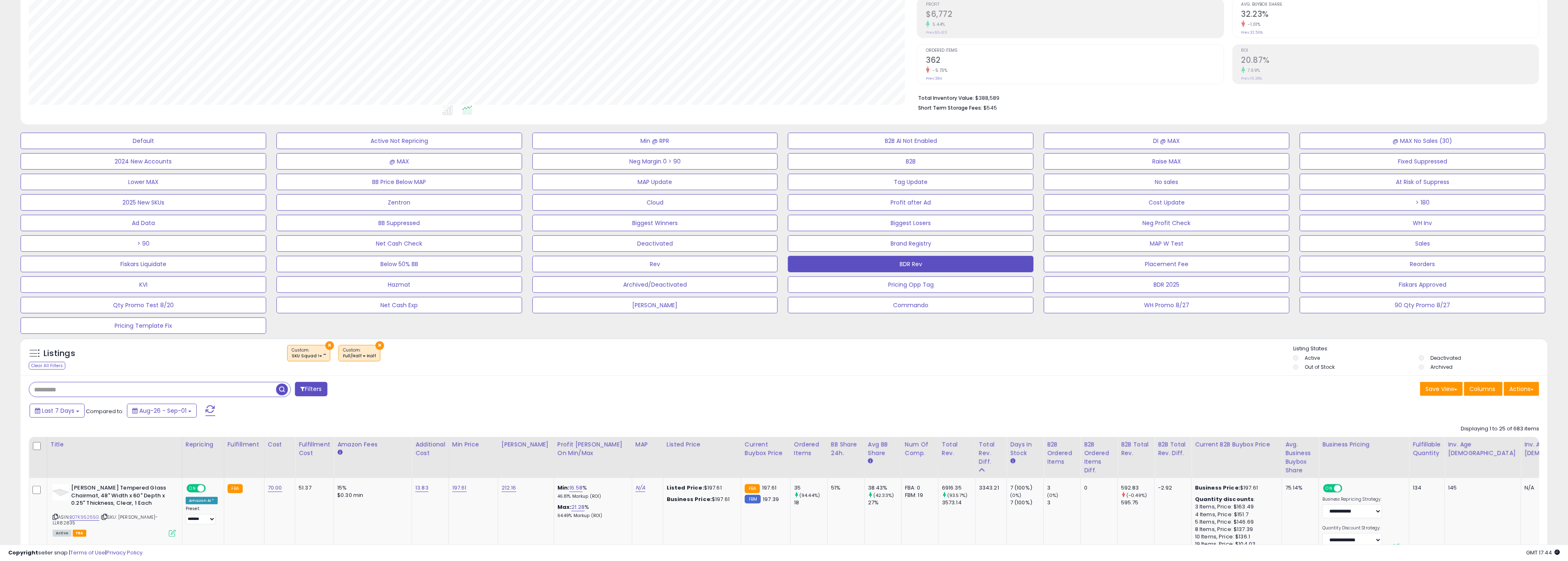
scroll to position [193, 0]
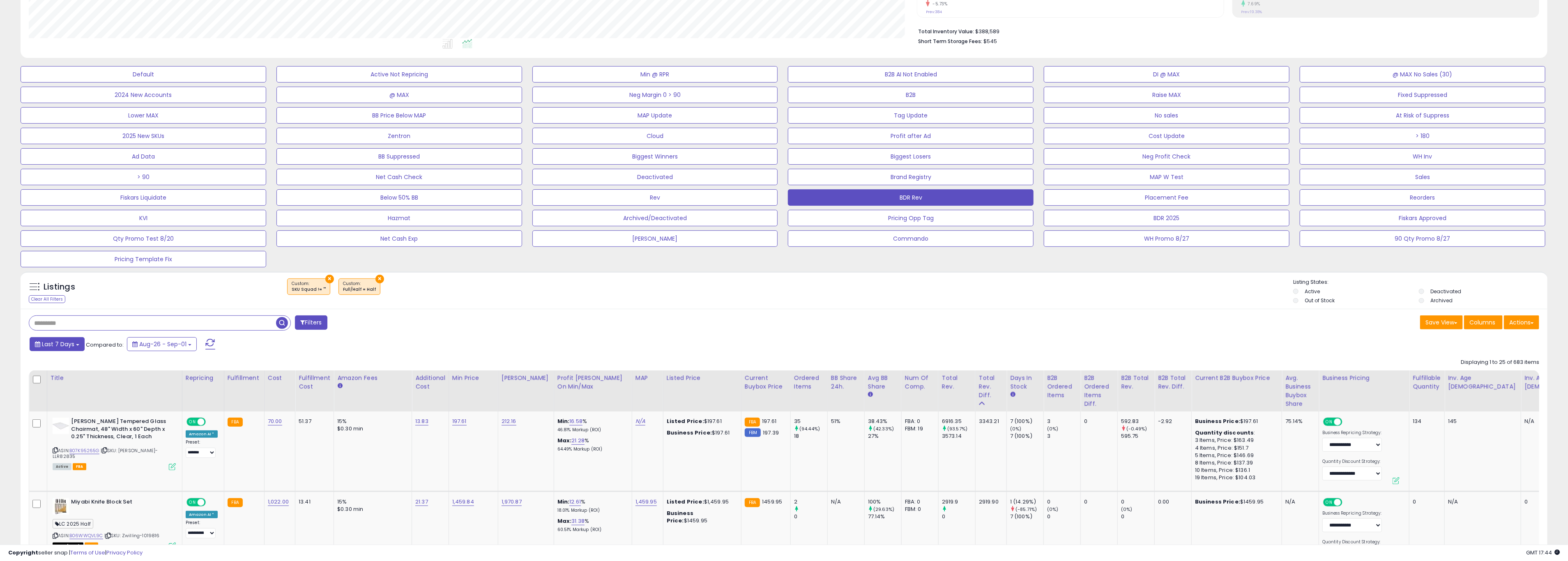
click at [48, 347] on span "Last 7 Days" at bounding box center [58, 345] width 33 height 8
click at [53, 425] on input "**********" at bounding box center [52, 421] width 30 height 12
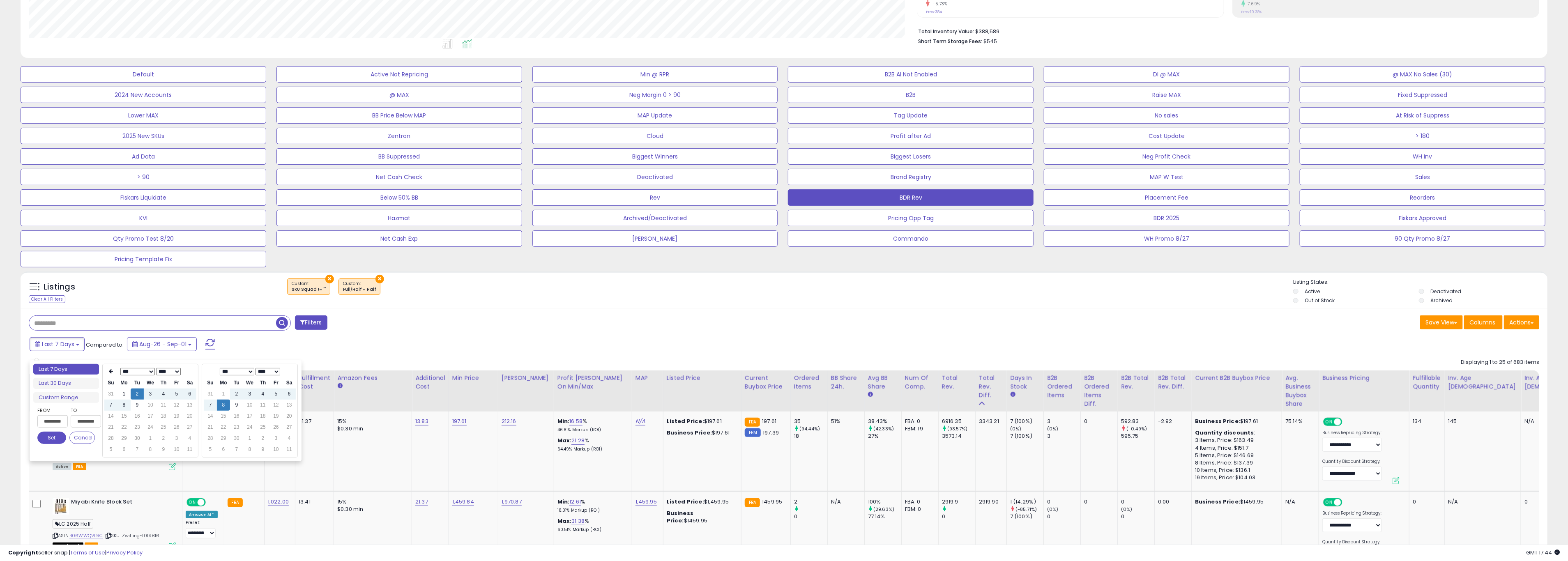
click at [144, 370] on select "*** *** *** *** *** *** *** *** ***" at bounding box center [137, 372] width 34 height 7
click at [146, 392] on td "1" at bounding box center [150, 394] width 13 height 11
type input "**********"
click at [48, 437] on button "Set" at bounding box center [51, 438] width 29 height 12
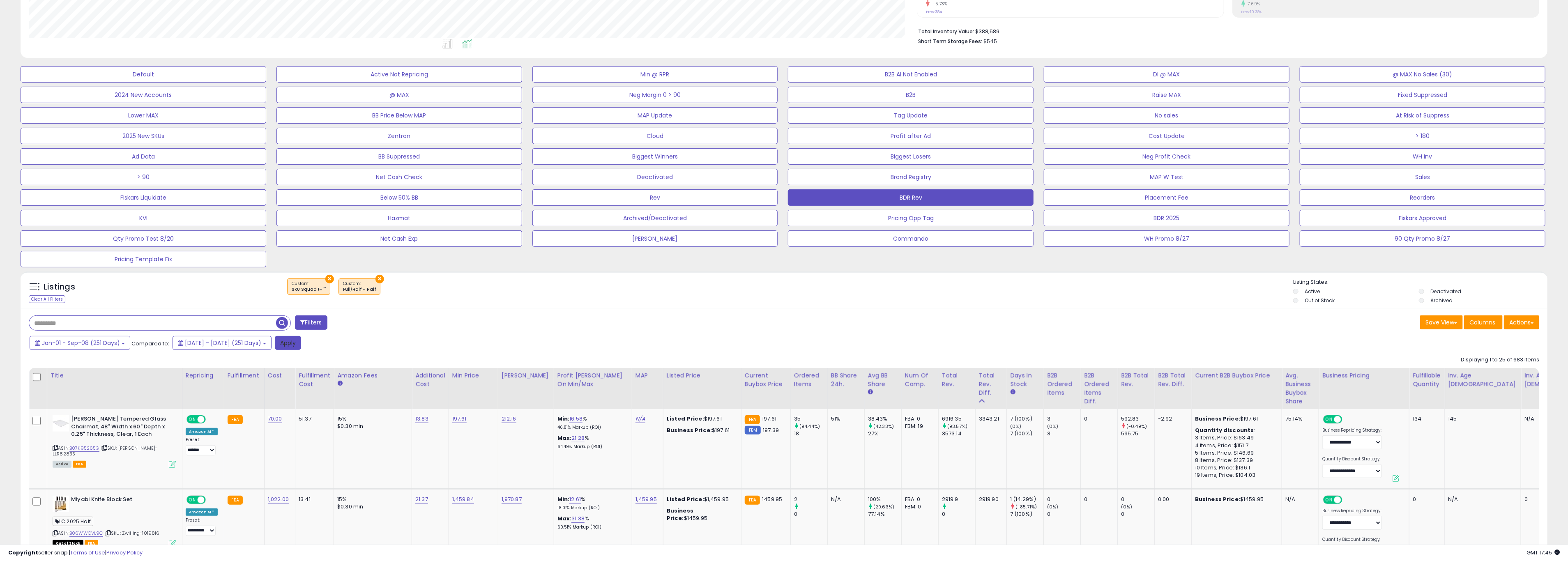
click at [301, 347] on button "Apply" at bounding box center [288, 343] width 26 height 14
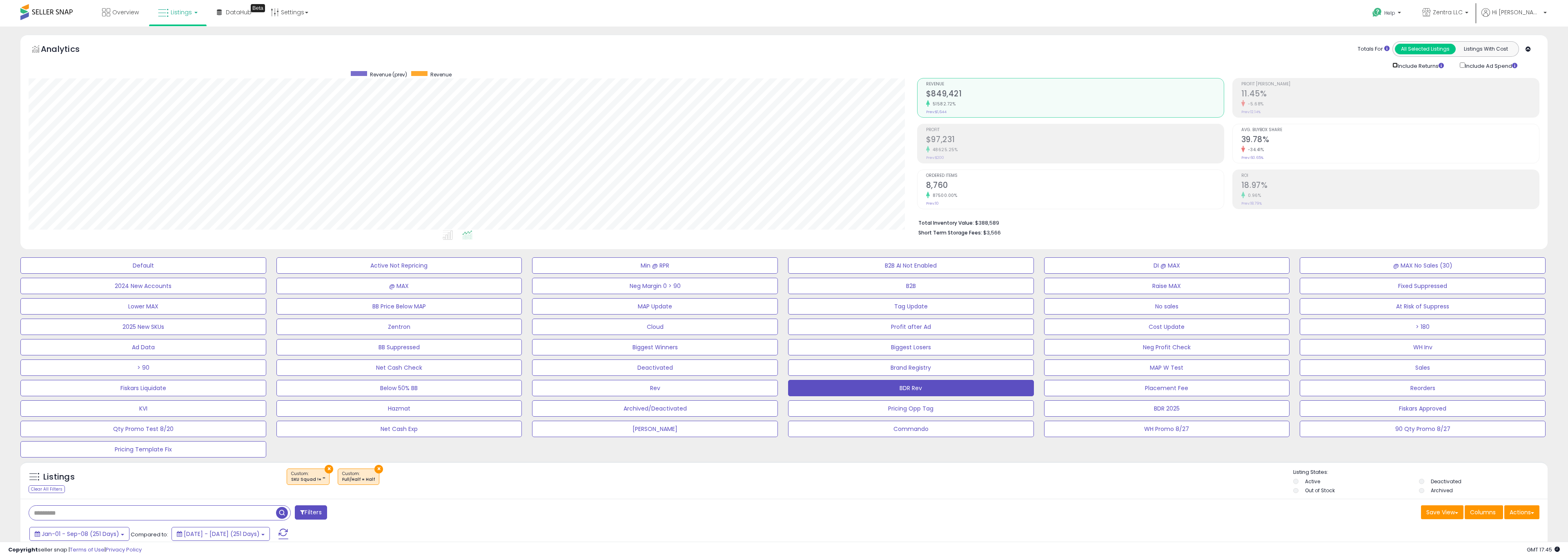
scroll to position [408571, 407536]
click at [1223, 47] on div "Totals For All Selected Listings Listings With Cost Include Returns Include Ad …" at bounding box center [1217, 55] width 613 height 28
click at [1283, 96] on h2 "11.45%" at bounding box center [1382, 95] width 295 height 11
click at [987, 97] on h2 "$849,421" at bounding box center [1068, 95] width 295 height 11
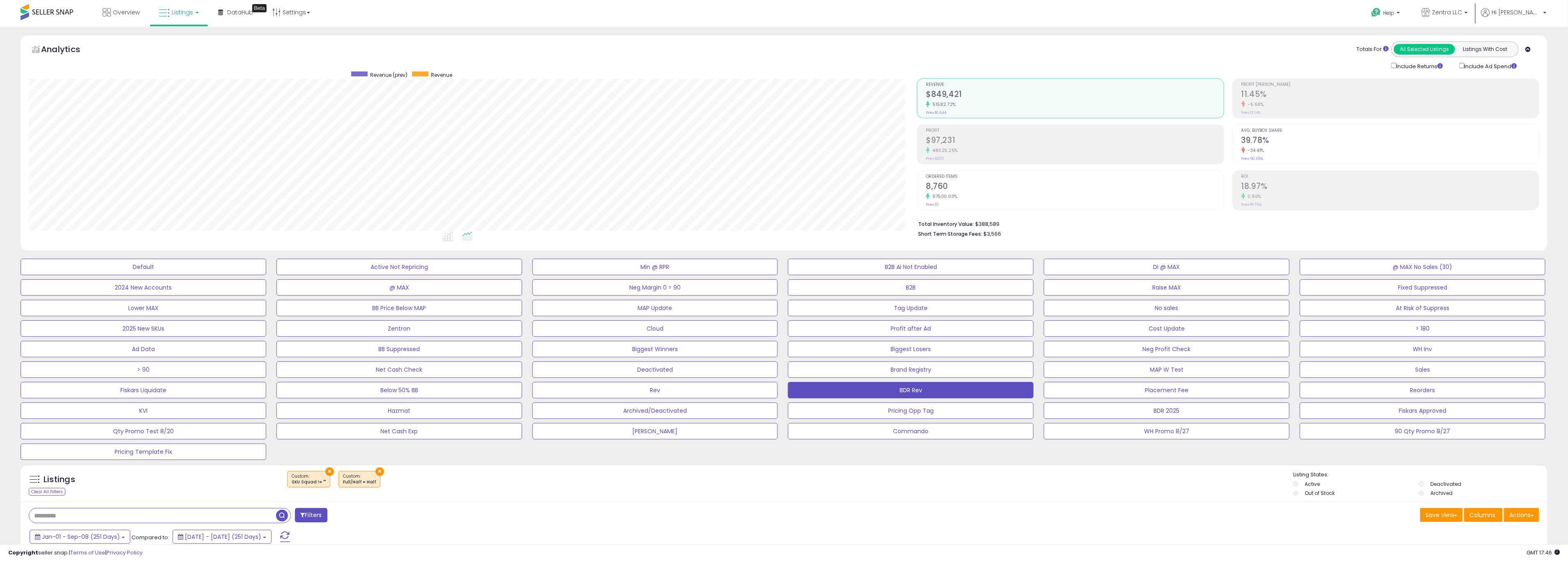
click at [984, 50] on div "Totals For All Selected Listings Listings With Cost Include Returns Include Ad …" at bounding box center [1224, 56] width 616 height 29
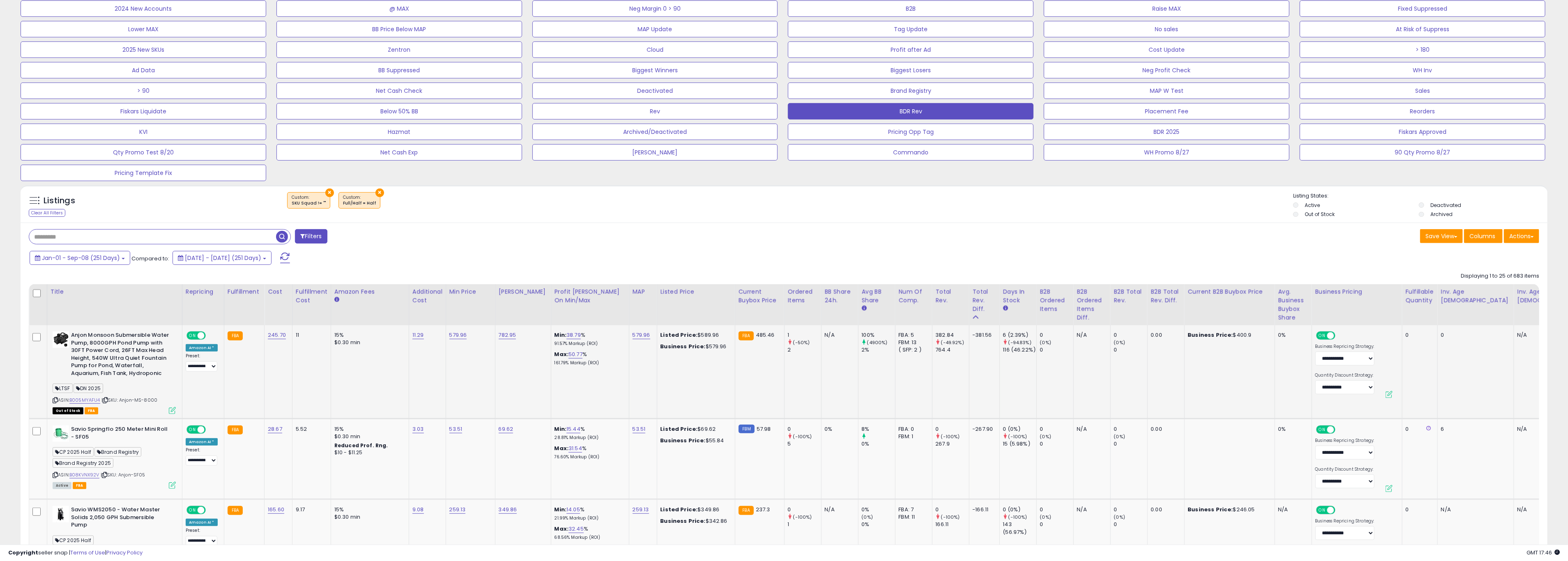
scroll to position [298, 0]
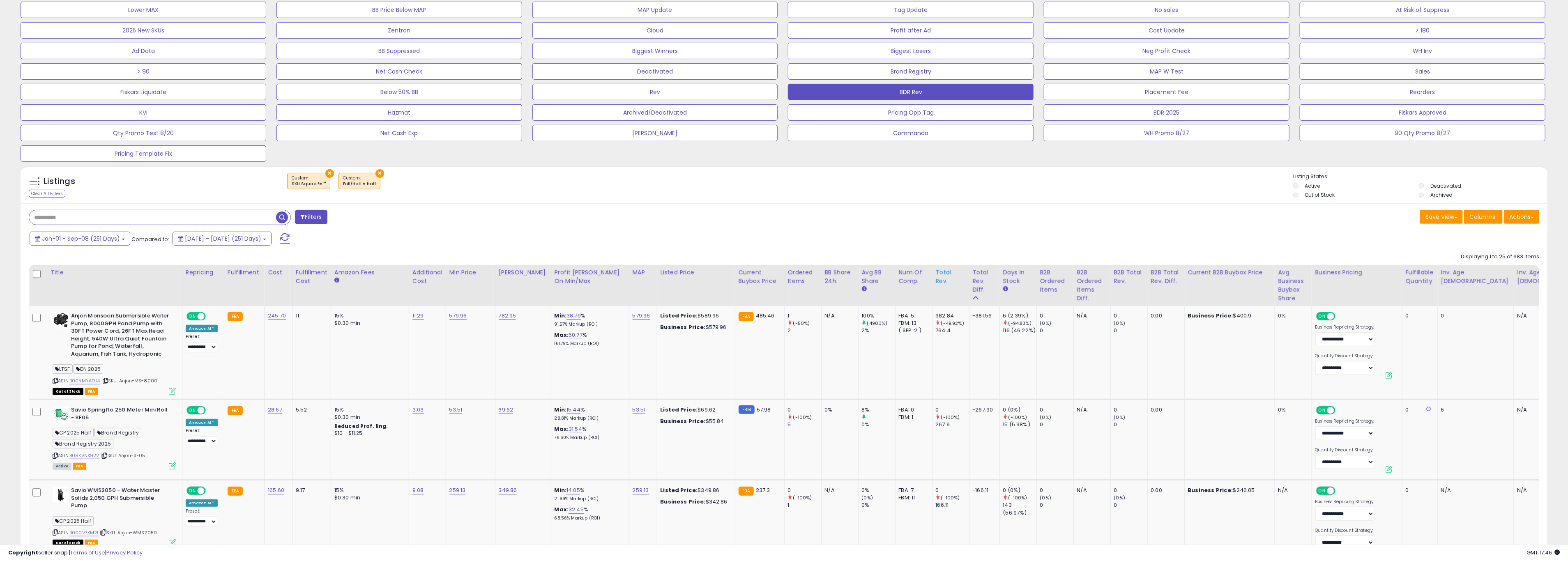
click at [935, 279] on div "Total Rev." at bounding box center [950, 277] width 30 height 17
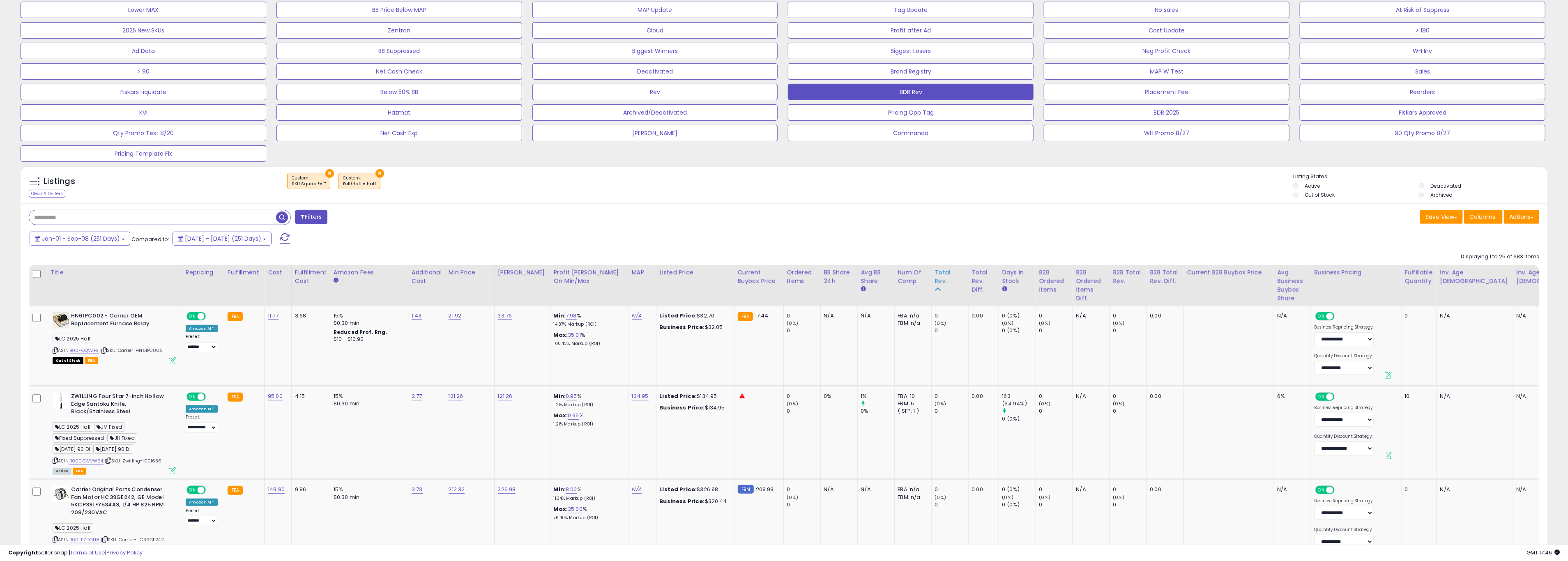
click at [935, 280] on div "Total Rev." at bounding box center [949, 277] width 30 height 17
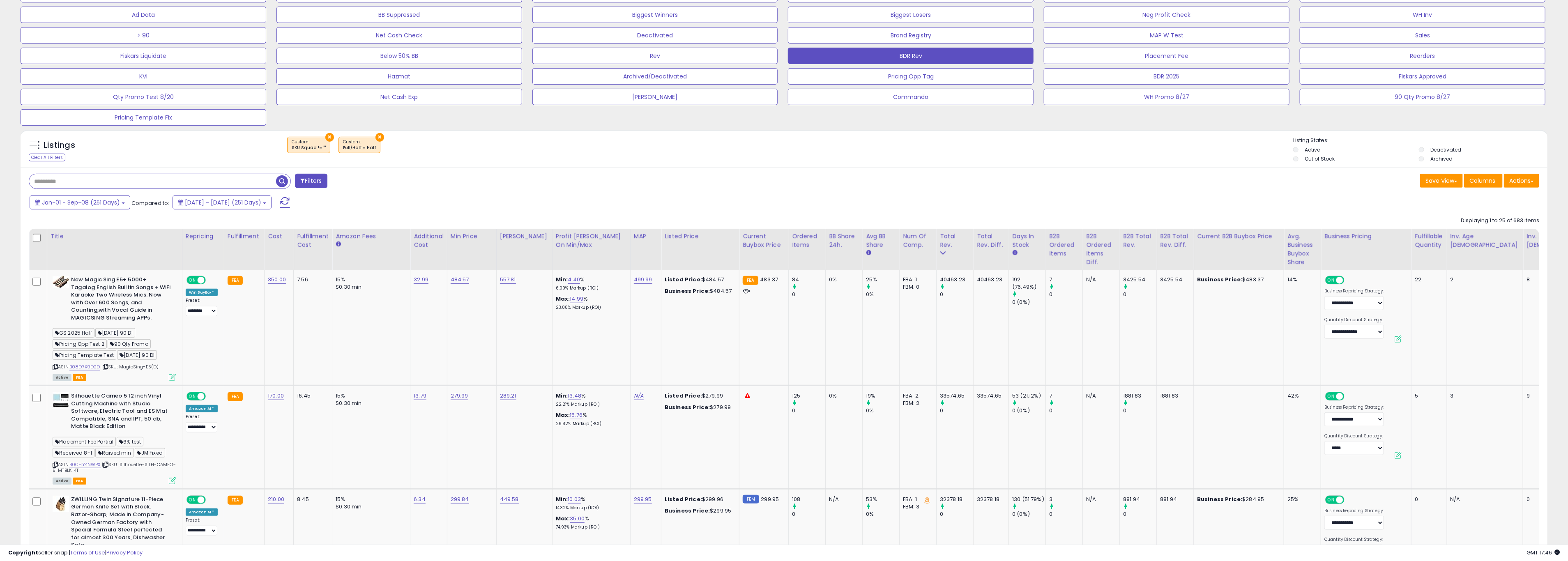
scroll to position [366, 0]
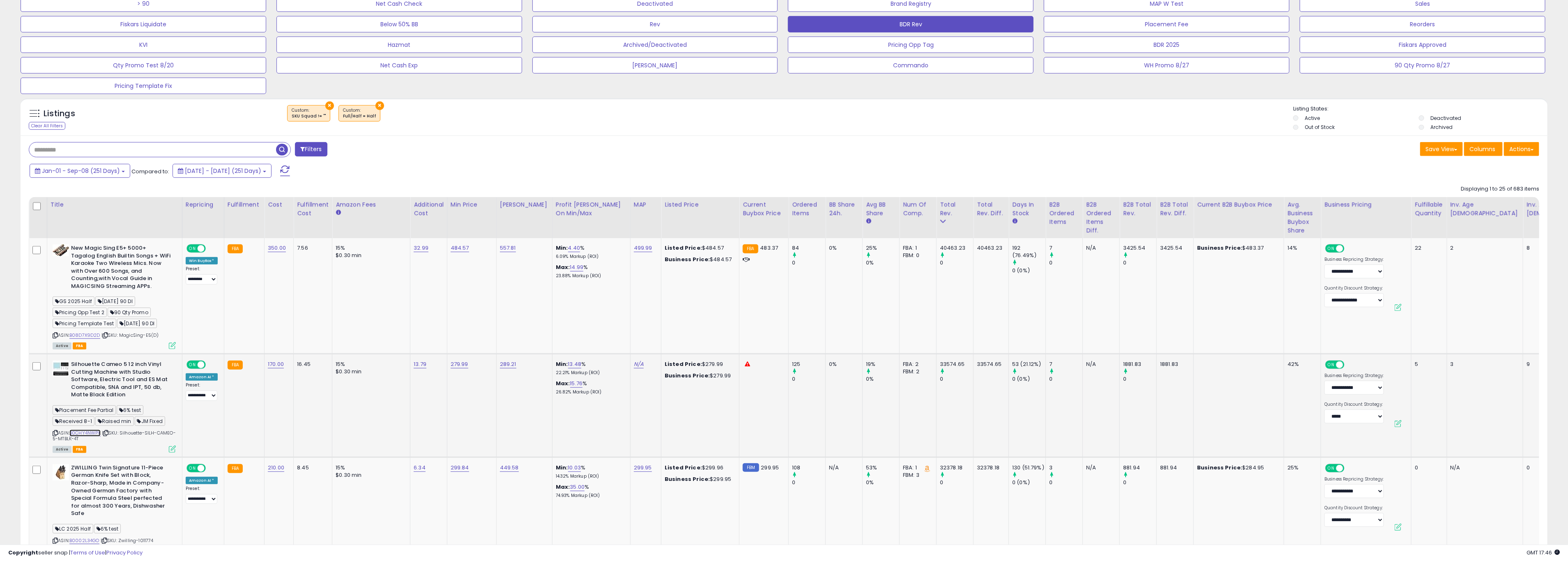
click at [89, 433] on link "B0CHY4NWPX" at bounding box center [85, 433] width 31 height 7
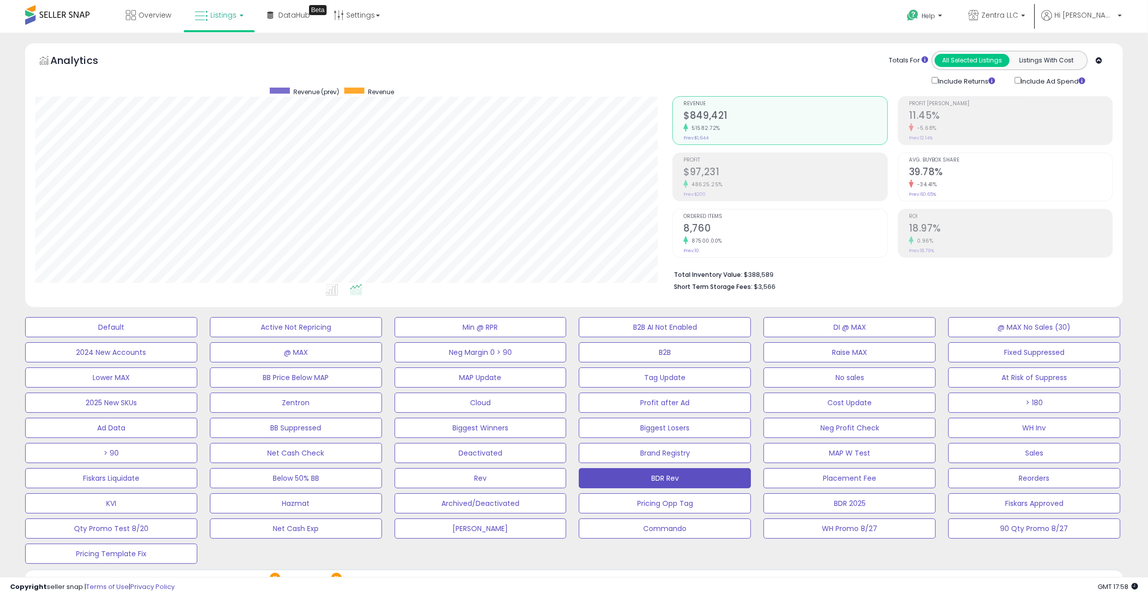
scroll to position [503024, 502593]
